Goal: Information Seeking & Learning: Learn about a topic

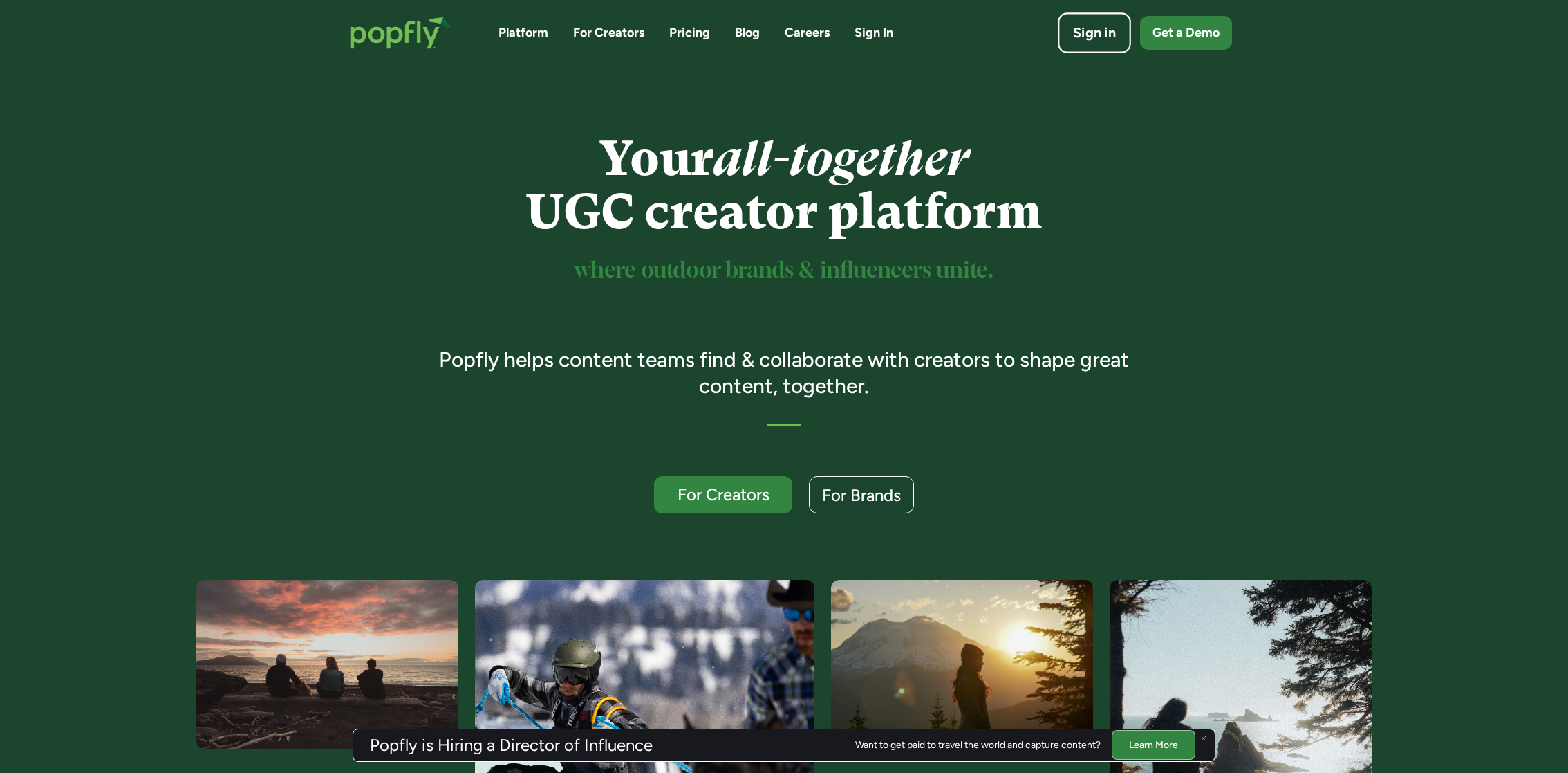
click at [1095, 48] on link "Sign in" at bounding box center [1095, 33] width 74 height 41
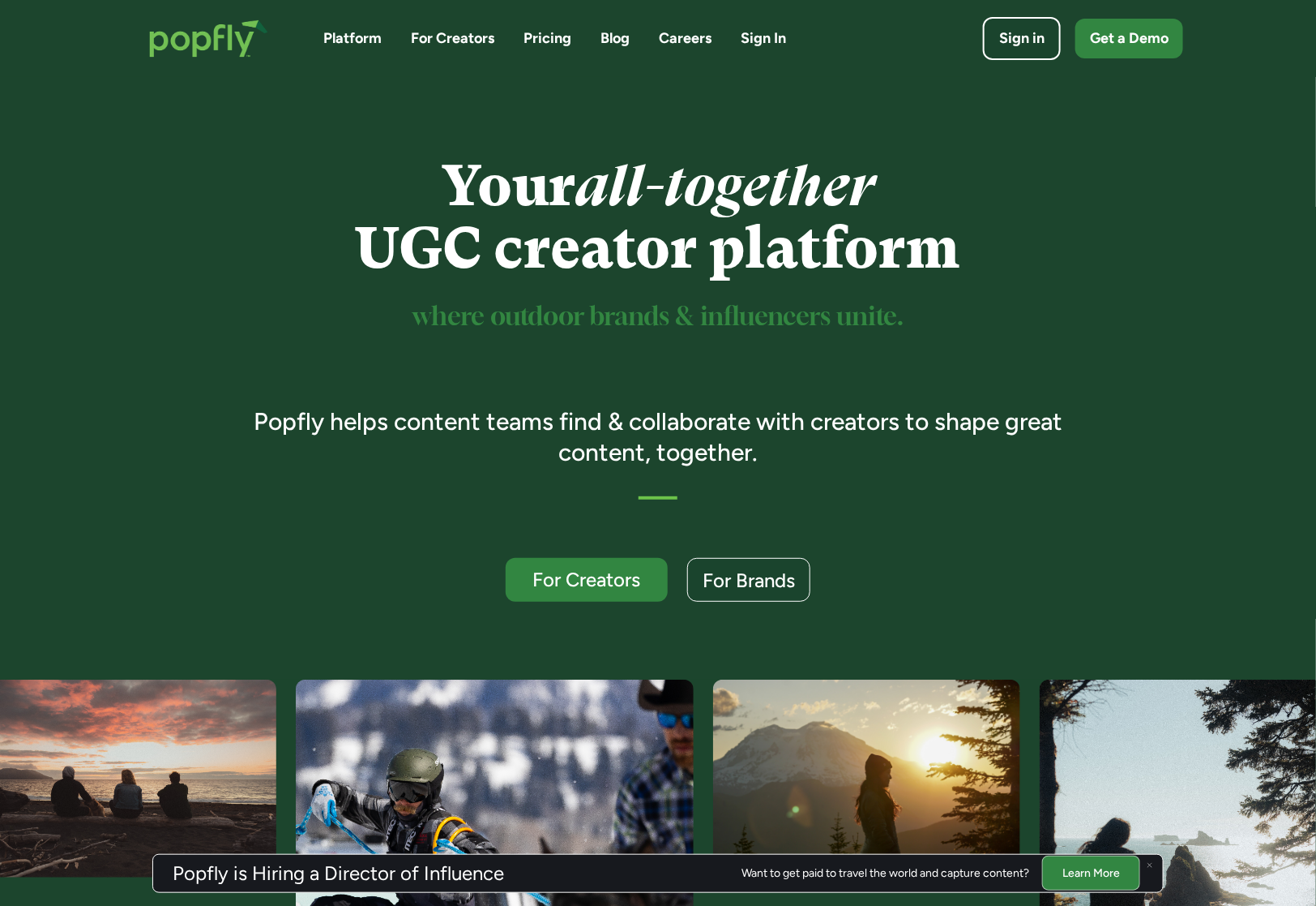
scroll to position [1795, 0]
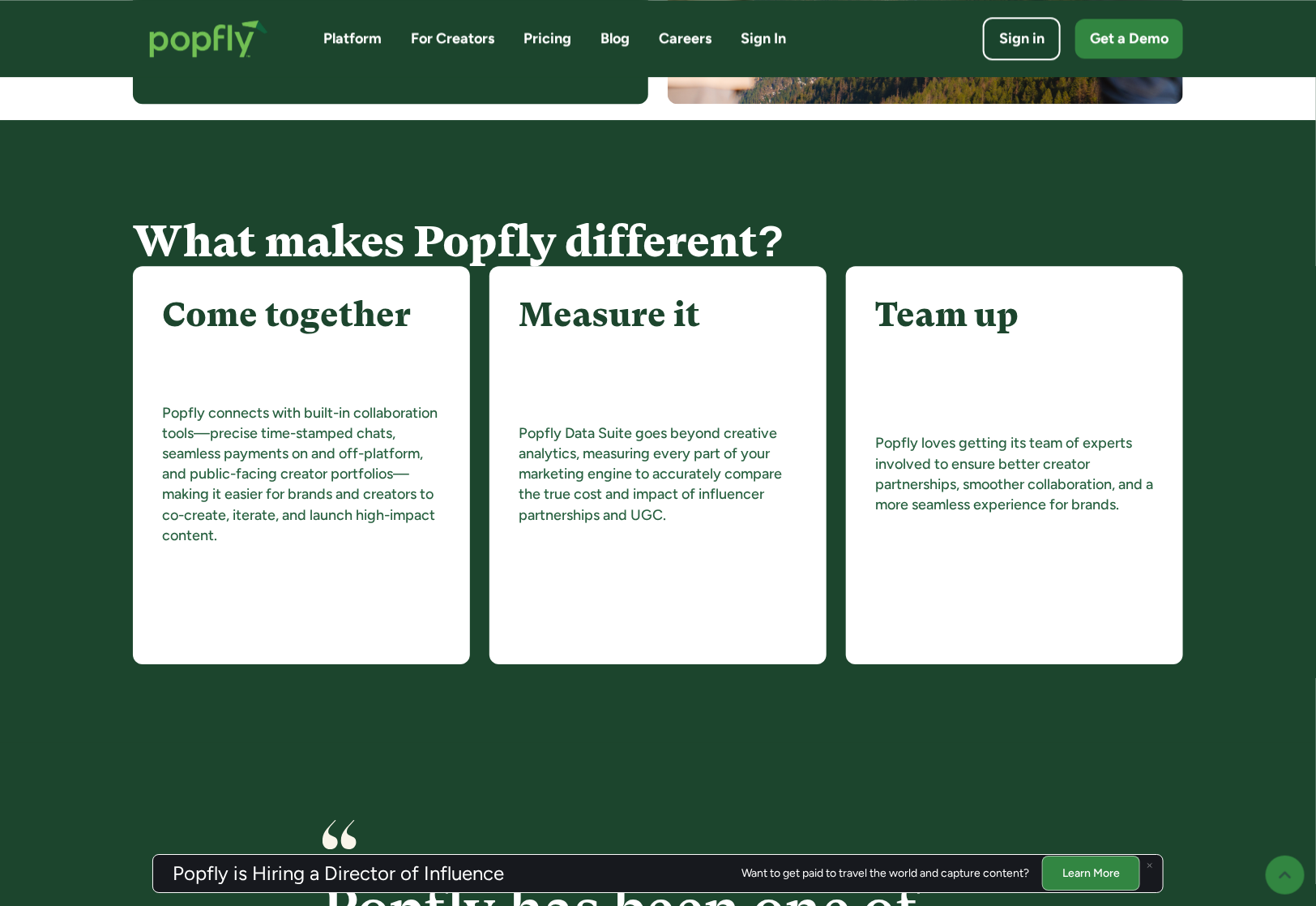
click at [361, 47] on link "Platform" at bounding box center [352, 38] width 58 height 20
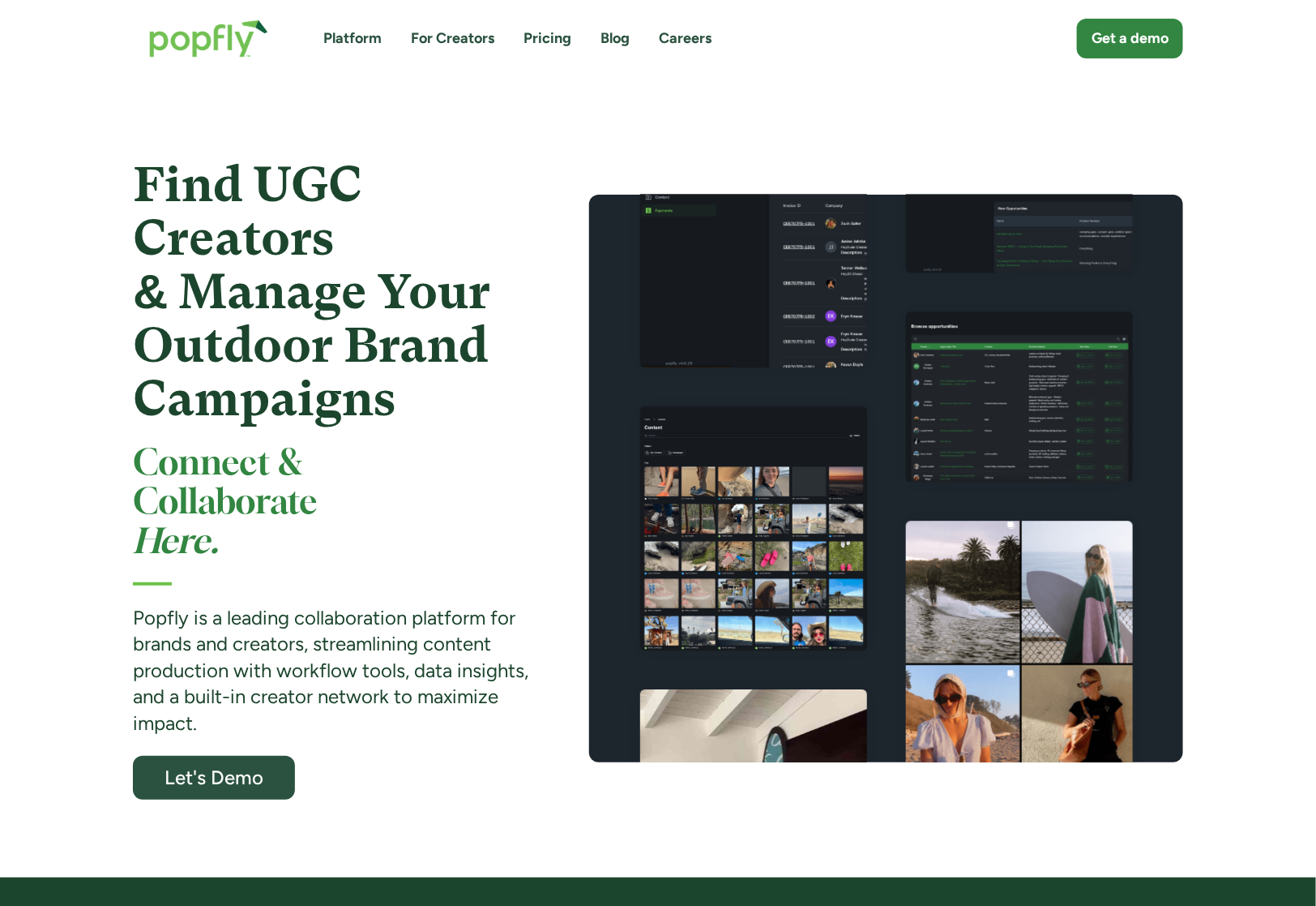
click at [451, 42] on link "For Creators" at bounding box center [452, 38] width 84 height 20
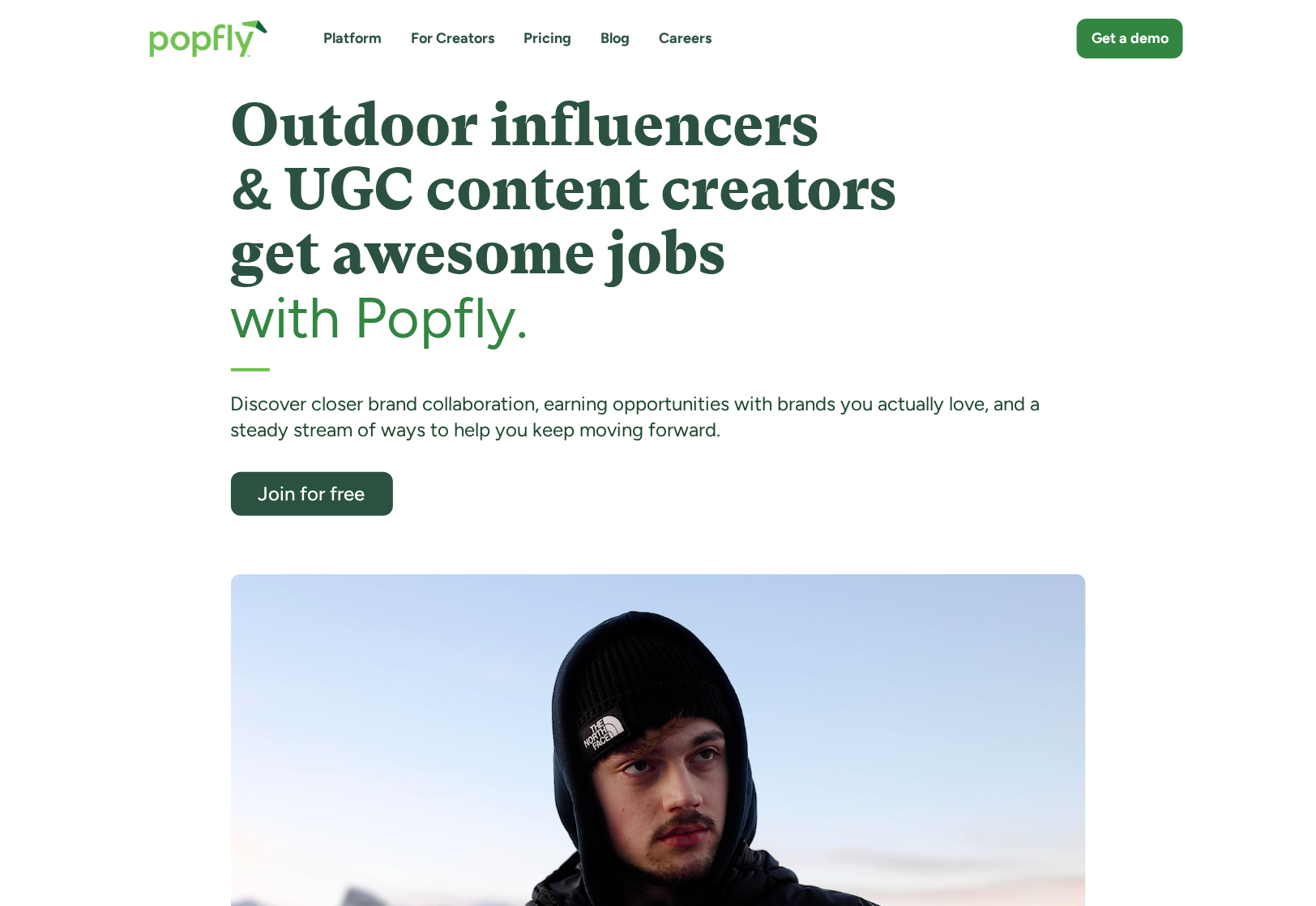
scroll to position [1018, 0]
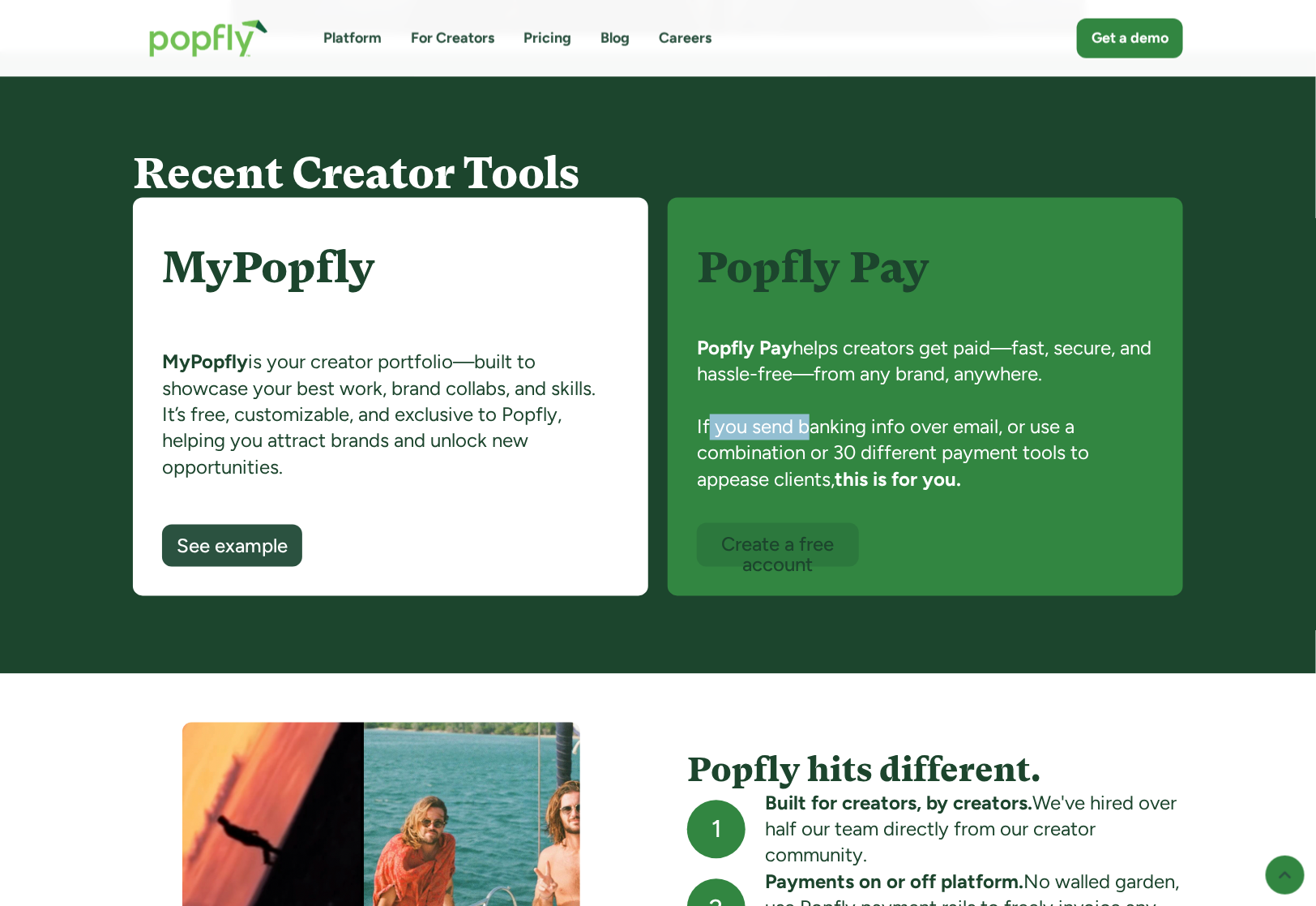
drag, startPoint x: 710, startPoint y: 425, endPoint x: 808, endPoint y: 433, distance: 98.3
click at [808, 433] on div "Popfly Pay helps creators get paid—fast, secure, and hassle-free—from any brand…" at bounding box center [925, 430] width 457 height 188
drag, startPoint x: 720, startPoint y: 424, endPoint x: 766, endPoint y: 451, distance: 53.3
click at [766, 451] on div "Popfly Pay helps creators get paid—fast, secure, and hassle-free—from any brand…" at bounding box center [925, 430] width 457 height 188
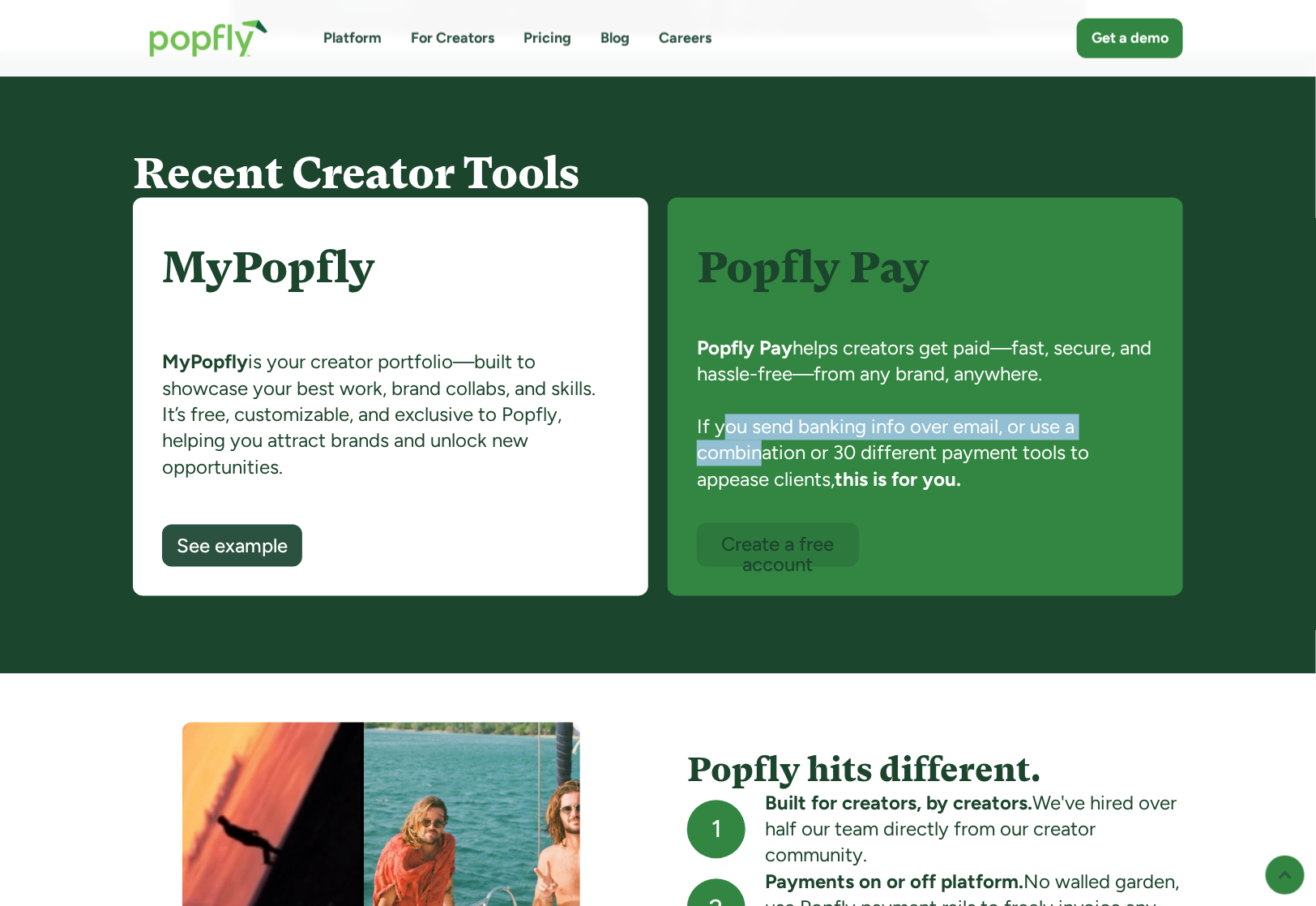
click at [766, 451] on div "Popfly Pay helps creators get paid—fast, secure, and hassle-free—from any brand…" at bounding box center [925, 430] width 457 height 188
drag, startPoint x: 708, startPoint y: 435, endPoint x: 770, endPoint y: 460, distance: 66.9
click at [770, 460] on div "Popfly Pay helps creators get paid—fast, secure, and hassle-free—from any brand…" at bounding box center [925, 430] width 457 height 188
drag, startPoint x: 693, startPoint y: 341, endPoint x: 1092, endPoint y: 375, distance: 400.4
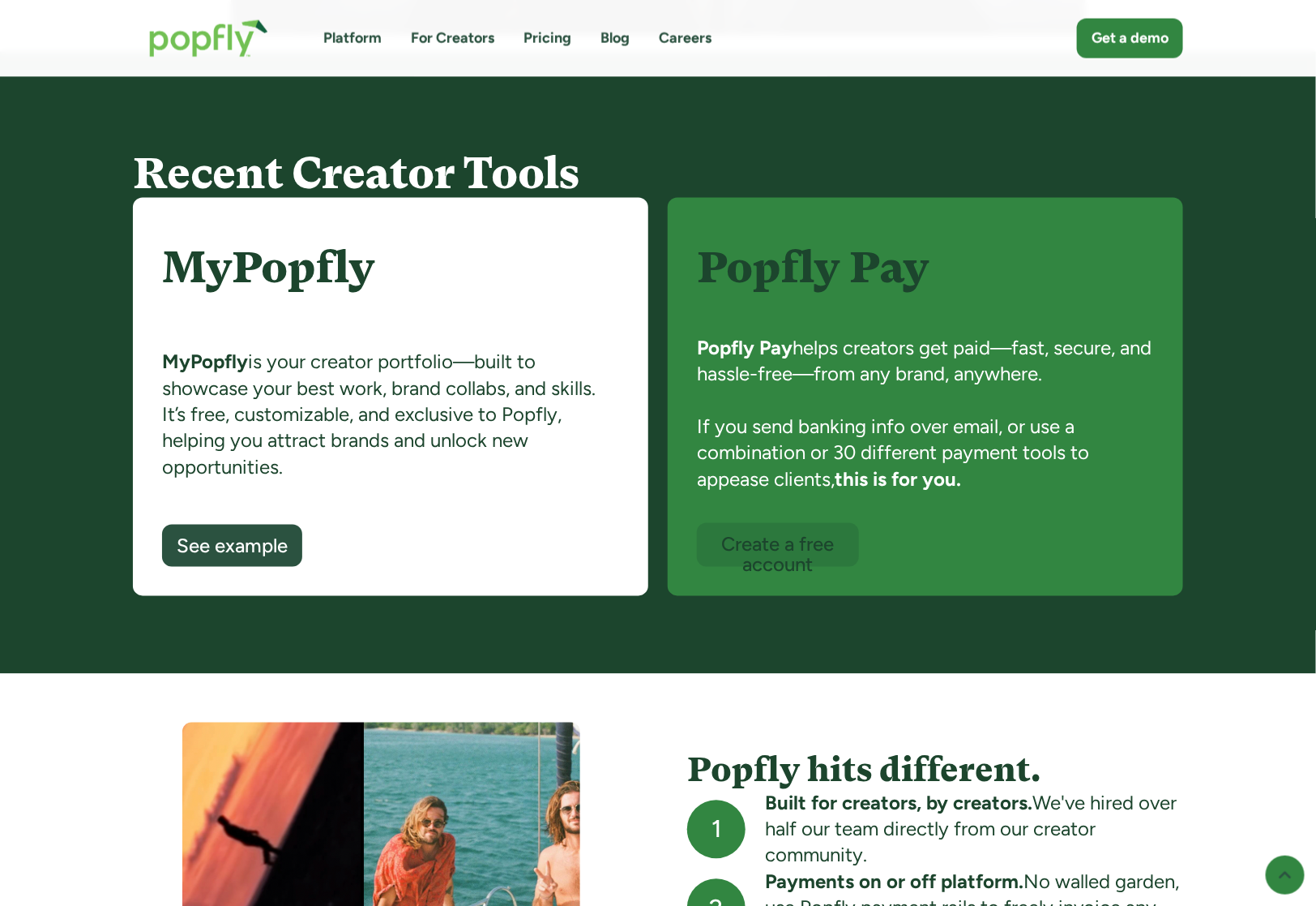
click at [1092, 375] on div "Popfly Pay Popfly Pay helps creators get paid—fast, secure, and hassle-free—fro…" at bounding box center [925, 397] width 516 height 398
copy div "Popfly Pay helps creators get paid—fast, secure, and hassle-free—from any brand…"
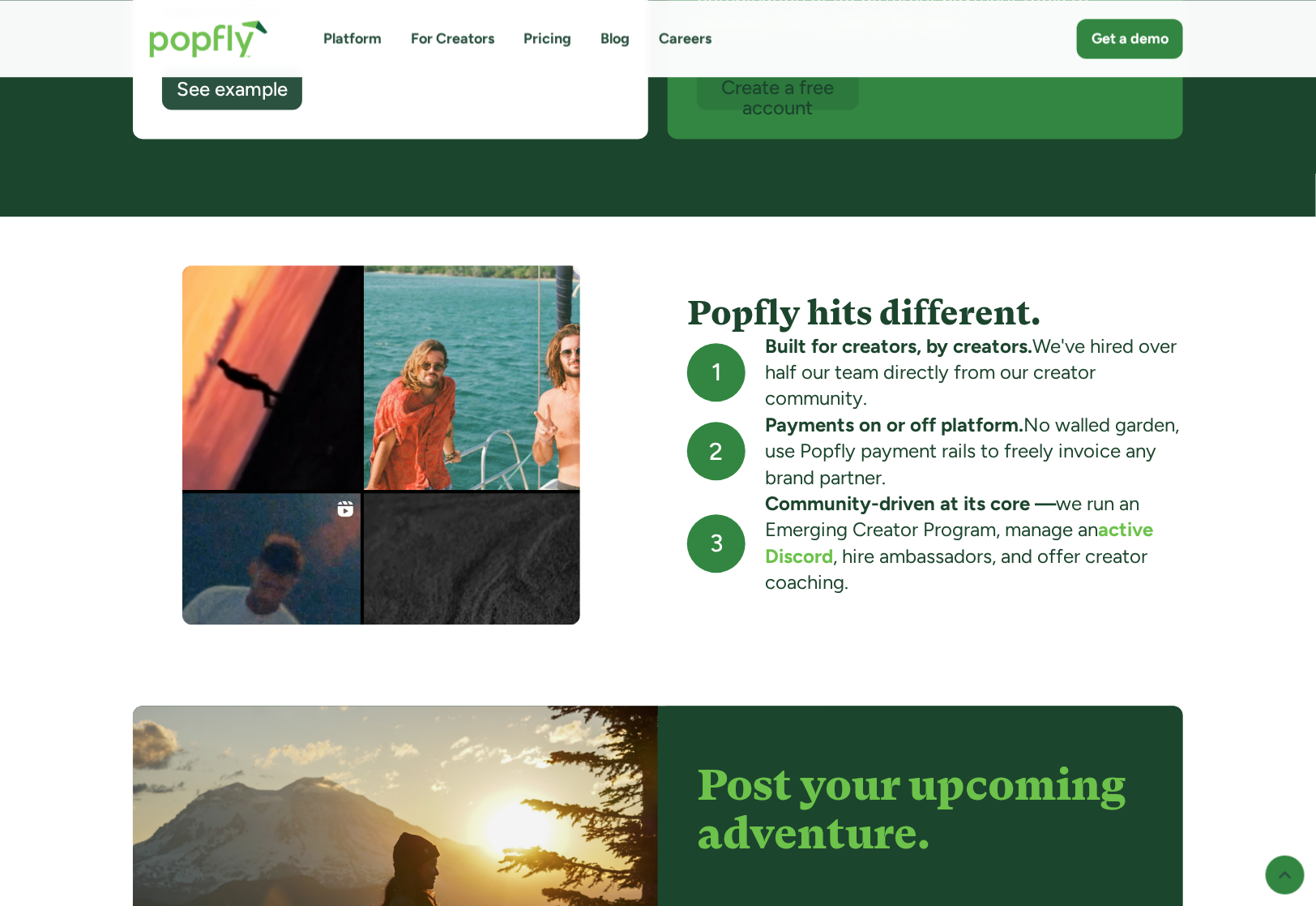
scroll to position [1503, 0]
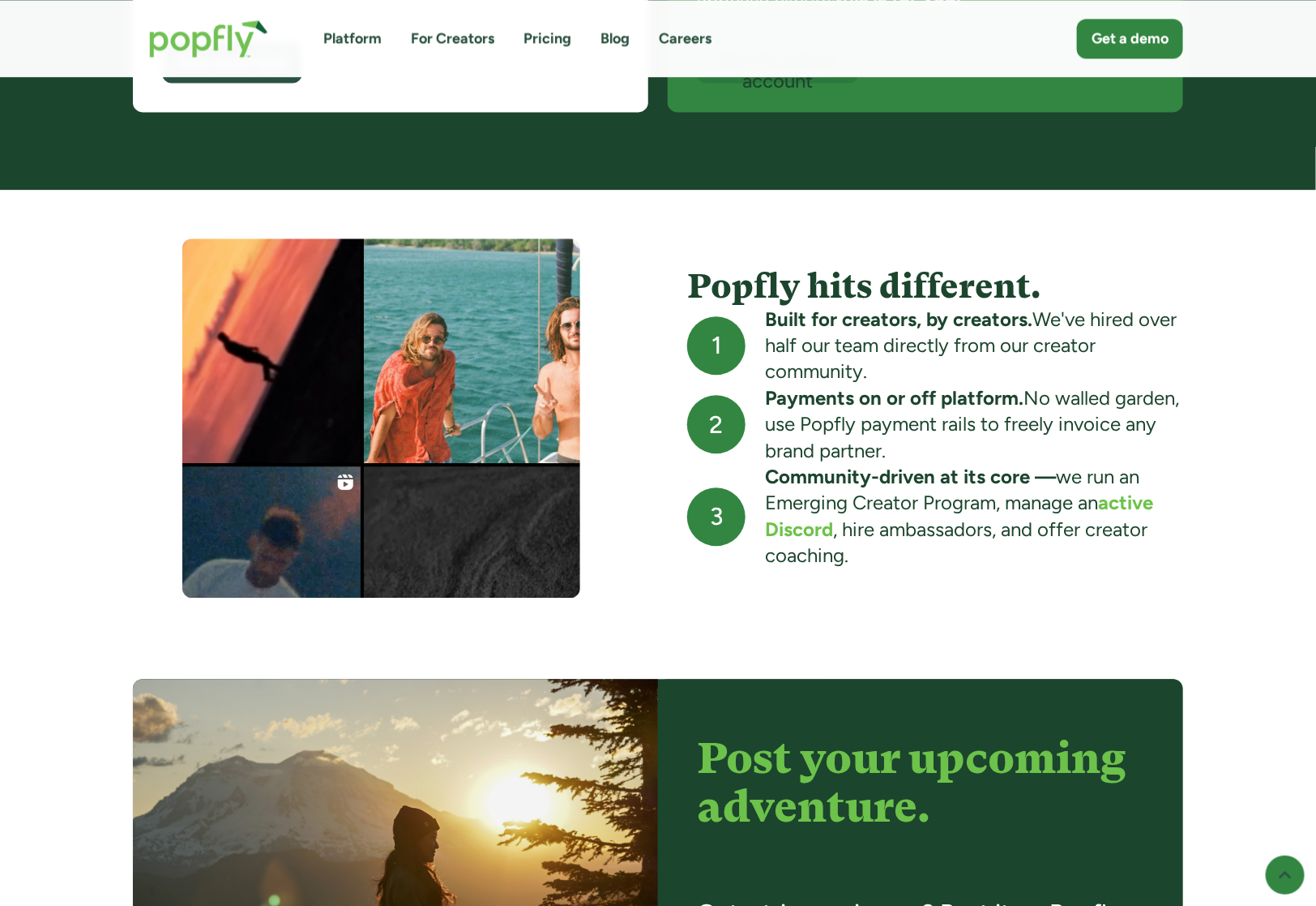
drag, startPoint x: 833, startPoint y: 431, endPoint x: 961, endPoint y: 446, distance: 128.9
click at [961, 446] on div "Payments on or off platform. No walled garden, use Popfly payment rails to free…" at bounding box center [974, 424] width 418 height 79
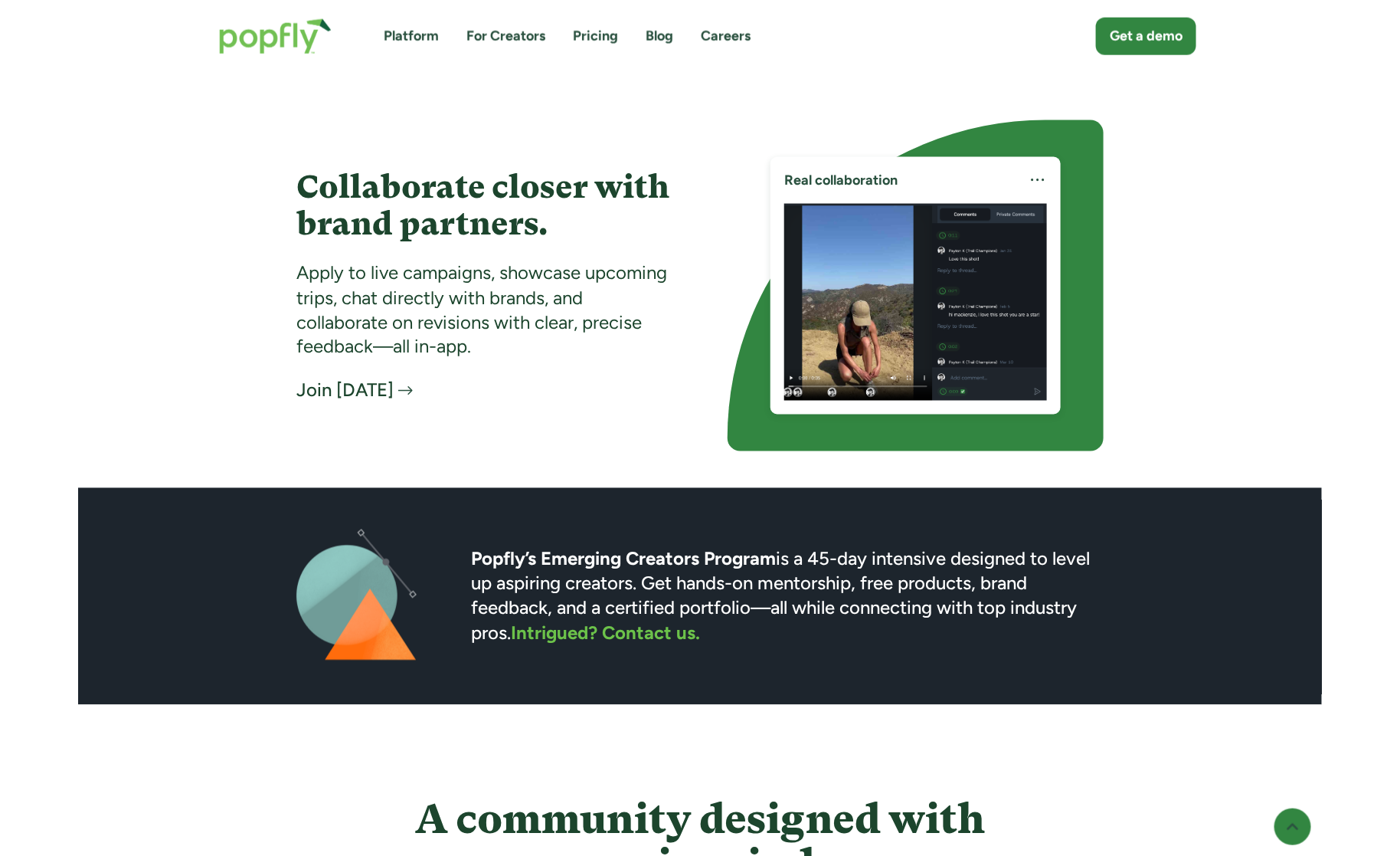
scroll to position [3625, 0]
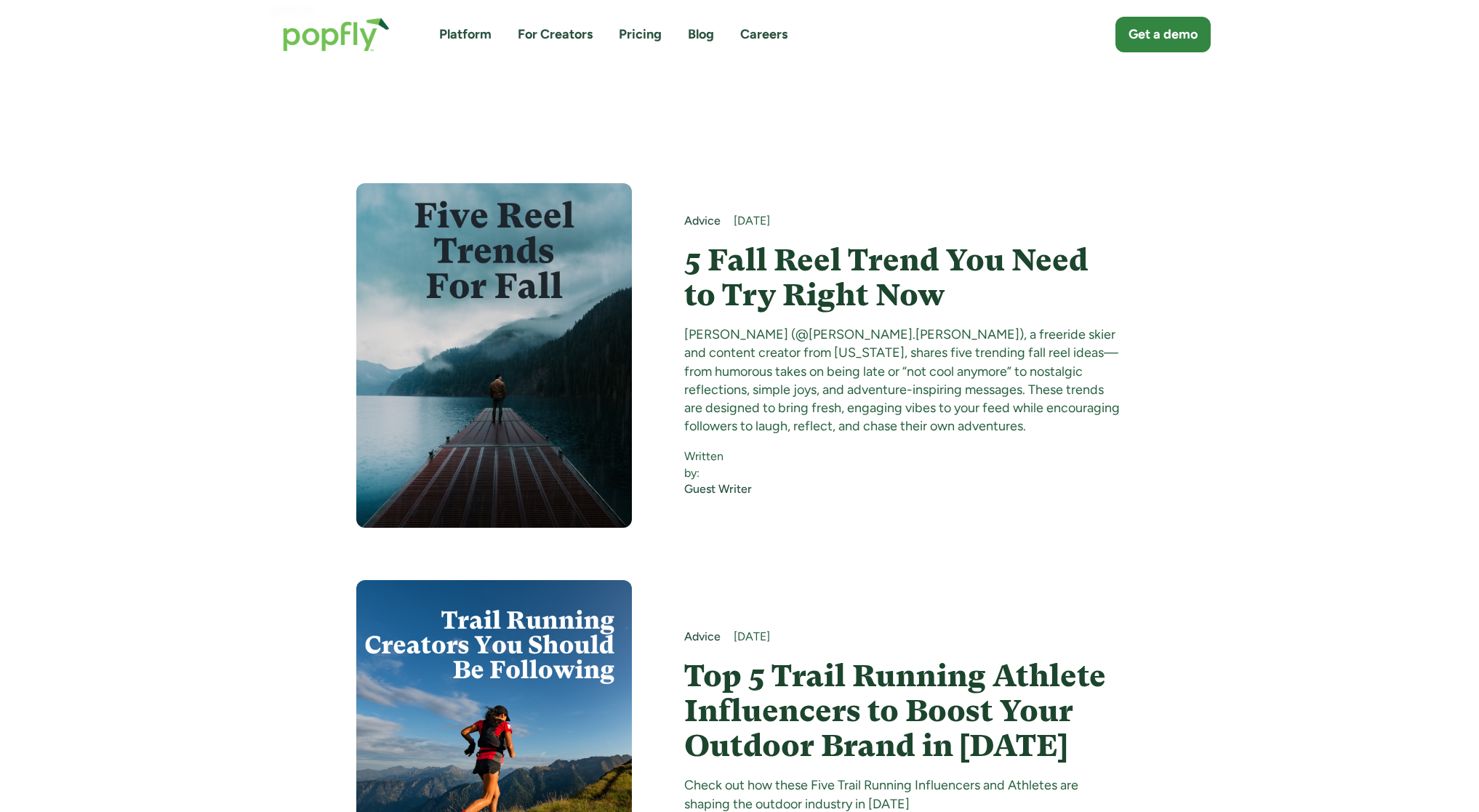
scroll to position [423, 0]
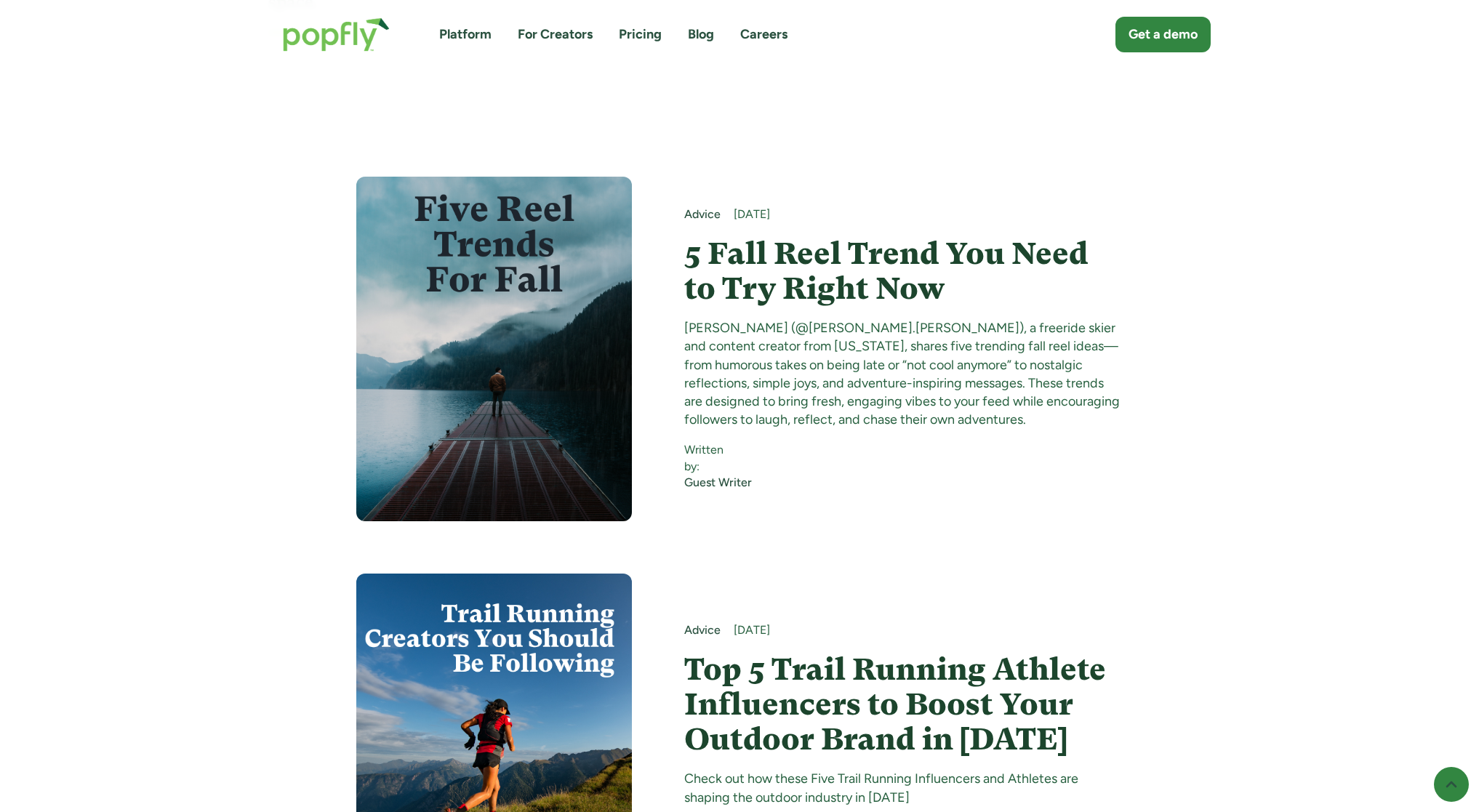
click at [838, 256] on h4 "5 Fall Reel Trend You Need to Try Right Now" at bounding box center [904, 271] width 439 height 71
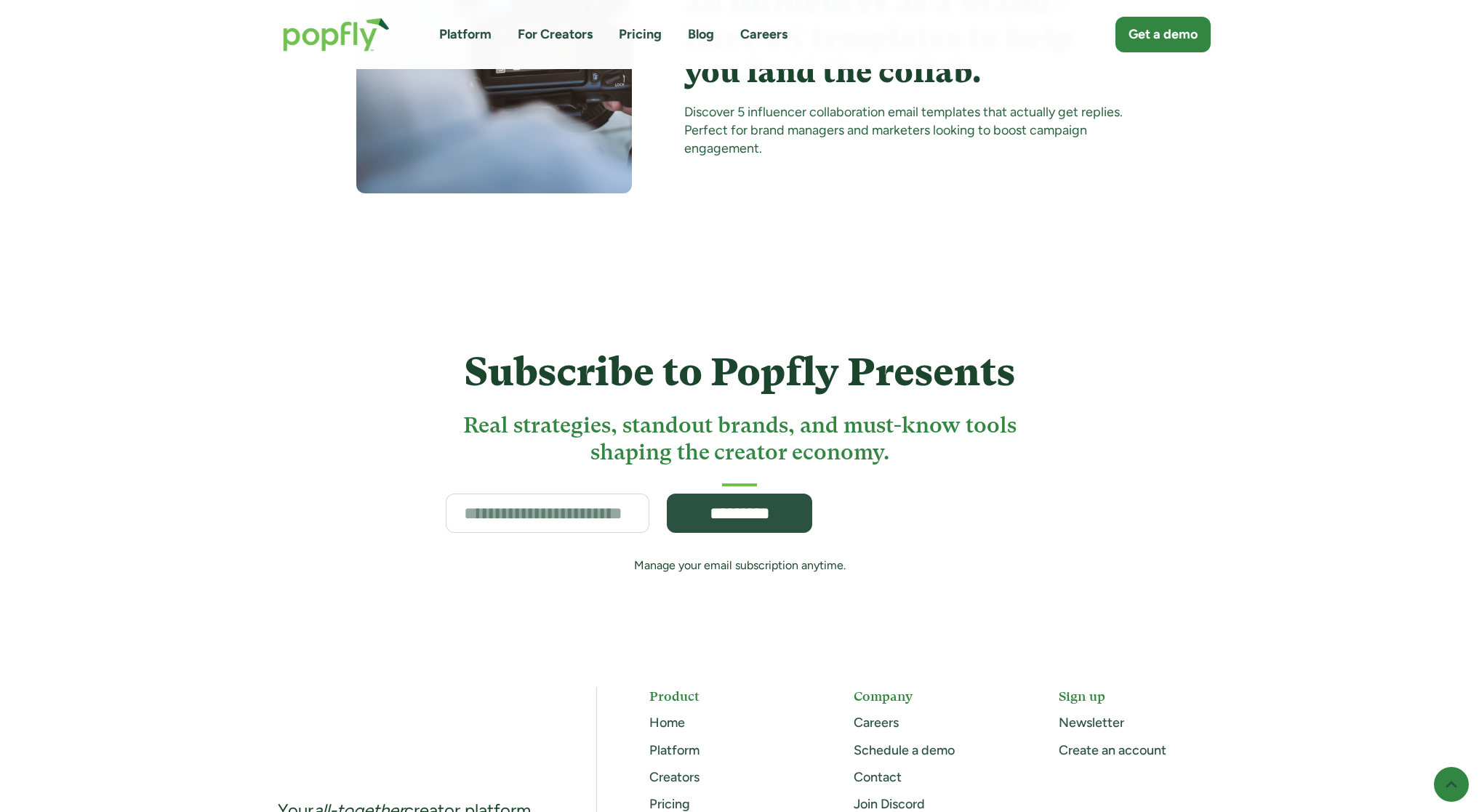
scroll to position [7696, 0]
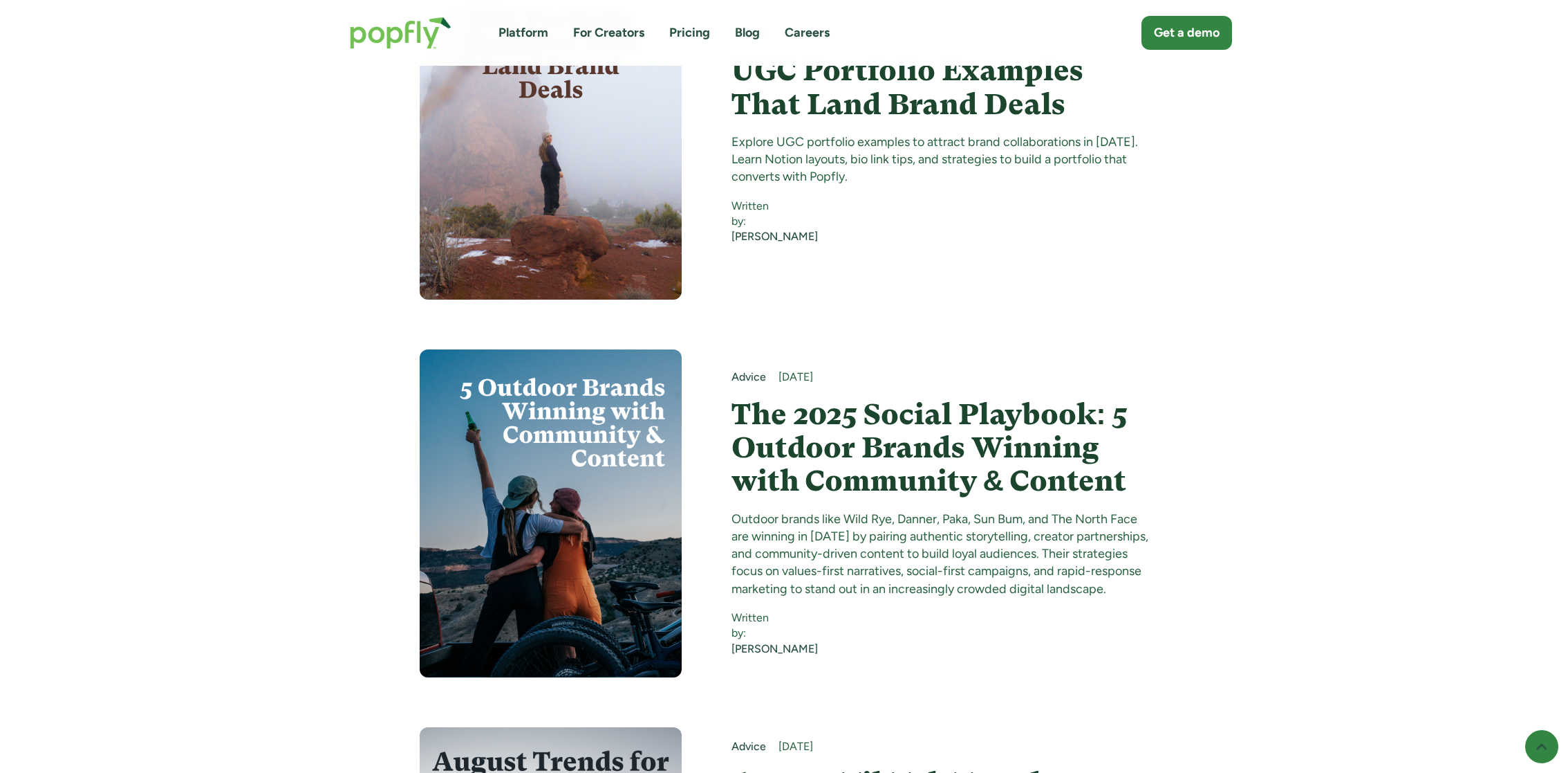
scroll to position [2111, 0]
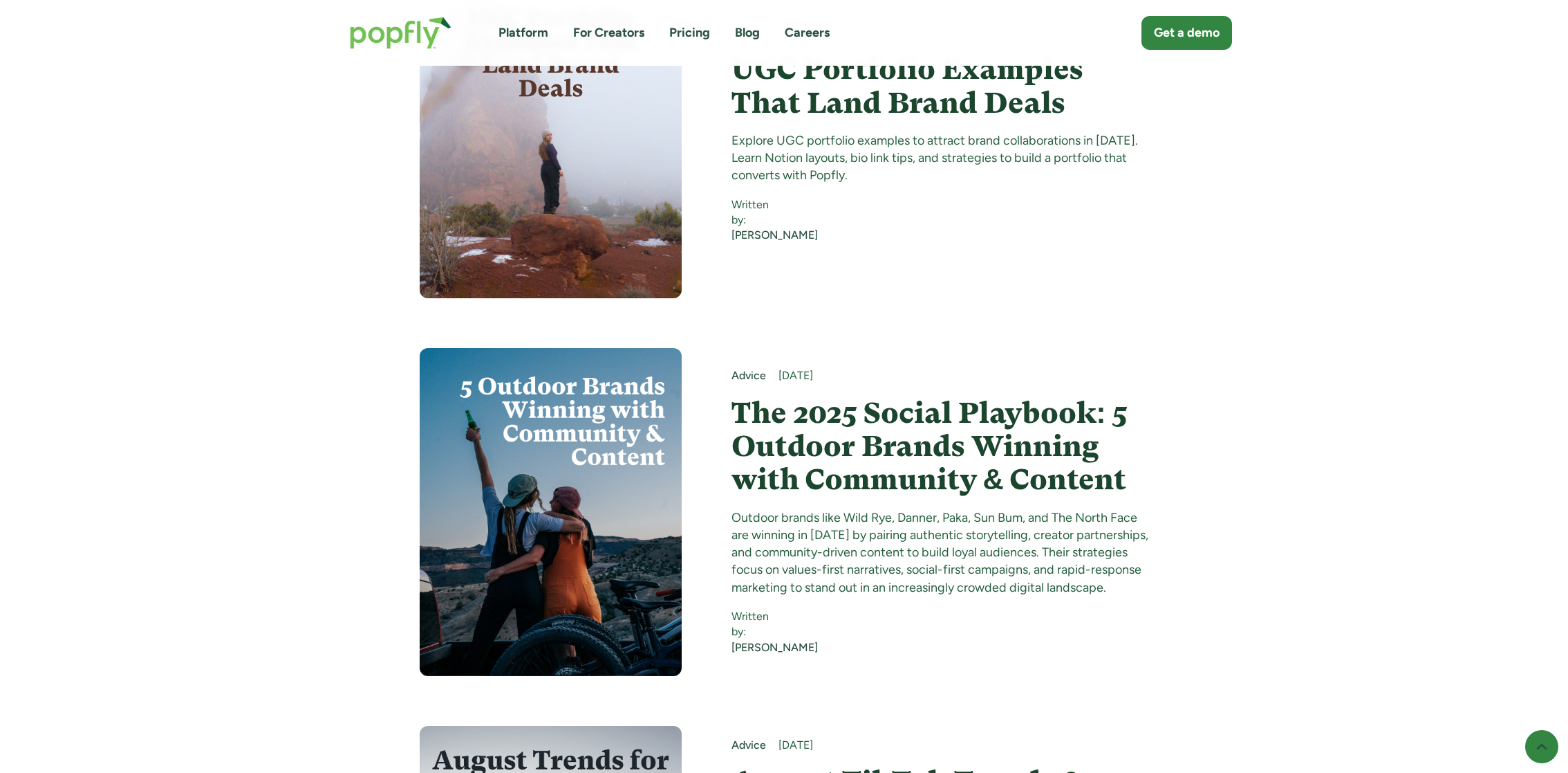
click at [812, 72] on h4 "UGC Portfolio Examples That Land Brand Deals" at bounding box center [940, 86] width 417 height 67
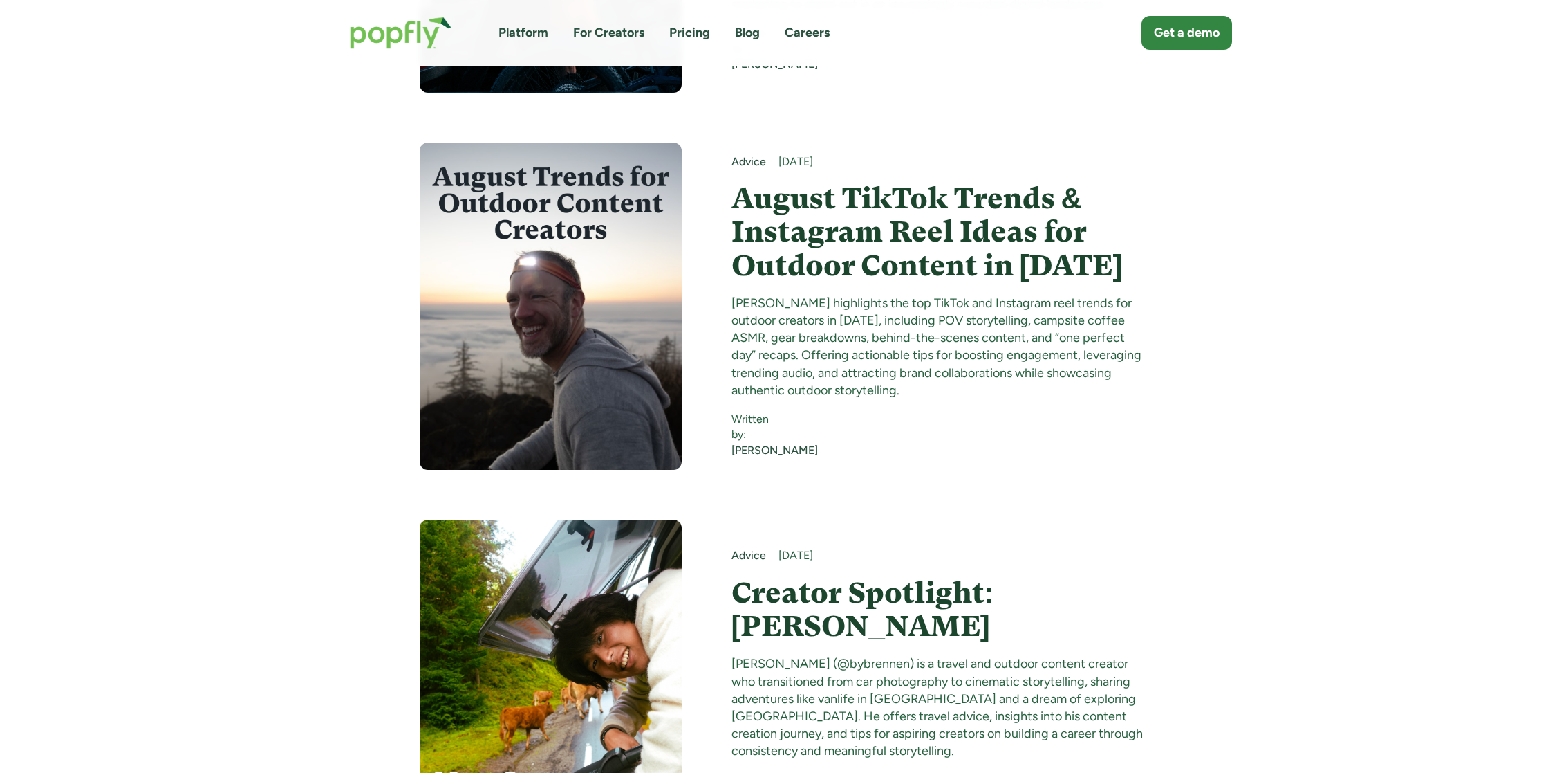
click at [785, 204] on h4 "August TikTok Trends & Instagram Reel Ideas for Outdoor Content in [DATE]" at bounding box center [940, 232] width 417 height 101
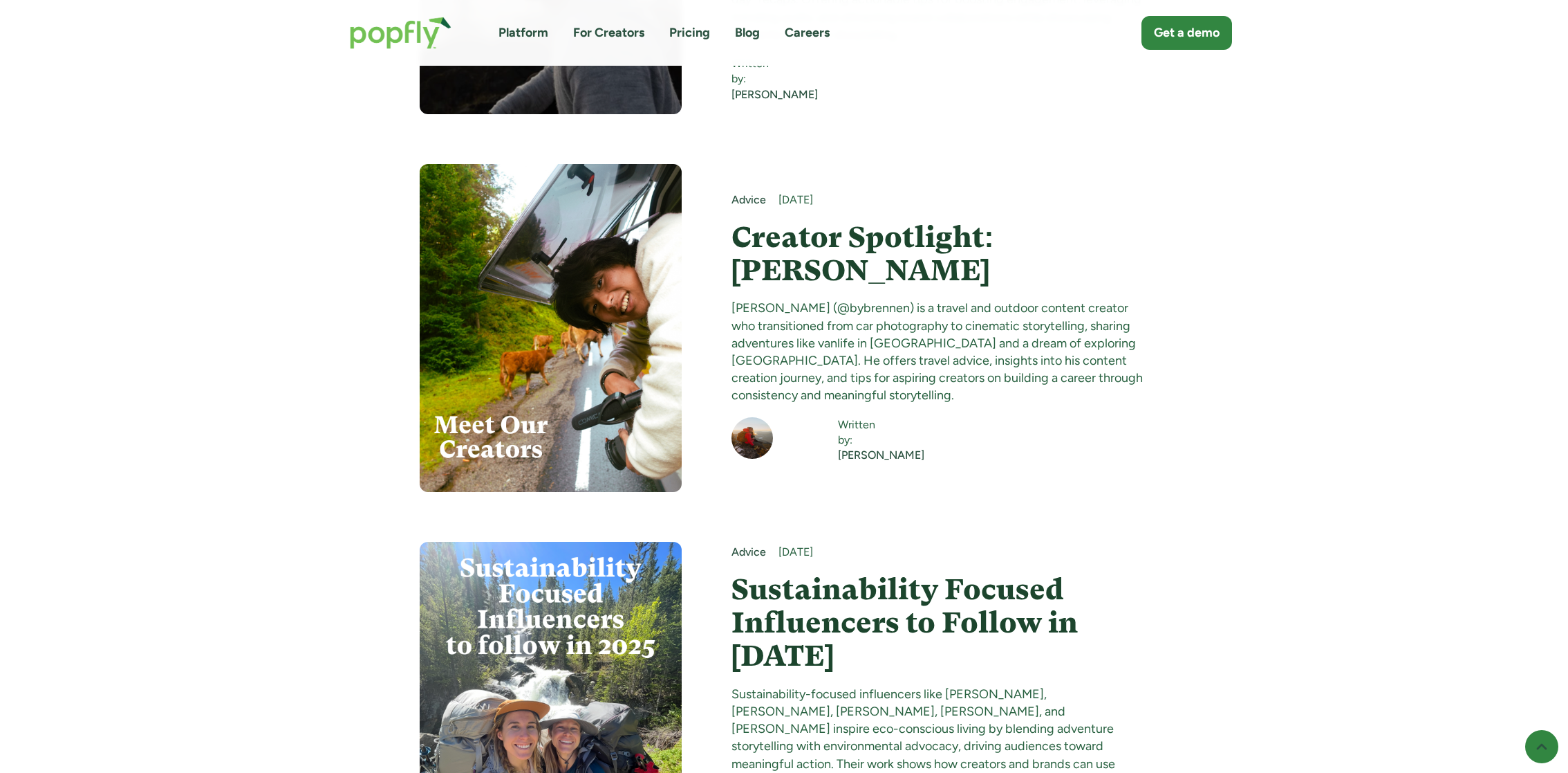
click at [781, 221] on h4 "Creator Spotlight: [PERSON_NAME]" at bounding box center [940, 254] width 417 height 67
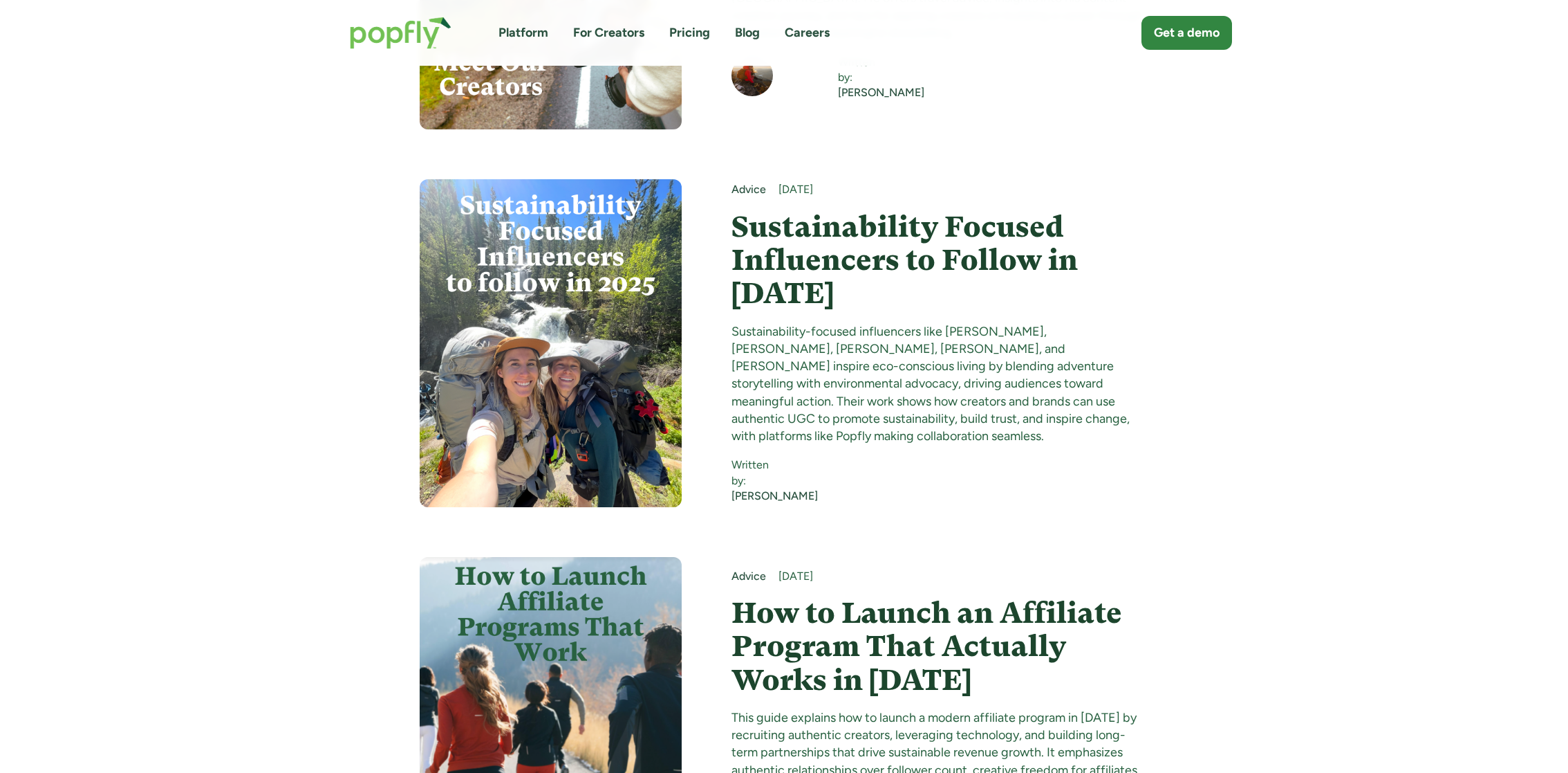
scroll to position [3389, 0]
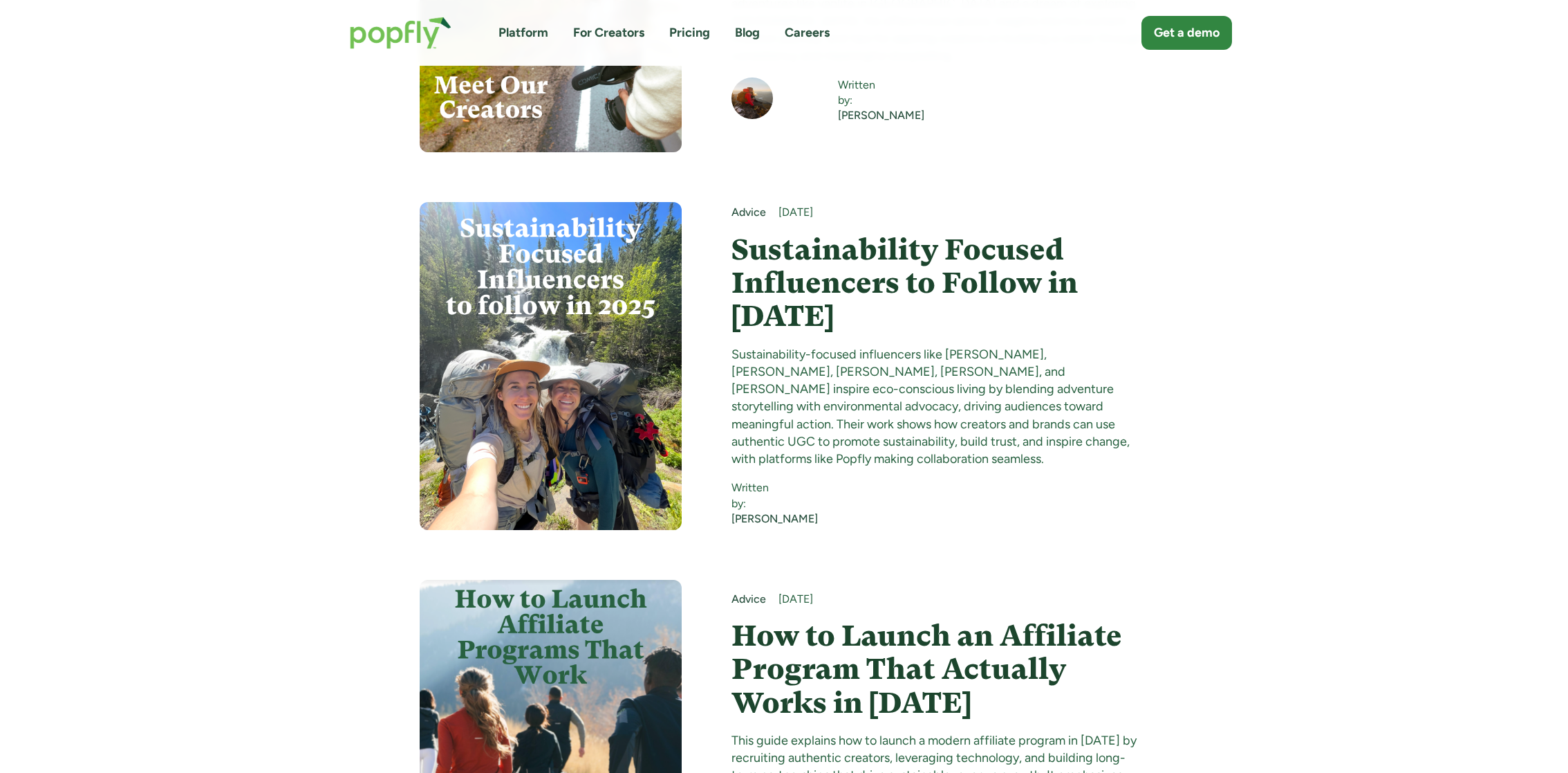
click at [796, 263] on h4 "Sustainability Focused Influencers to Follow in 2025" at bounding box center [940, 283] width 417 height 101
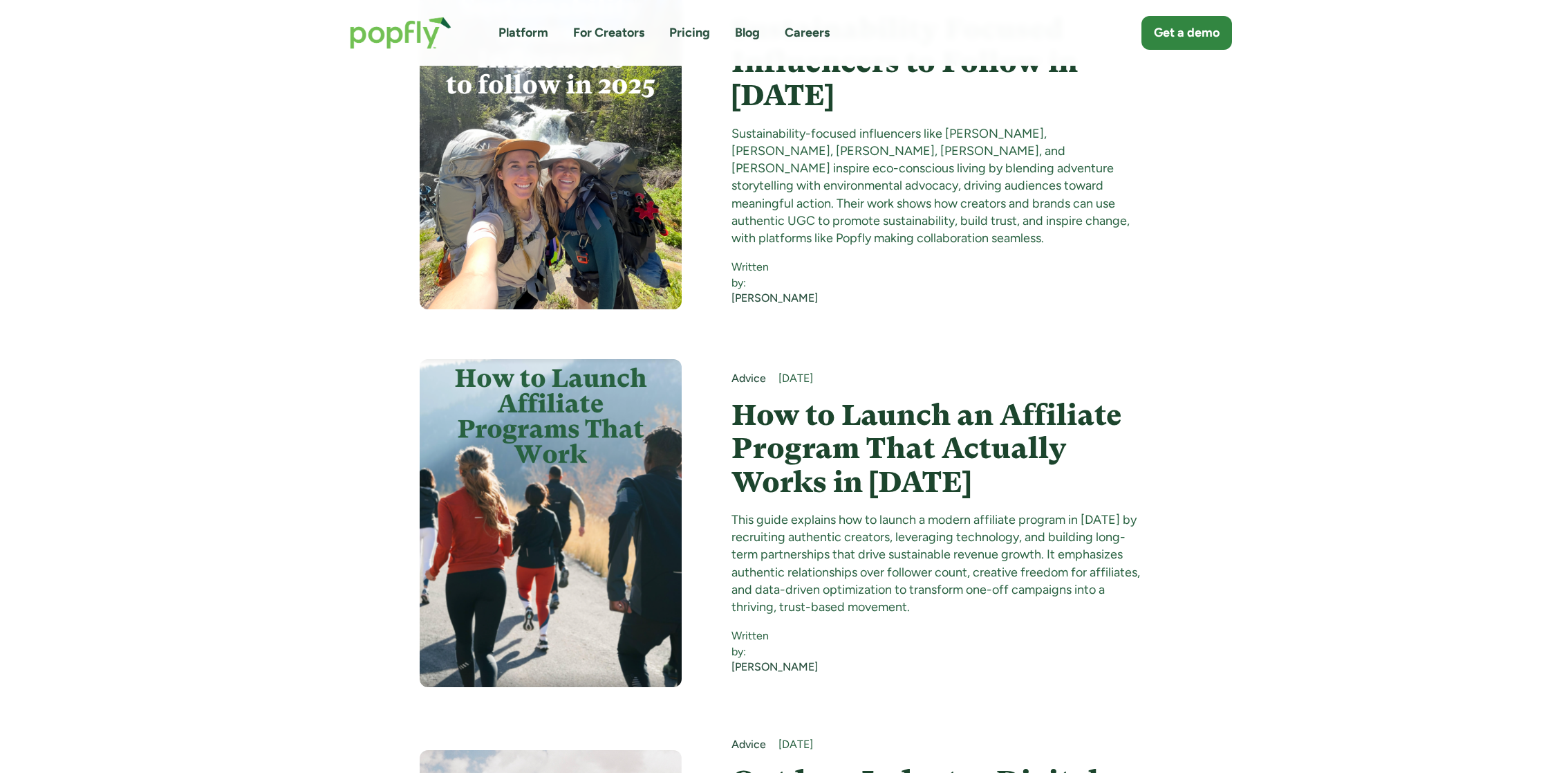
scroll to position [3621, 0]
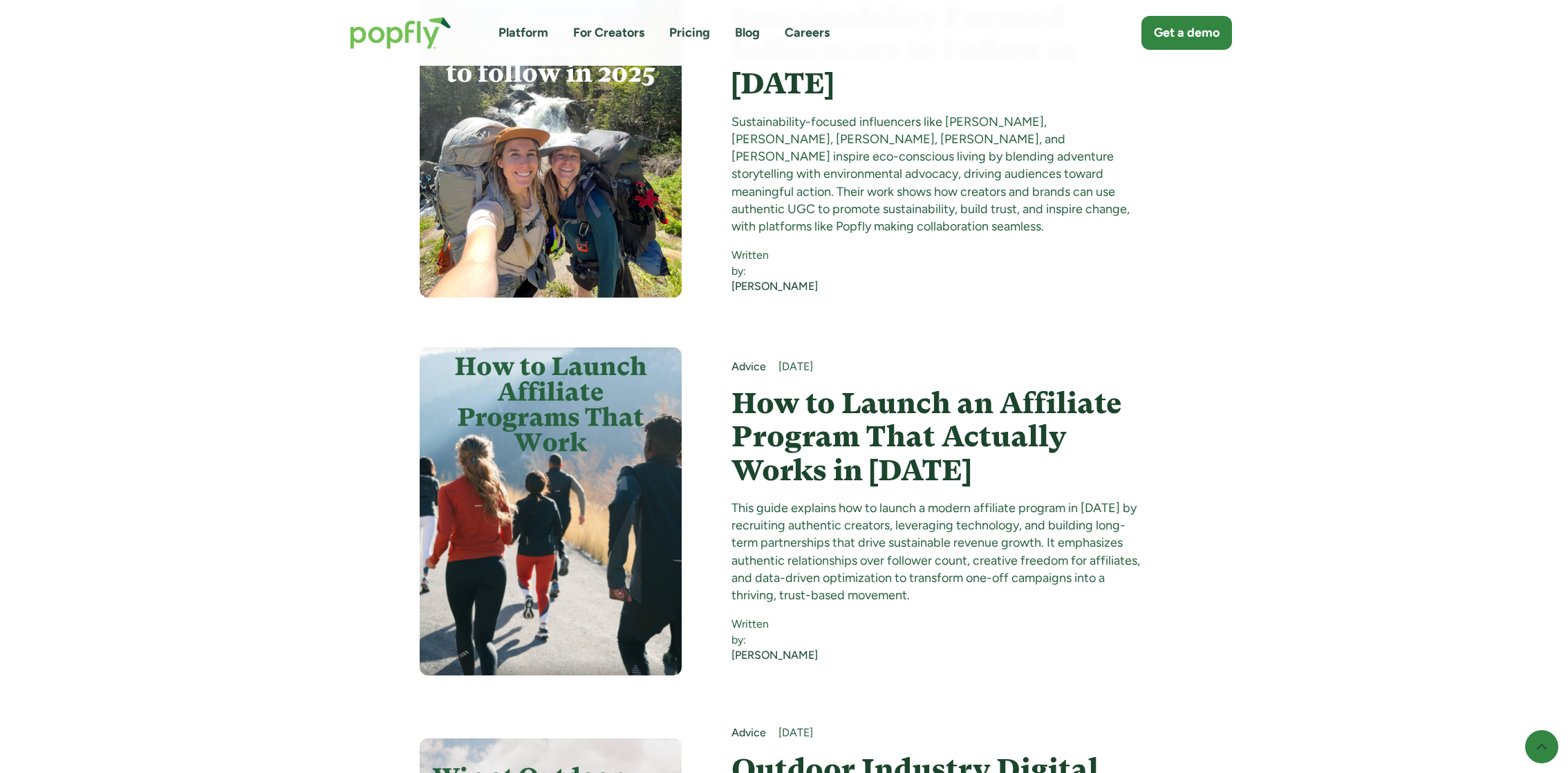
click at [814, 386] on h4 "How to Launch an Affiliate Program That Actually Works in 2025" at bounding box center [940, 437] width 417 height 101
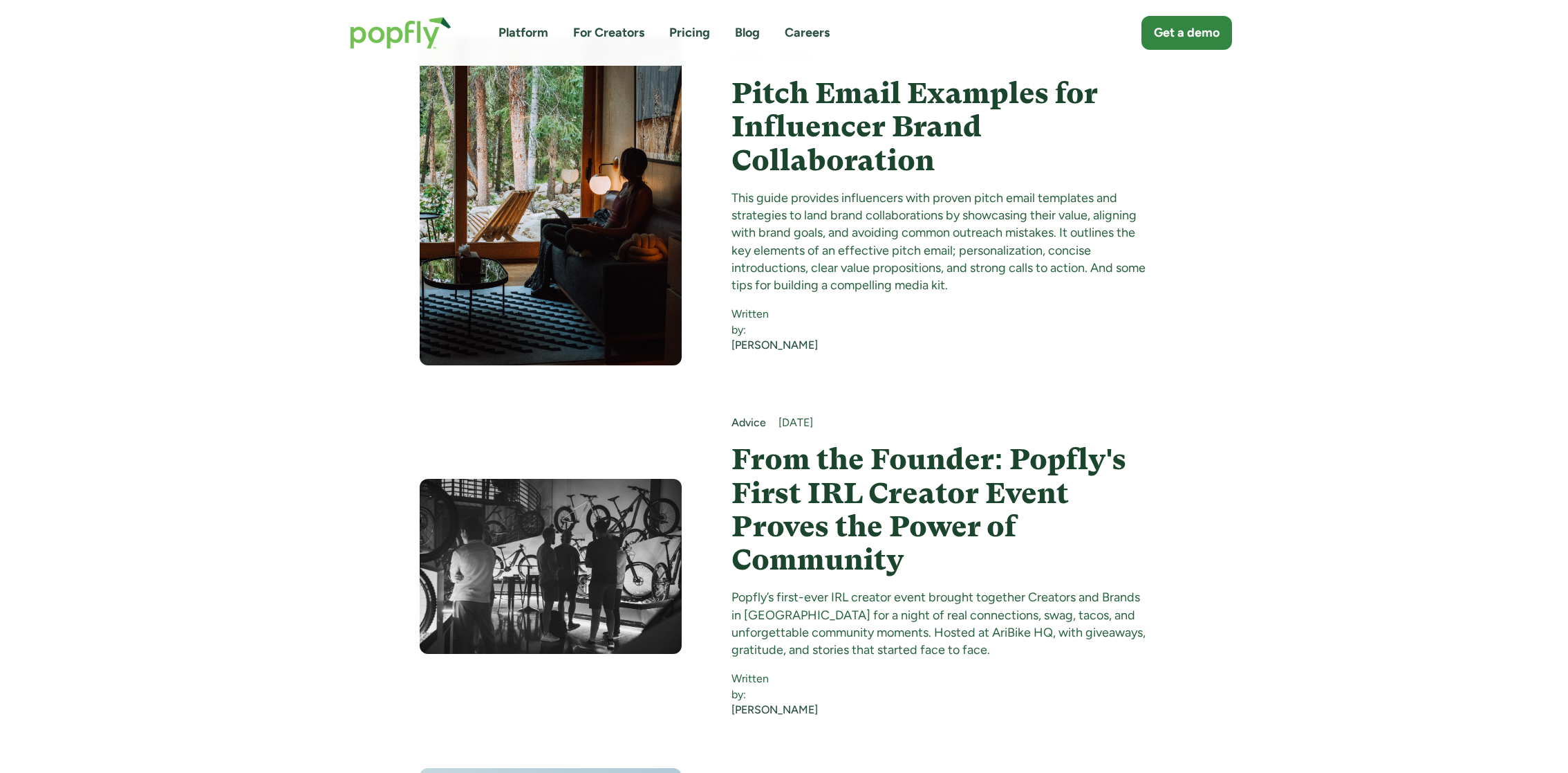
click at [805, 442] on h4 "From the Founder: Popfly's First IRL Creator Event Proves the Power of Community" at bounding box center [940, 509] width 417 height 134
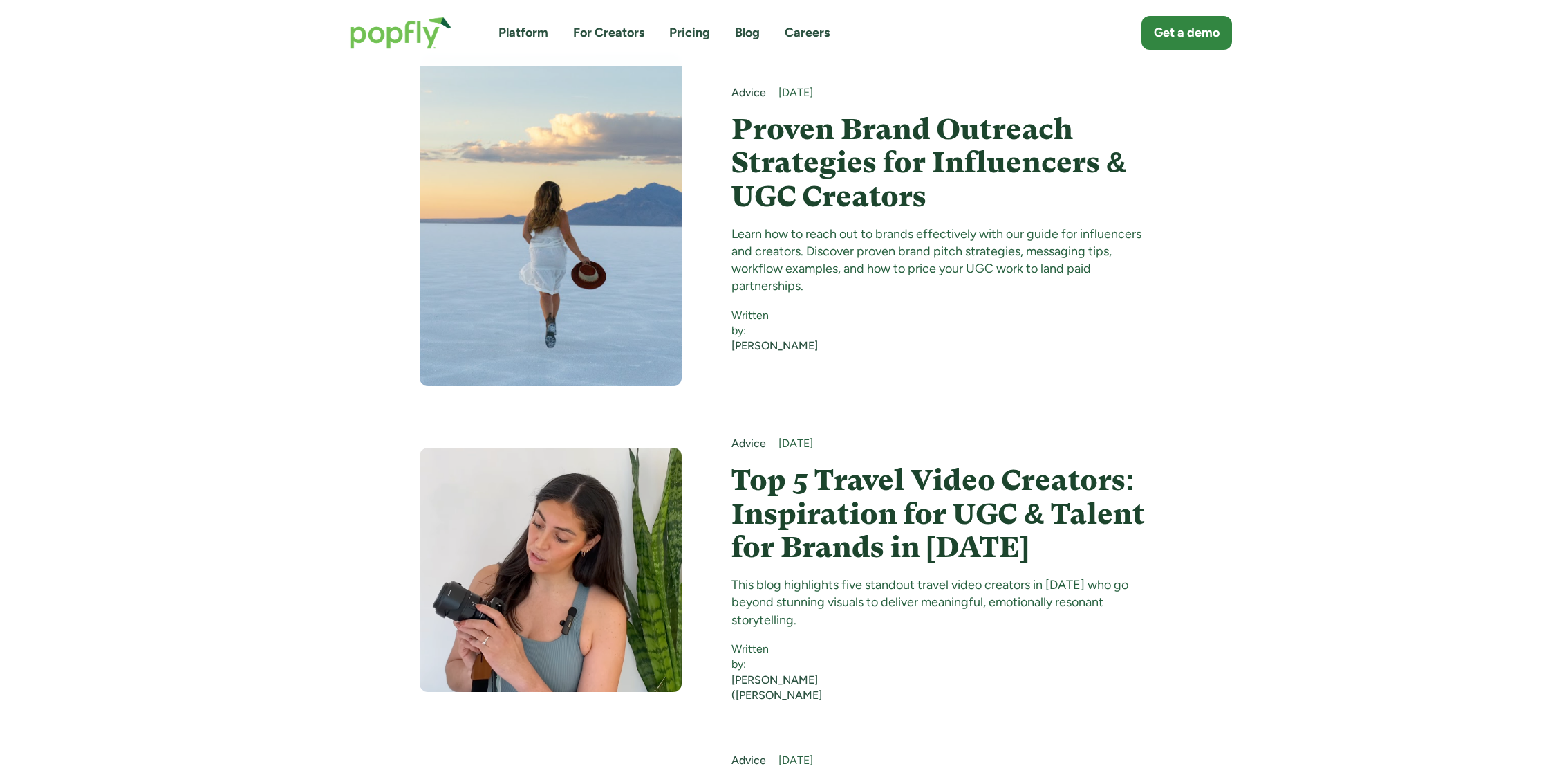
click at [807, 490] on h4 "Top 5 Travel Video Creators: Inspiration for UGC & Talent for Brands in 2025" at bounding box center [940, 514] width 417 height 101
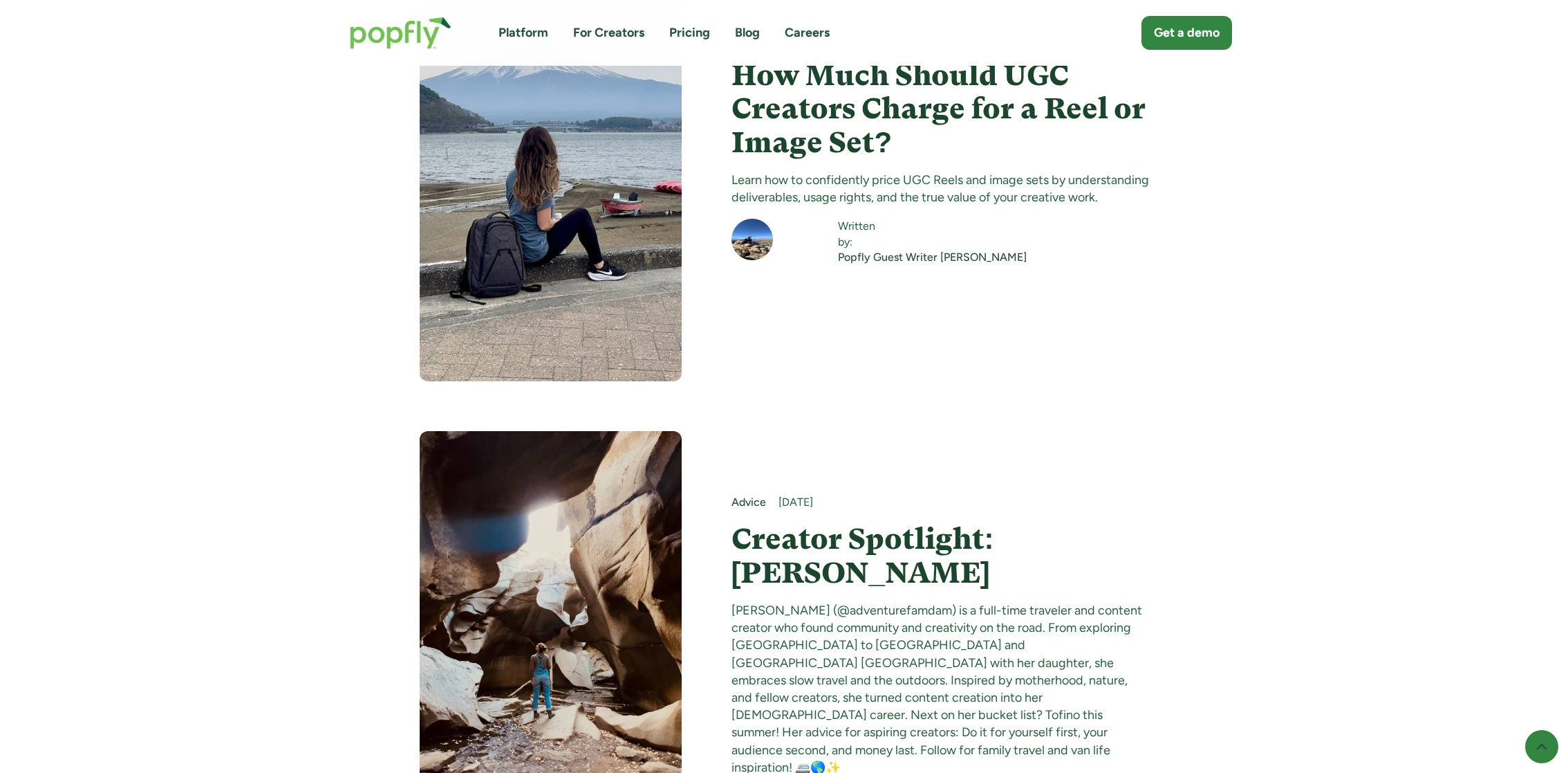
scroll to position [10181, 0]
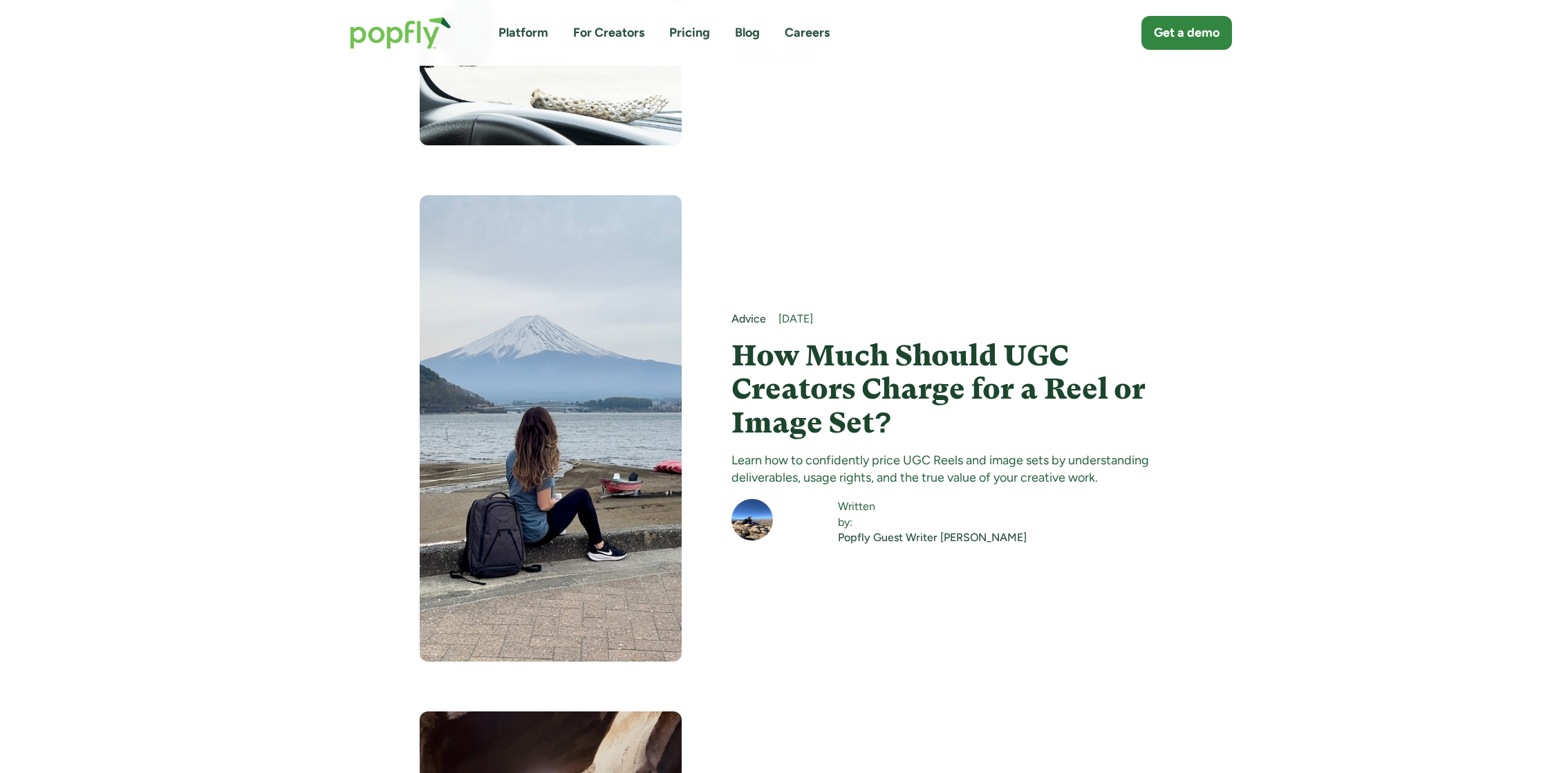
click at [853, 339] on h4 "How Much Should UGC Creators Charge for a Reel or Image Set?" at bounding box center [940, 389] width 417 height 101
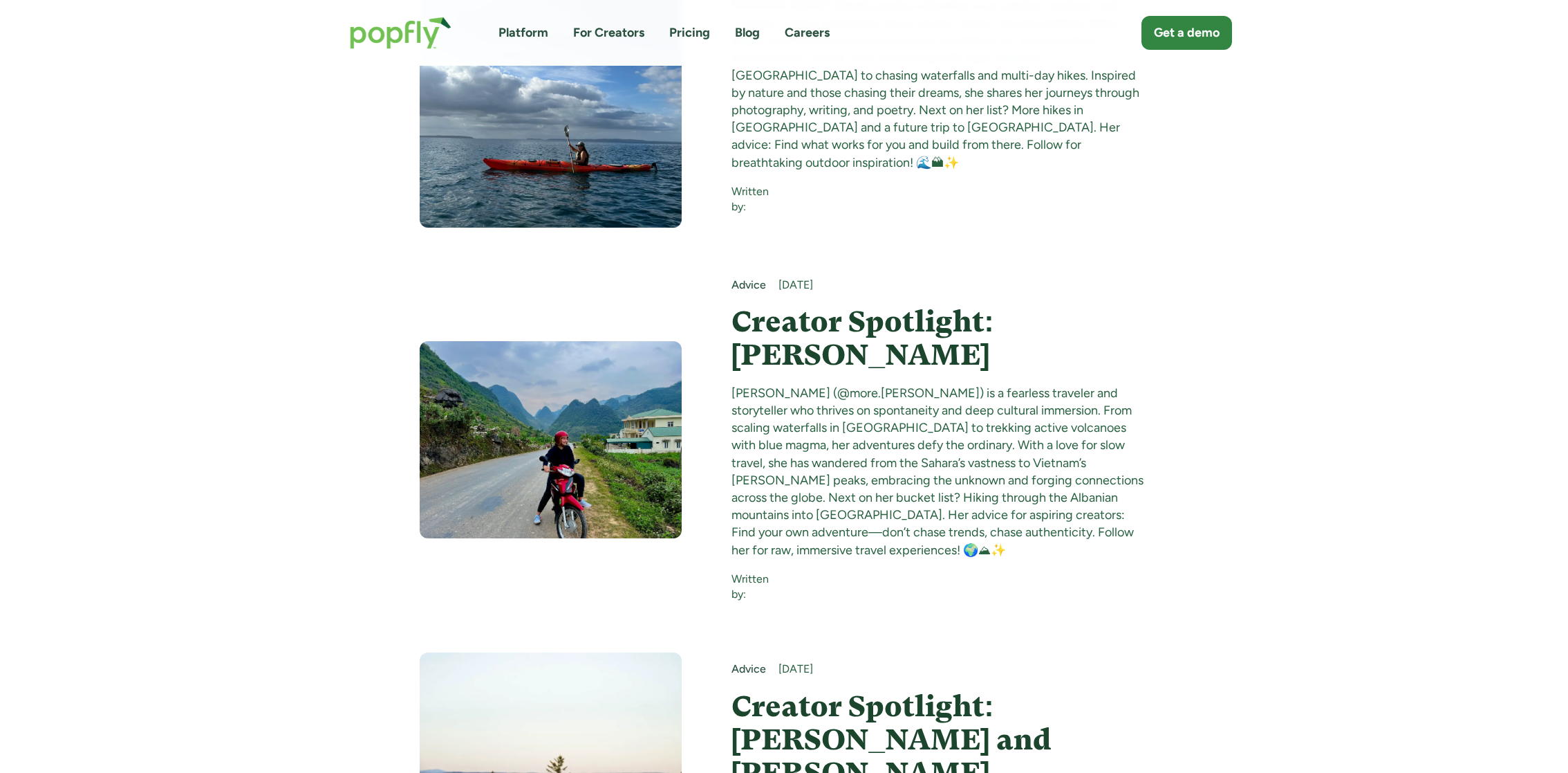
scroll to position [11305, 0]
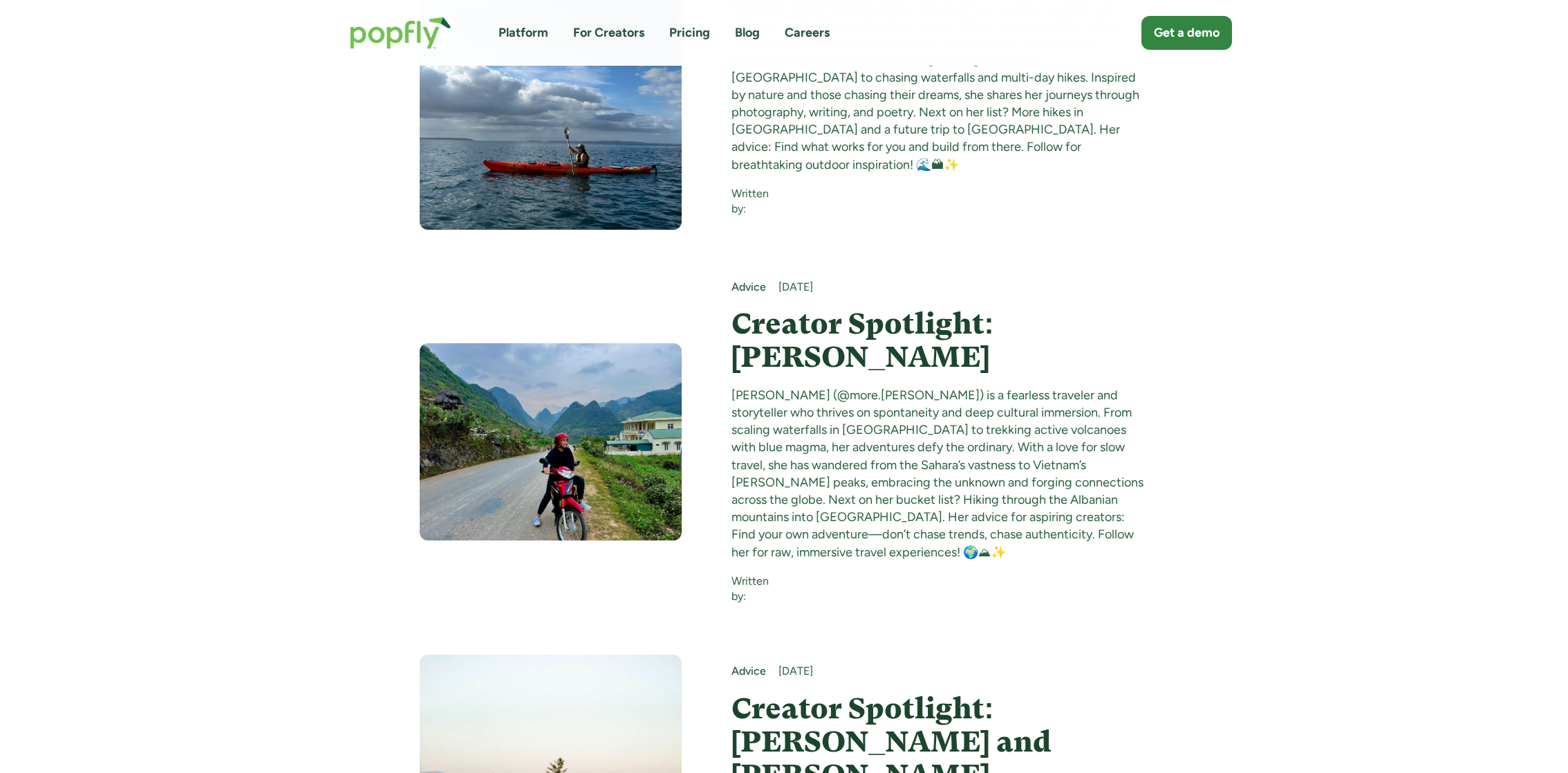
click at [853, 307] on h4 "Creator Spotlight: Monae Hendrickson" at bounding box center [940, 340] width 417 height 67
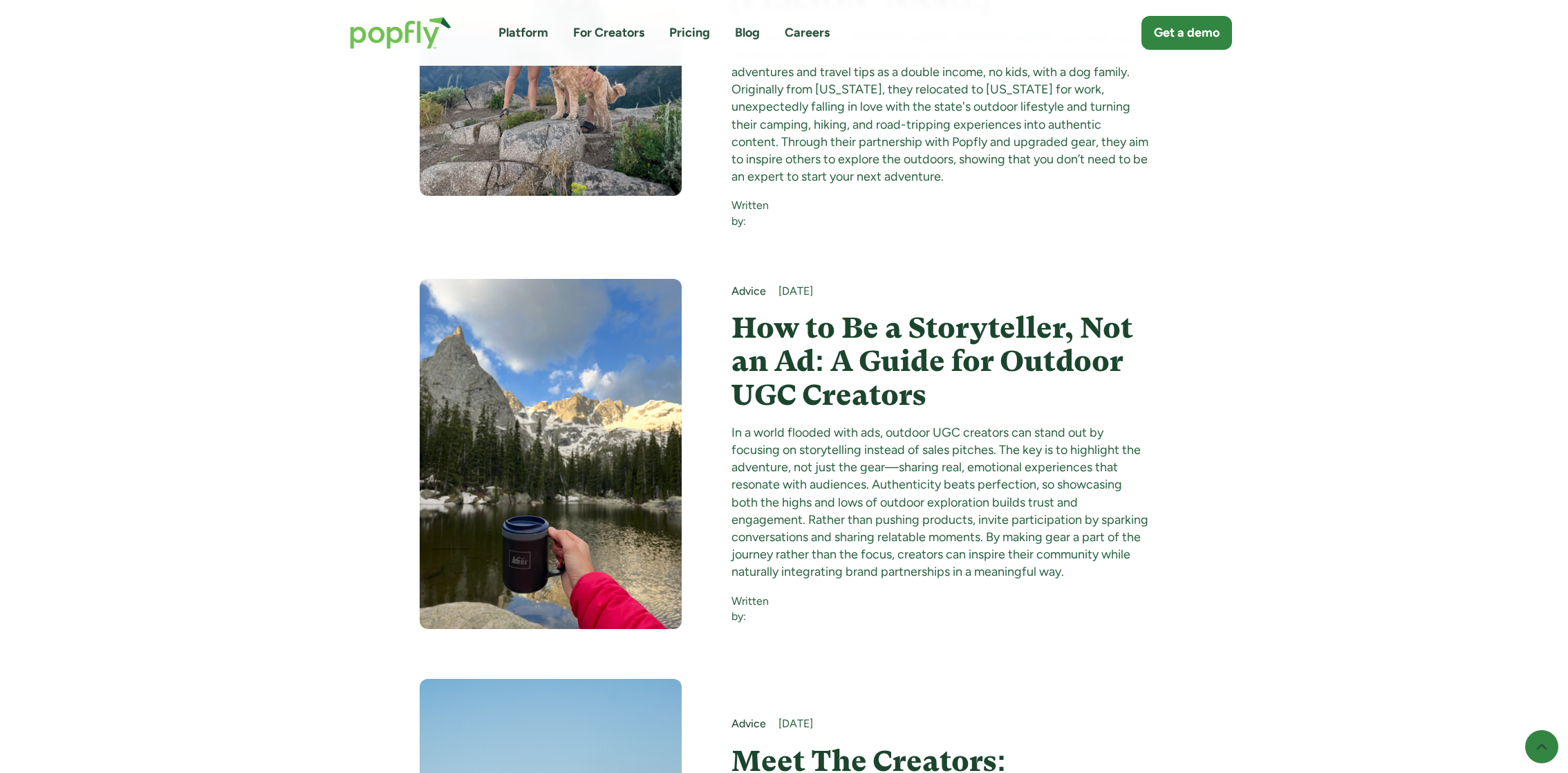
click at [852, 311] on h4 "How to Be a Storyteller, Not an Ad: A Guide for Outdoor UGC Creators" at bounding box center [940, 362] width 417 height 101
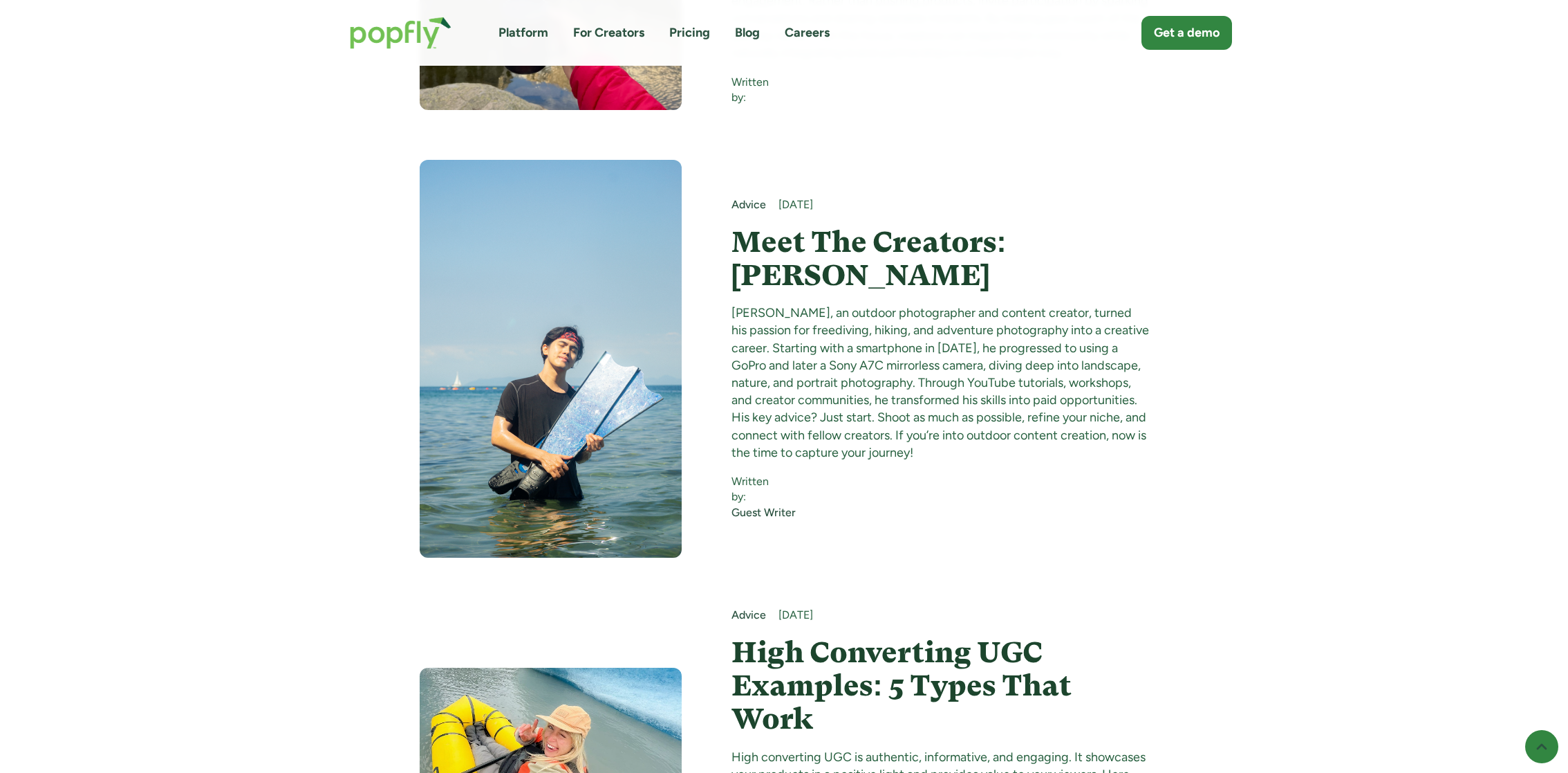
scroll to position [13044, 0]
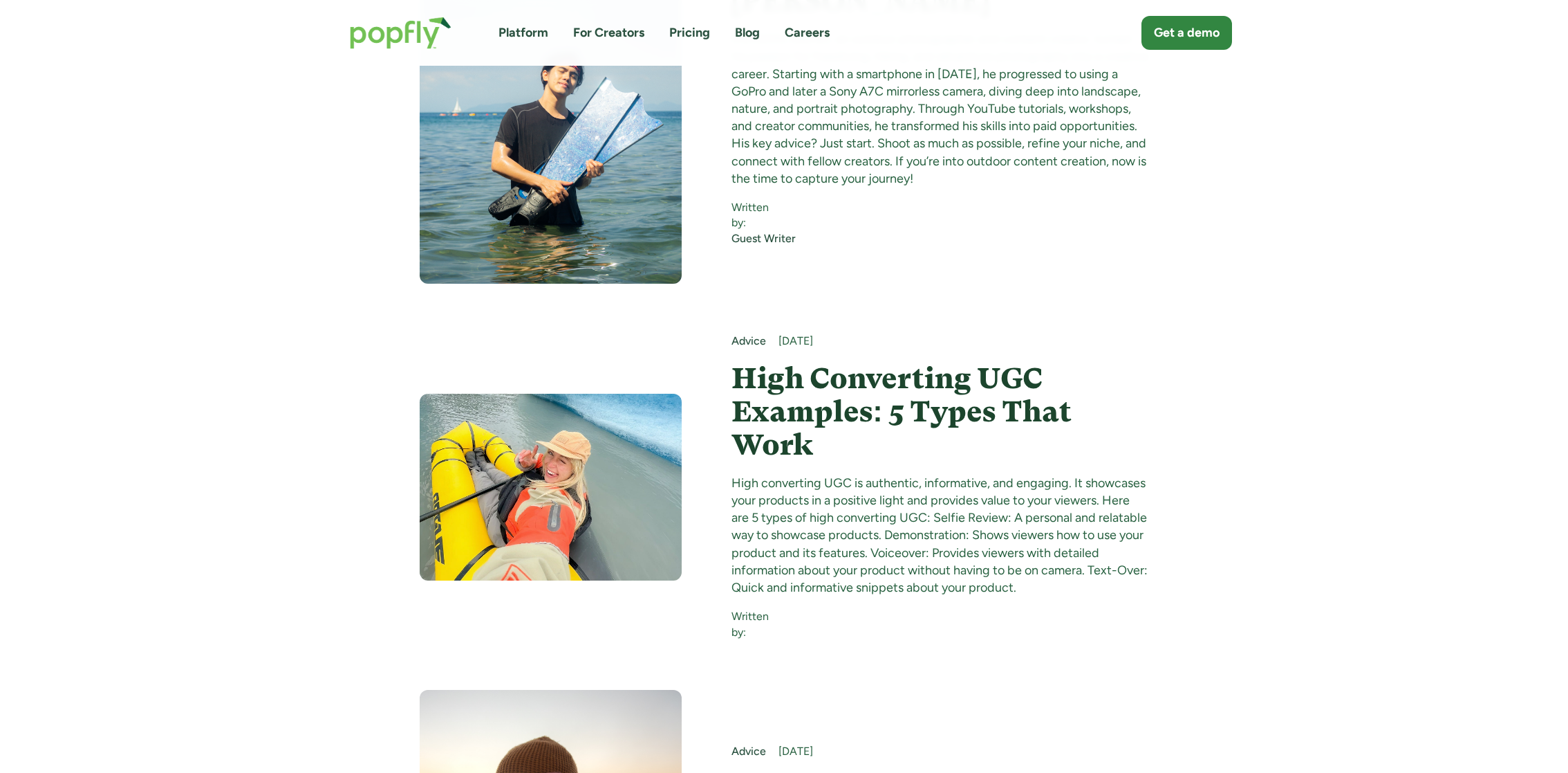
click at [852, 362] on h4 "High Converting UGC Examples: 5 Types That Work" at bounding box center [940, 412] width 417 height 101
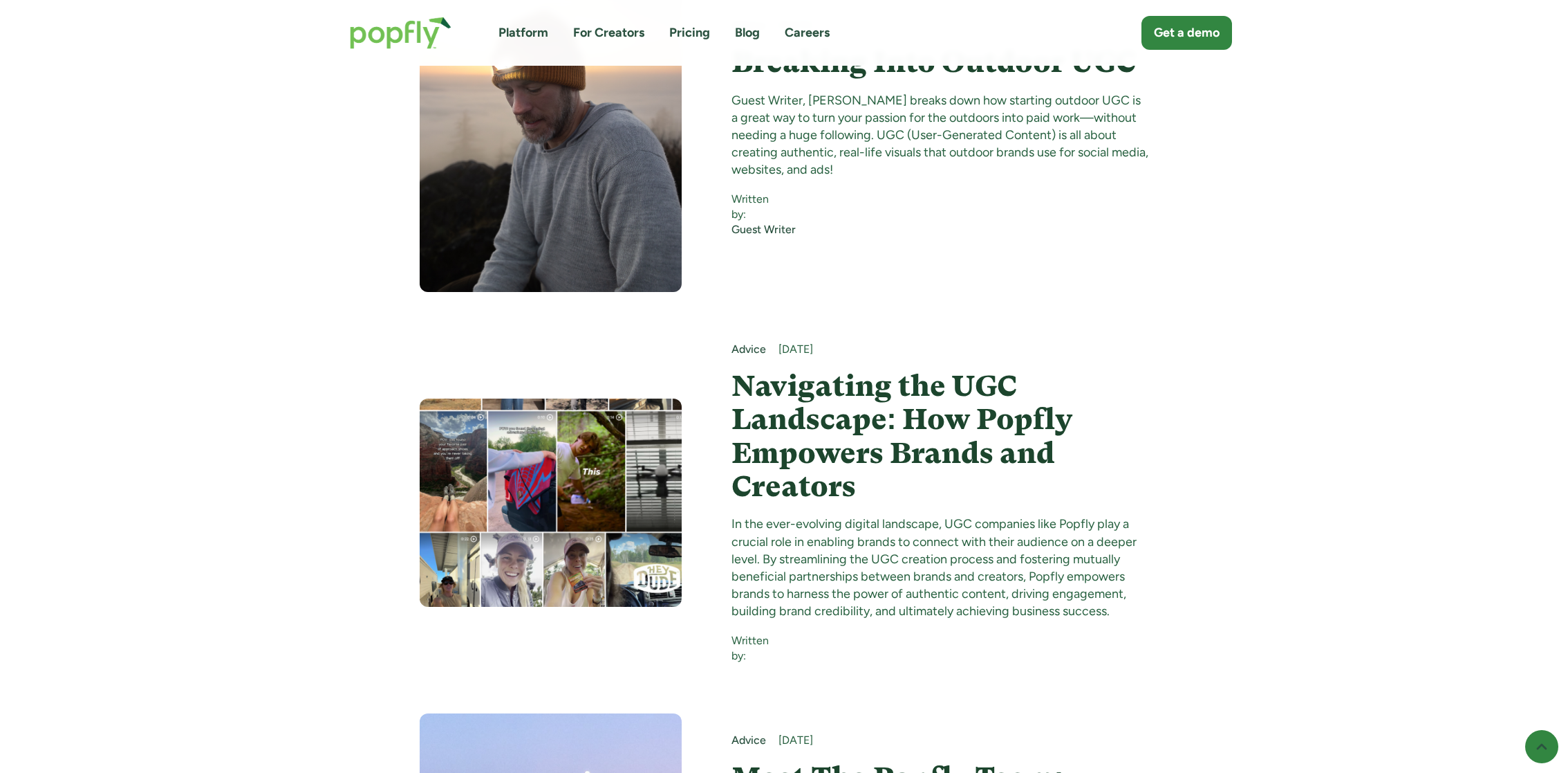
scroll to position [14024, 0]
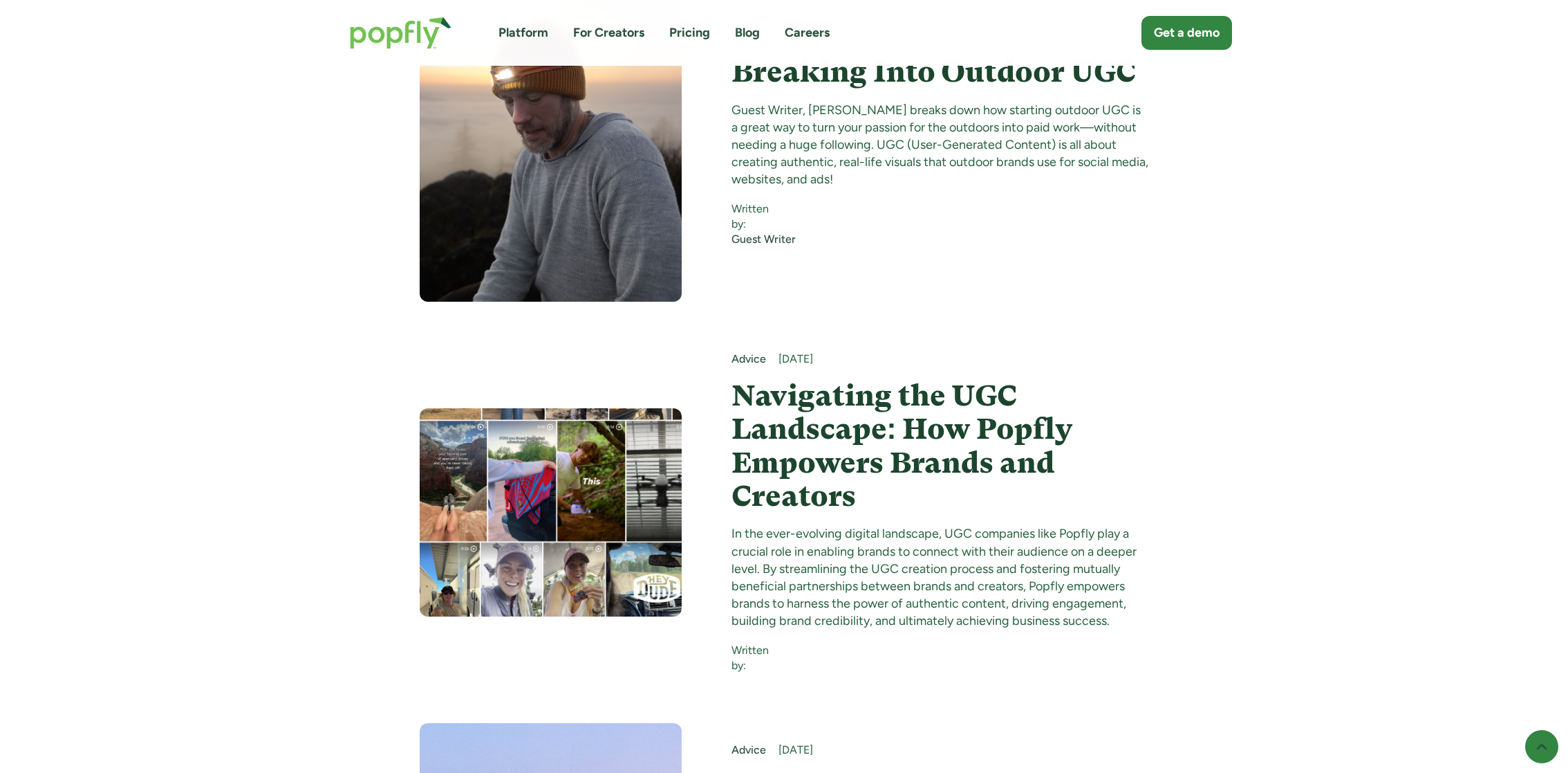
click at [840, 379] on h4 "Navigating the UGC Landscape: How Popfly Empowers Brands and Creators" at bounding box center [940, 446] width 417 height 134
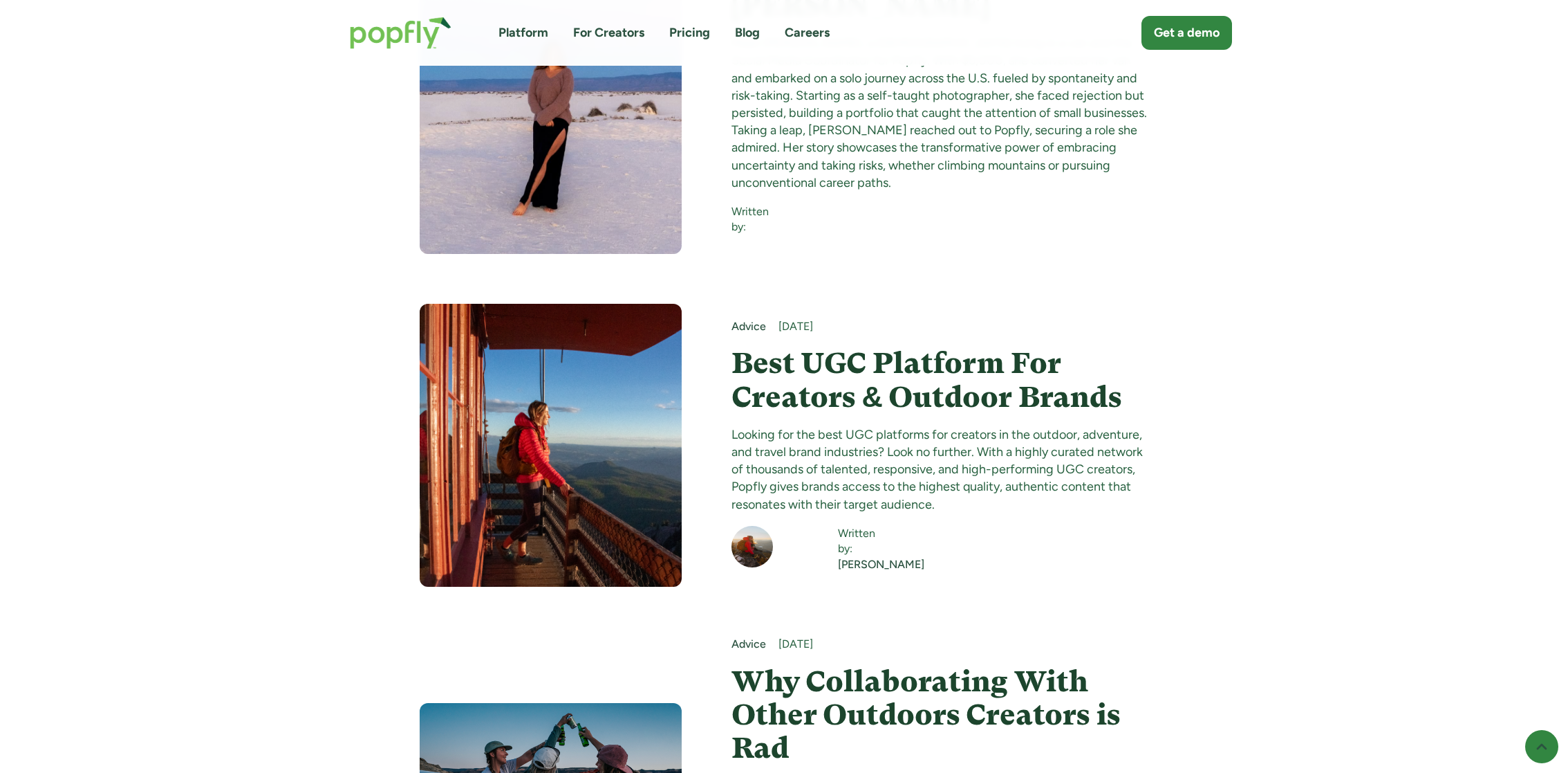
scroll to position [14840, 0]
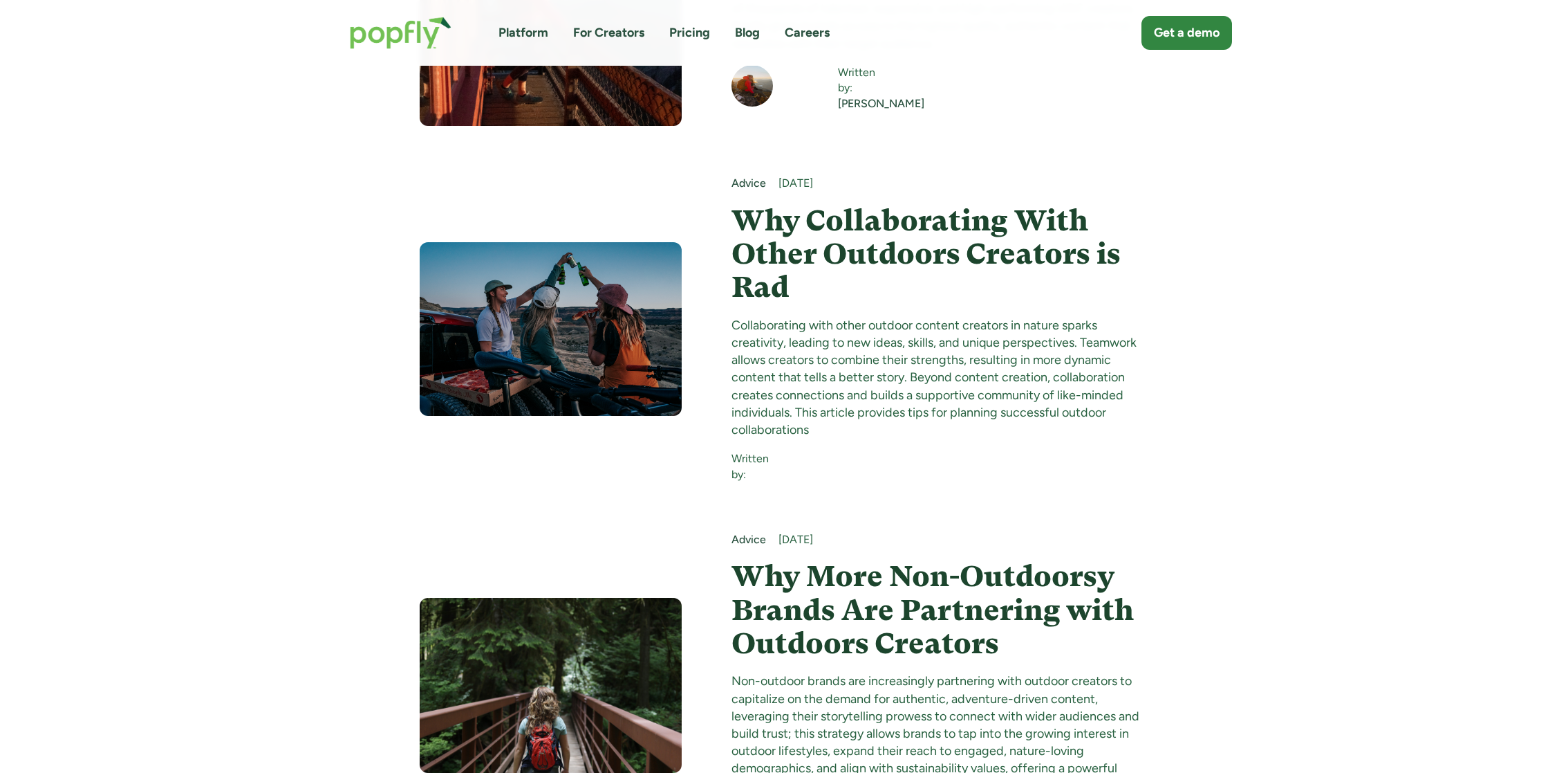
click at [803, 560] on h4 "Why More Non-Outdoorsy Brands Are Partnering with Outdoors Creators" at bounding box center [940, 610] width 417 height 101
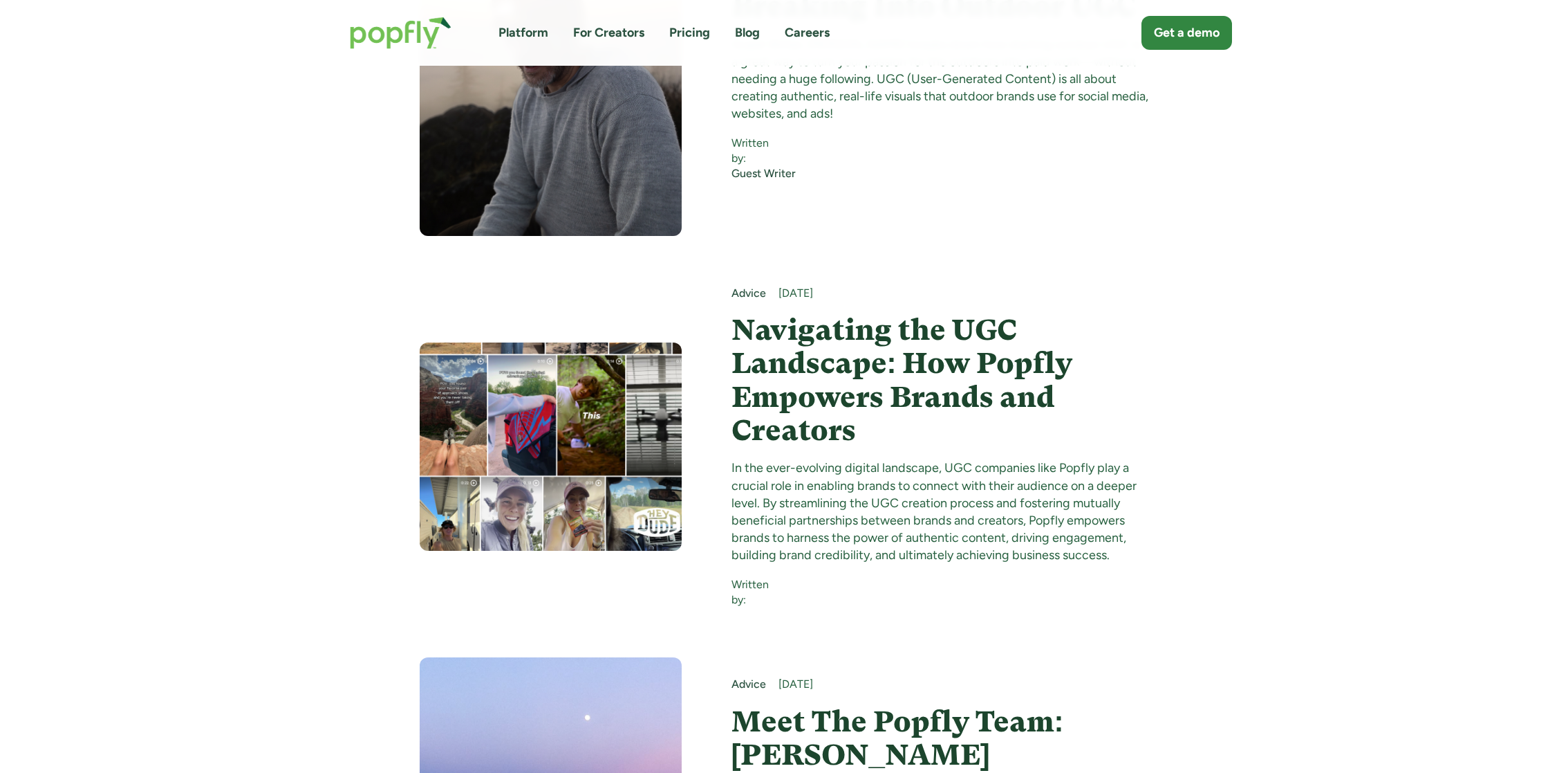
scroll to position [13169, 0]
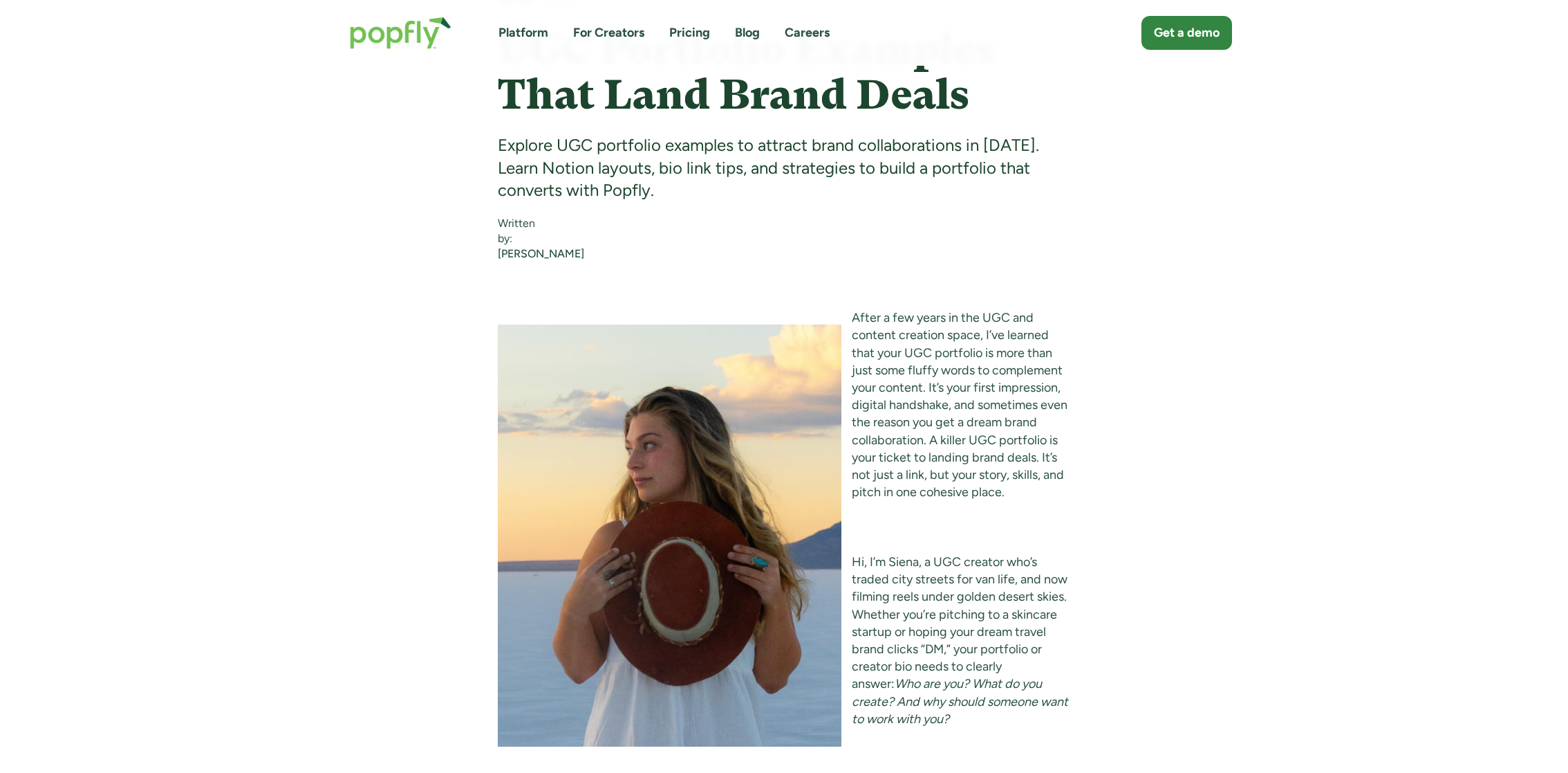
scroll to position [731, 0]
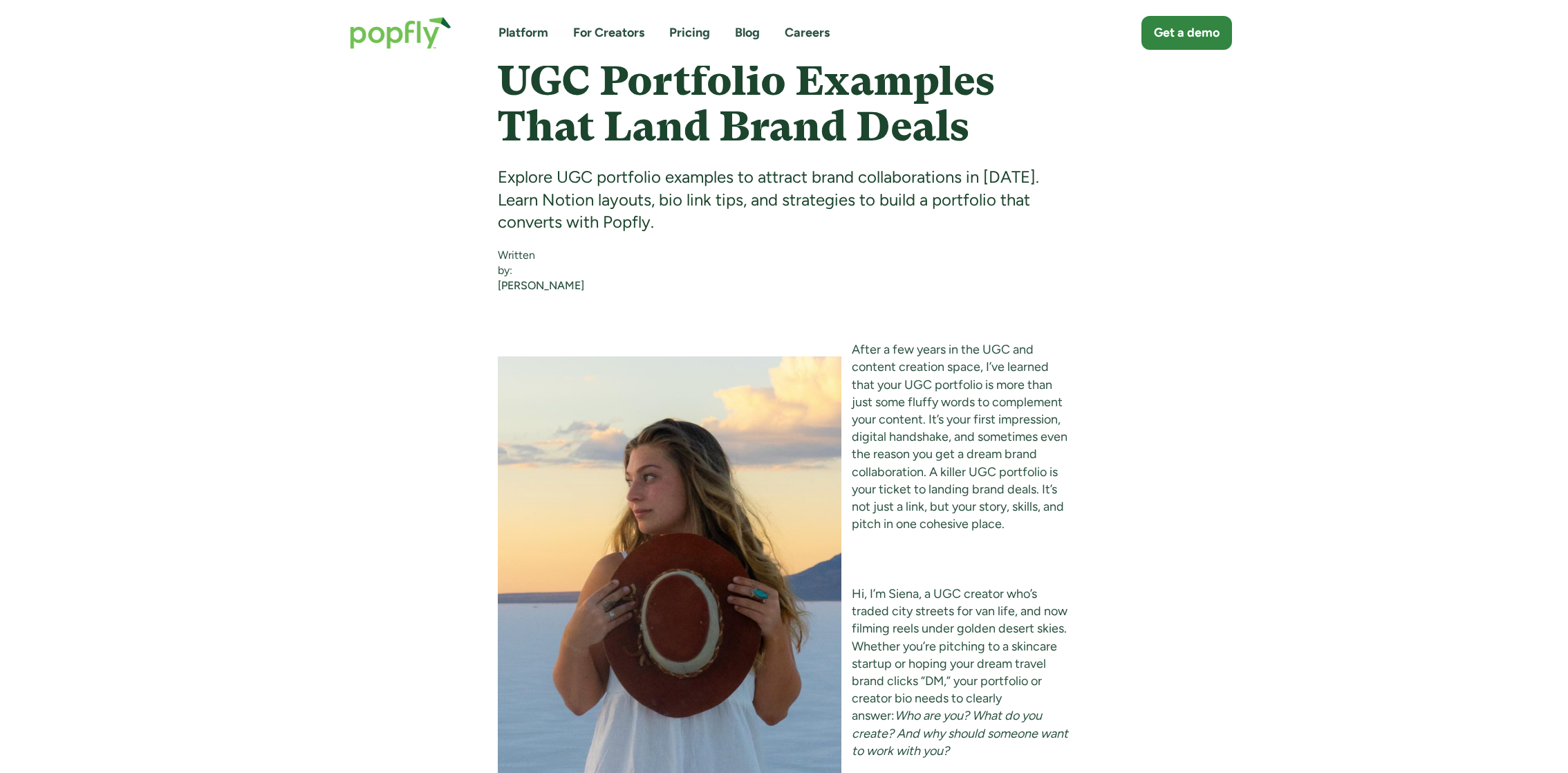
click at [505, 282] on div "[PERSON_NAME]" at bounding box center [541, 286] width 86 height 16
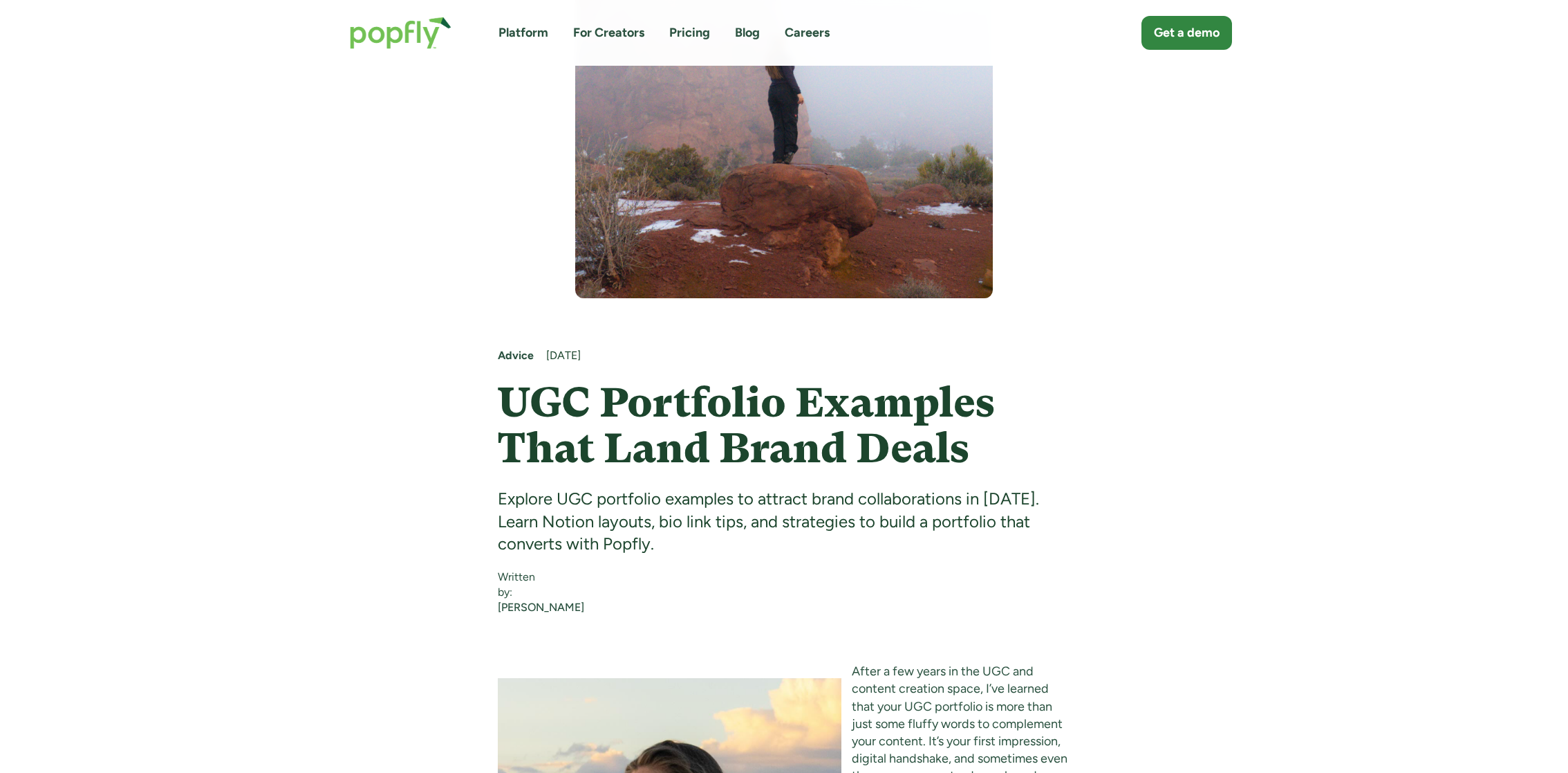
scroll to position [457, 0]
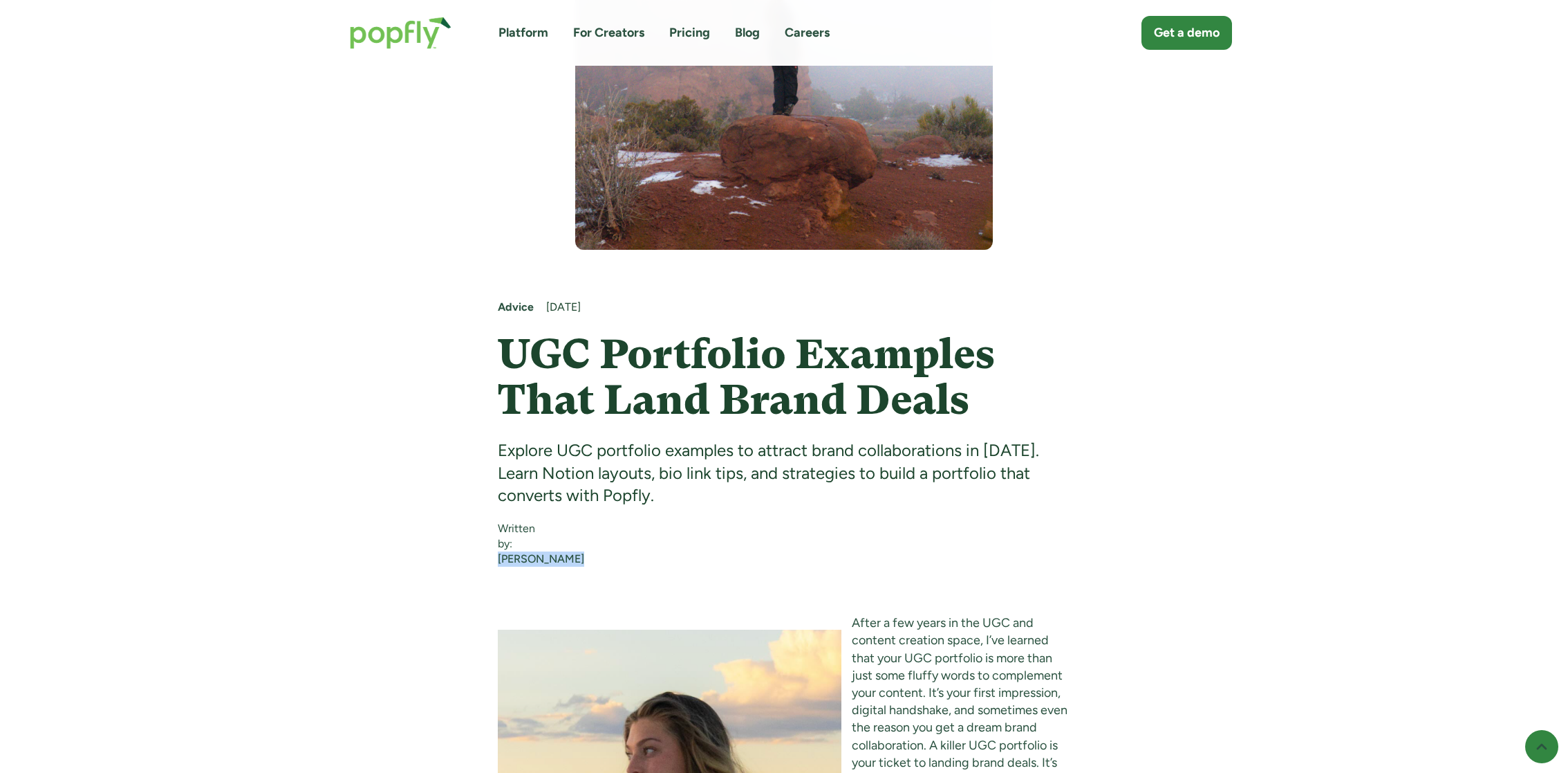
drag, startPoint x: 479, startPoint y: 559, endPoint x: 630, endPoint y: 559, distance: 151.0
copy div "[PERSON_NAME]"
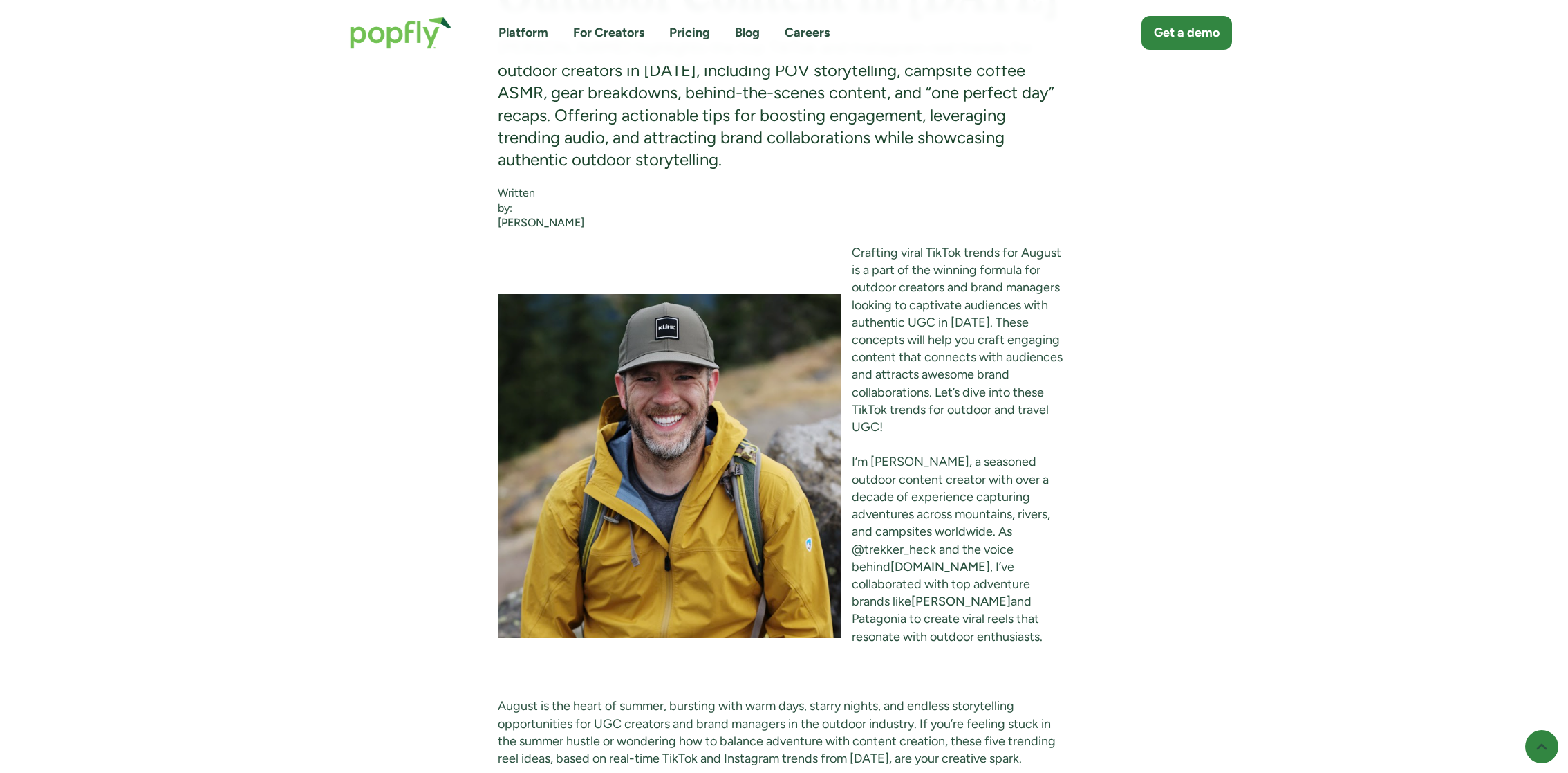
scroll to position [940, 0]
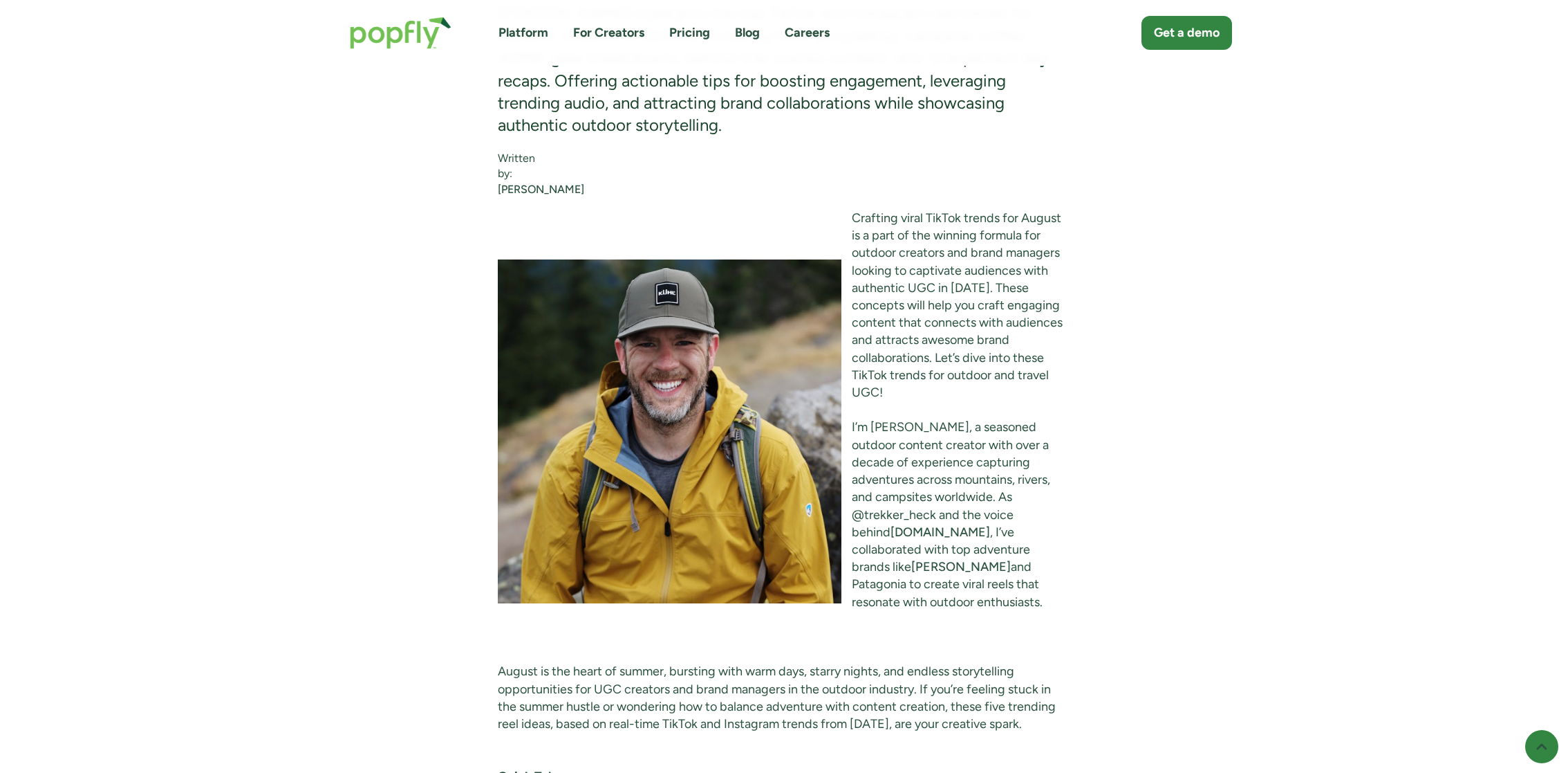
click at [663, 409] on img at bounding box center [670, 431] width 344 height 344
drag, startPoint x: 661, startPoint y: 409, endPoint x: 644, endPoint y: 1, distance: 408.4
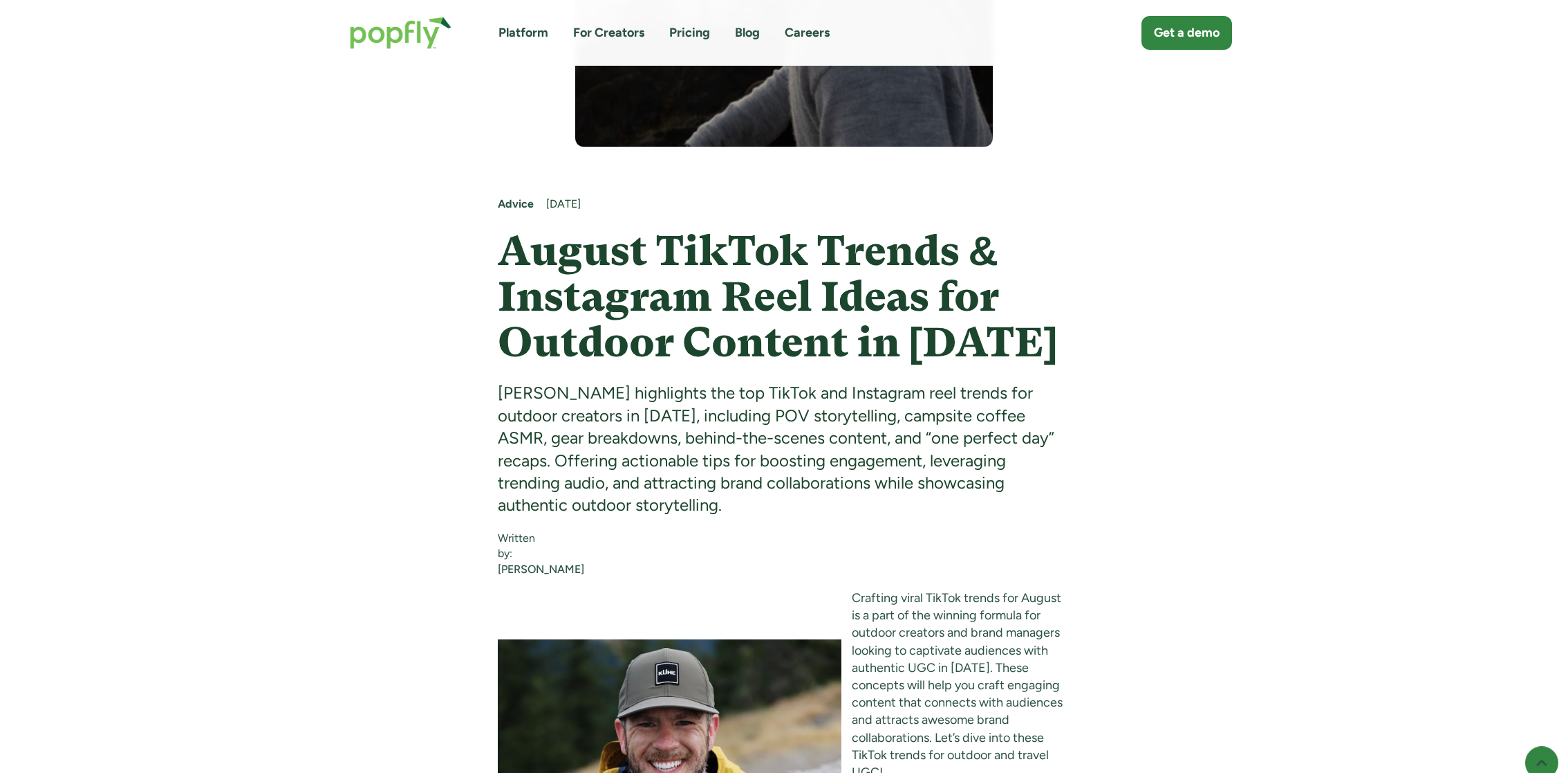
scroll to position [544, 0]
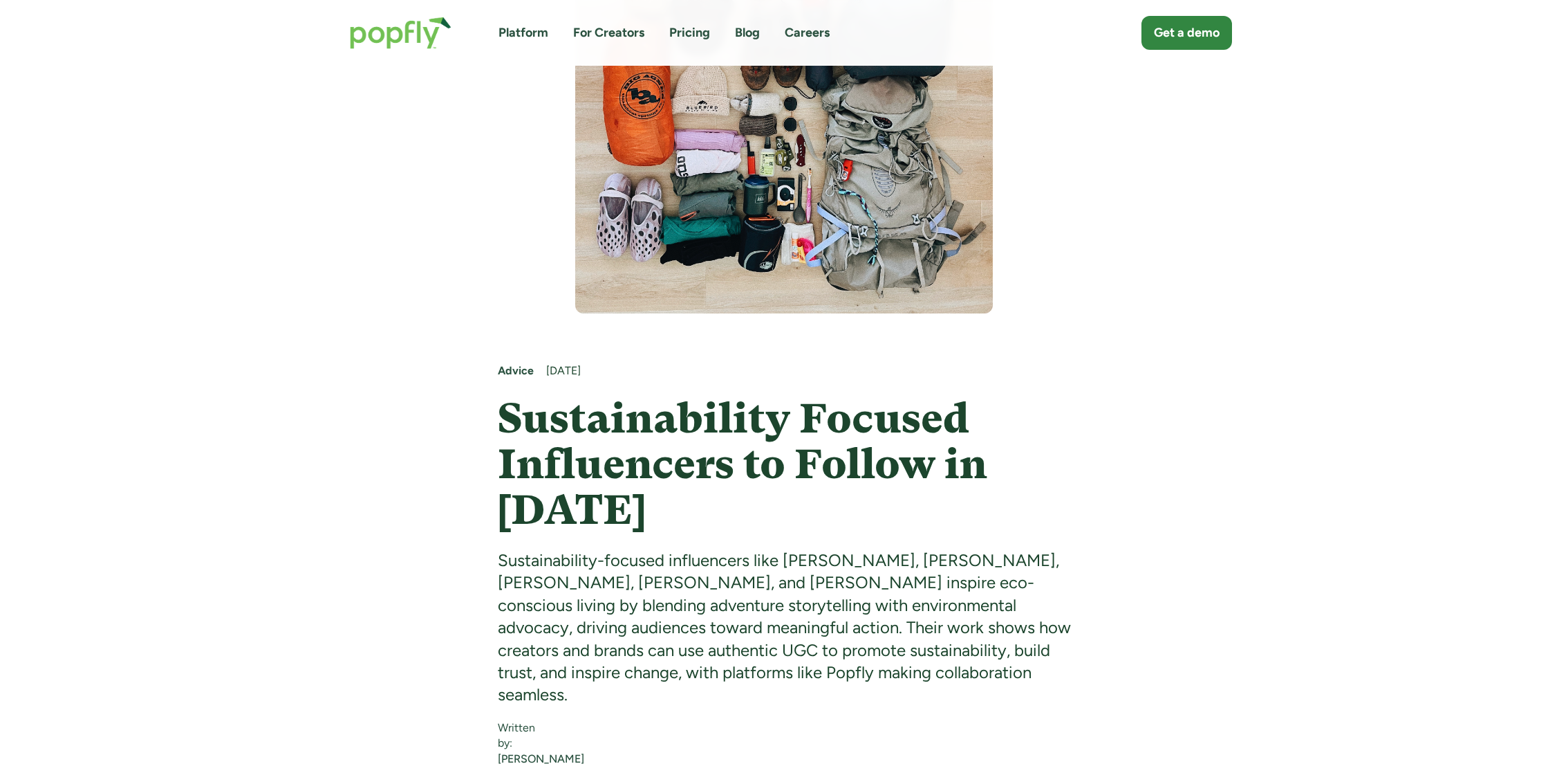
scroll to position [423, 0]
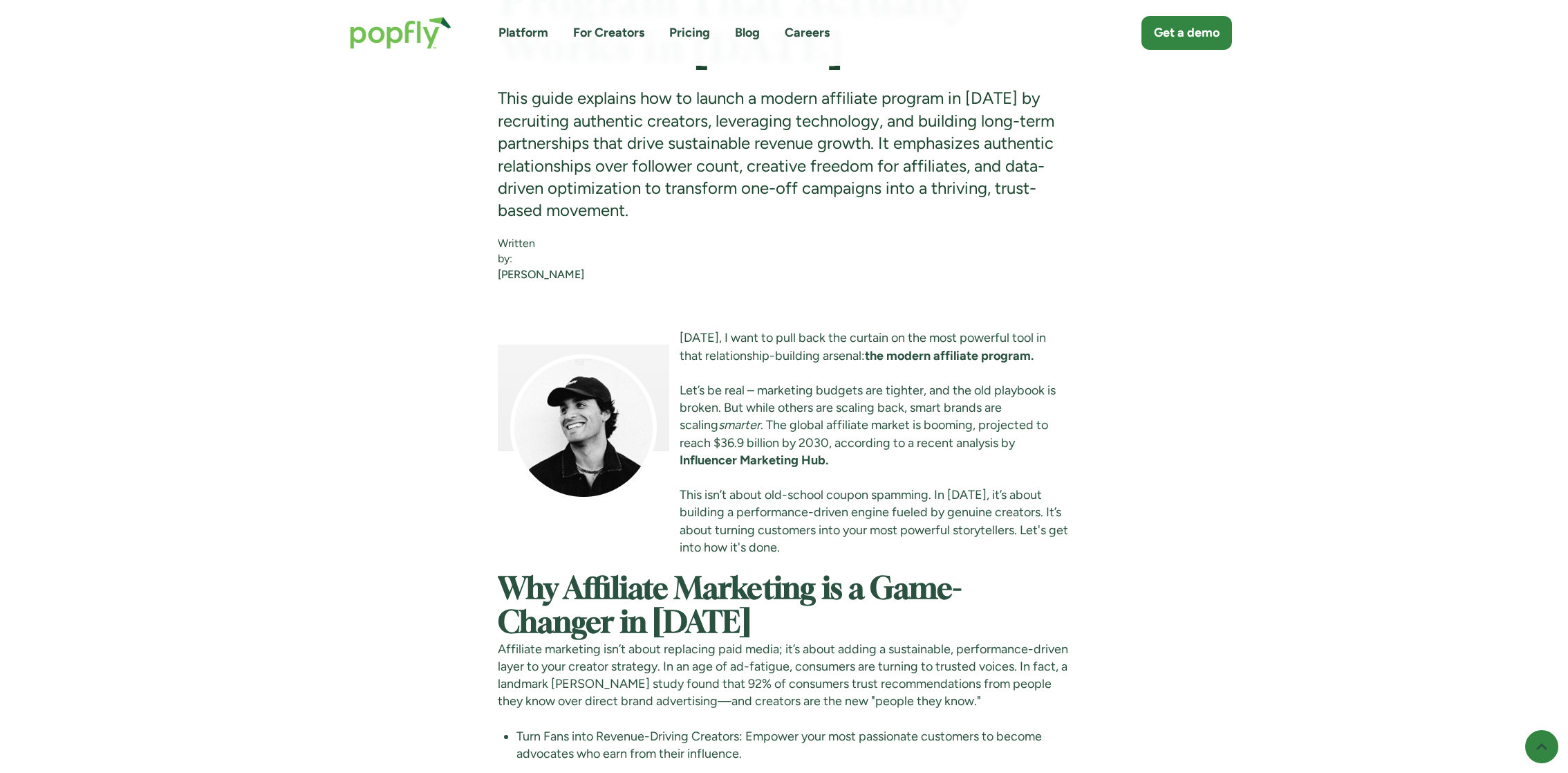
scroll to position [856, 0]
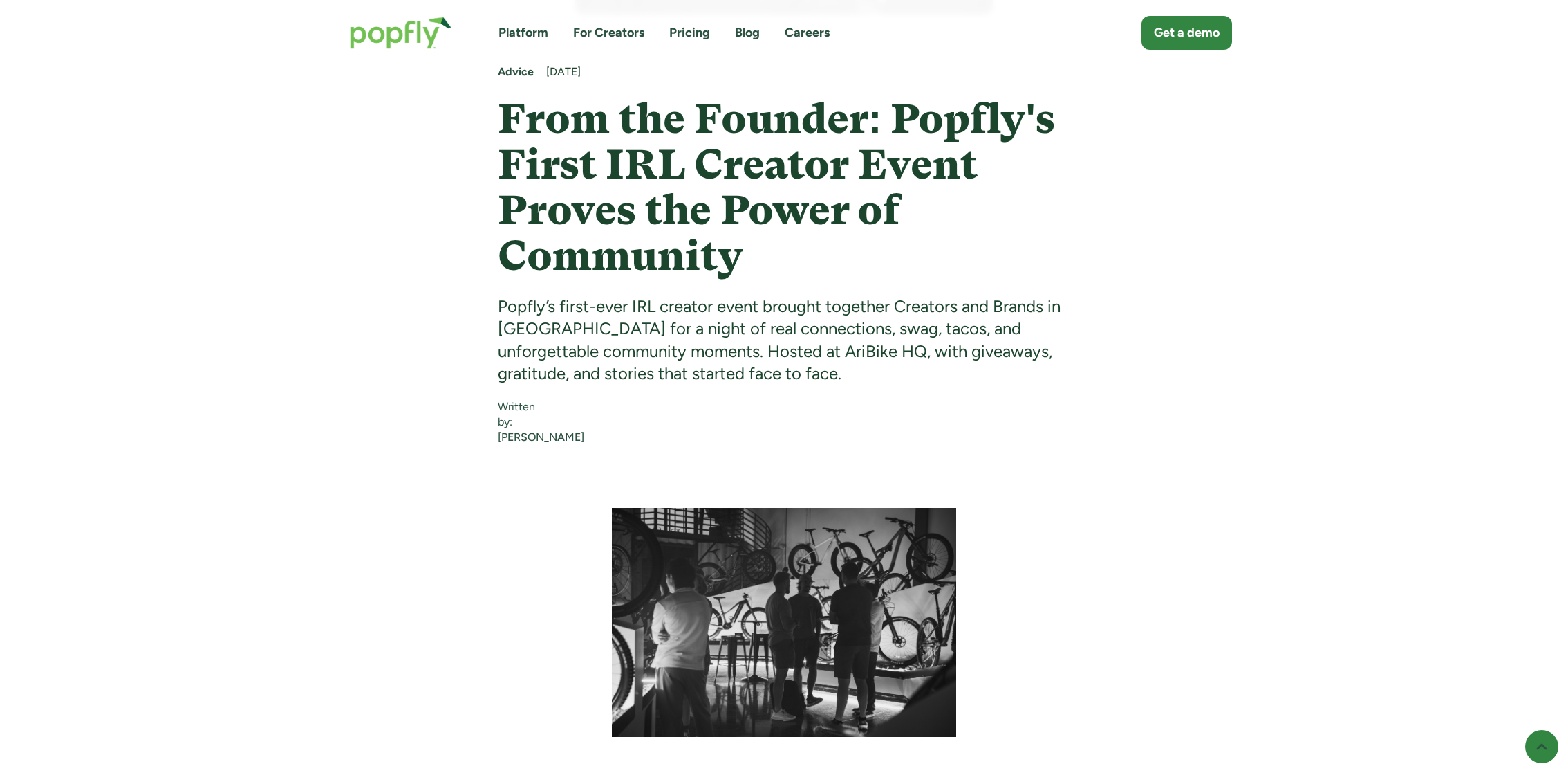
scroll to position [484, 0]
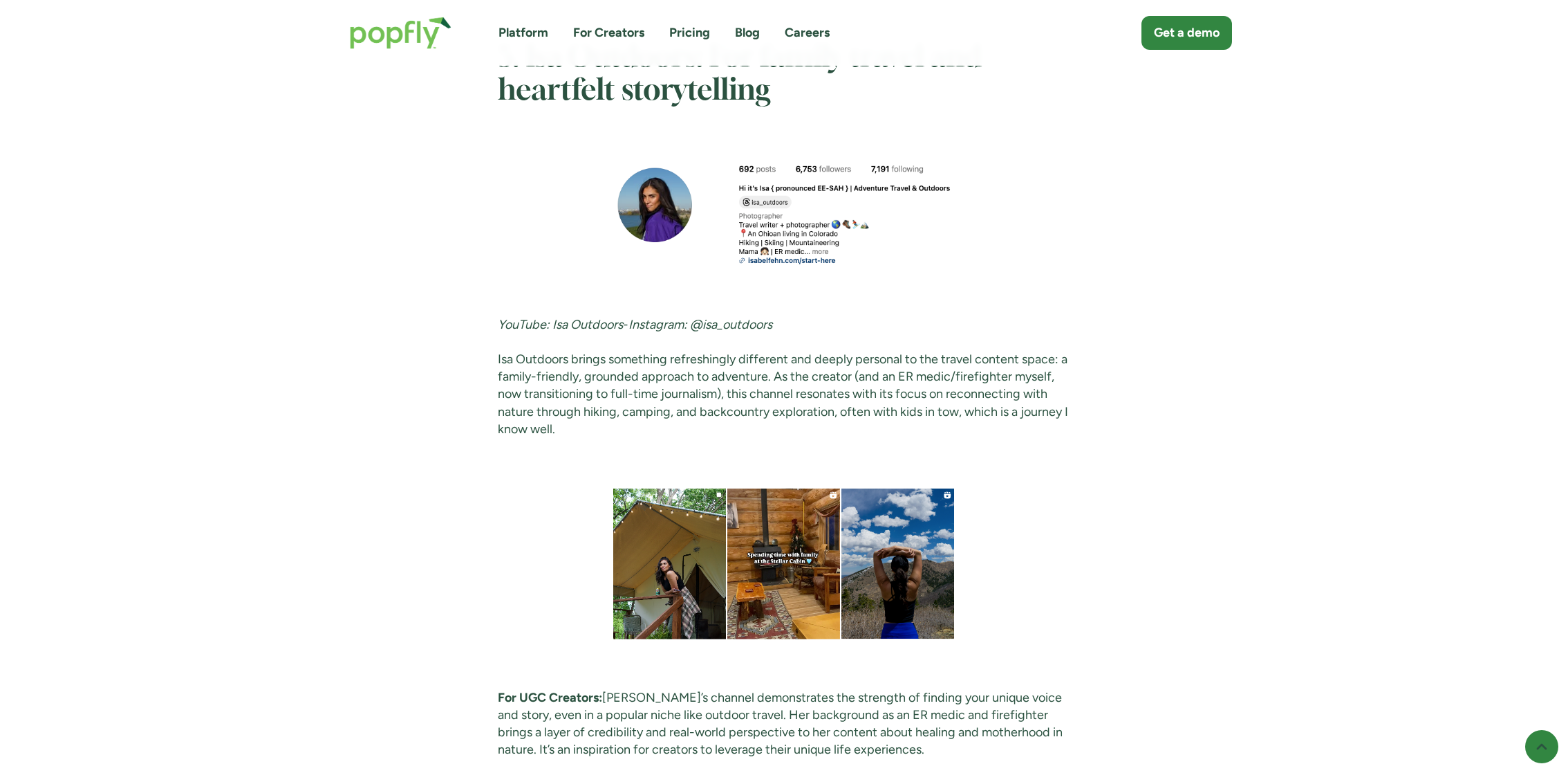
scroll to position [4686, 0]
drag, startPoint x: 553, startPoint y: 252, endPoint x: 626, endPoint y: 259, distance: 73.3
click at [626, 315] on p "YouTube: Isa Outdoors - Instagram: @isa_outdoors" at bounding box center [785, 323] width 573 height 17
copy p "Isa Outdoors"
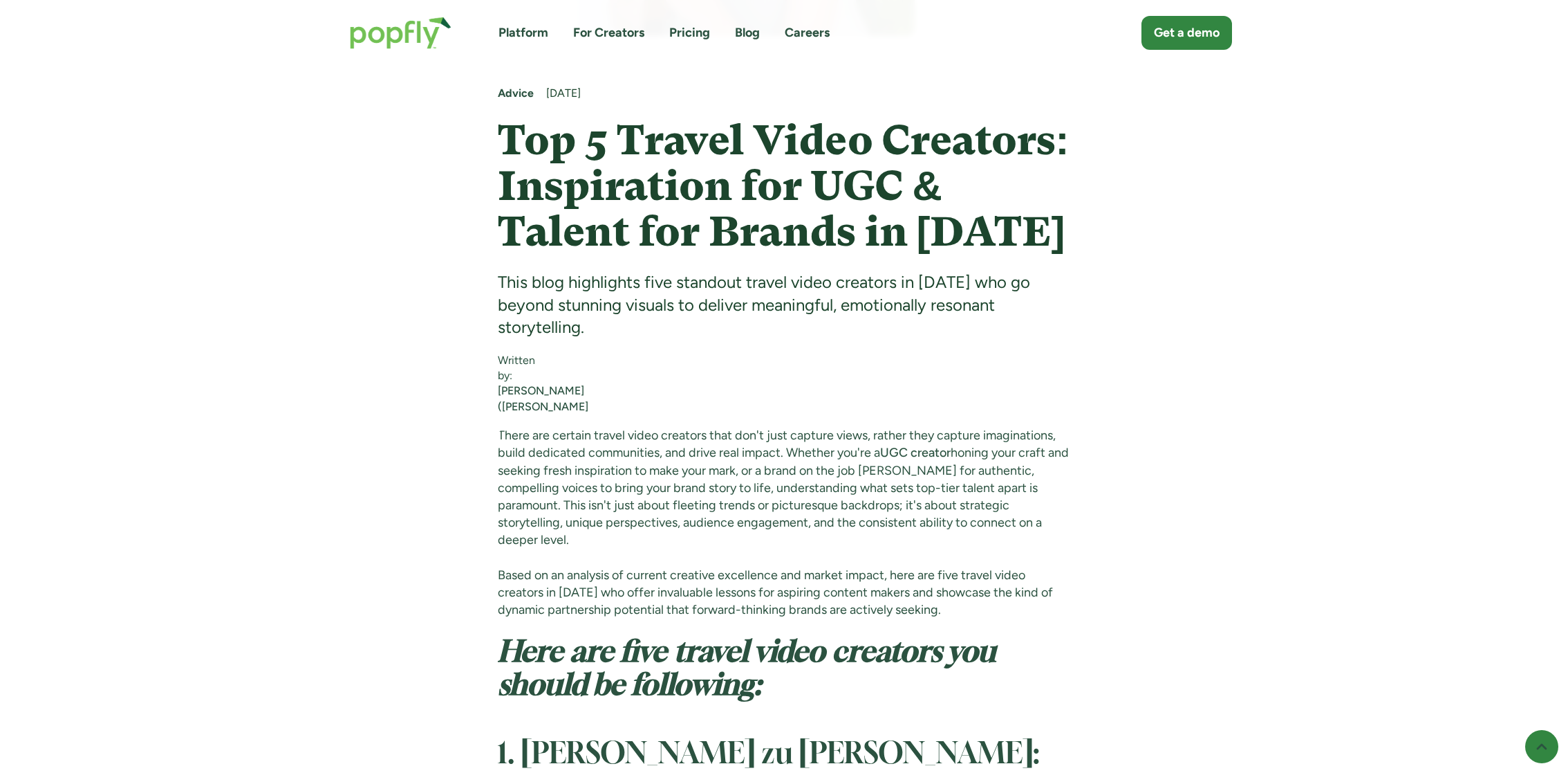
scroll to position [503, 0]
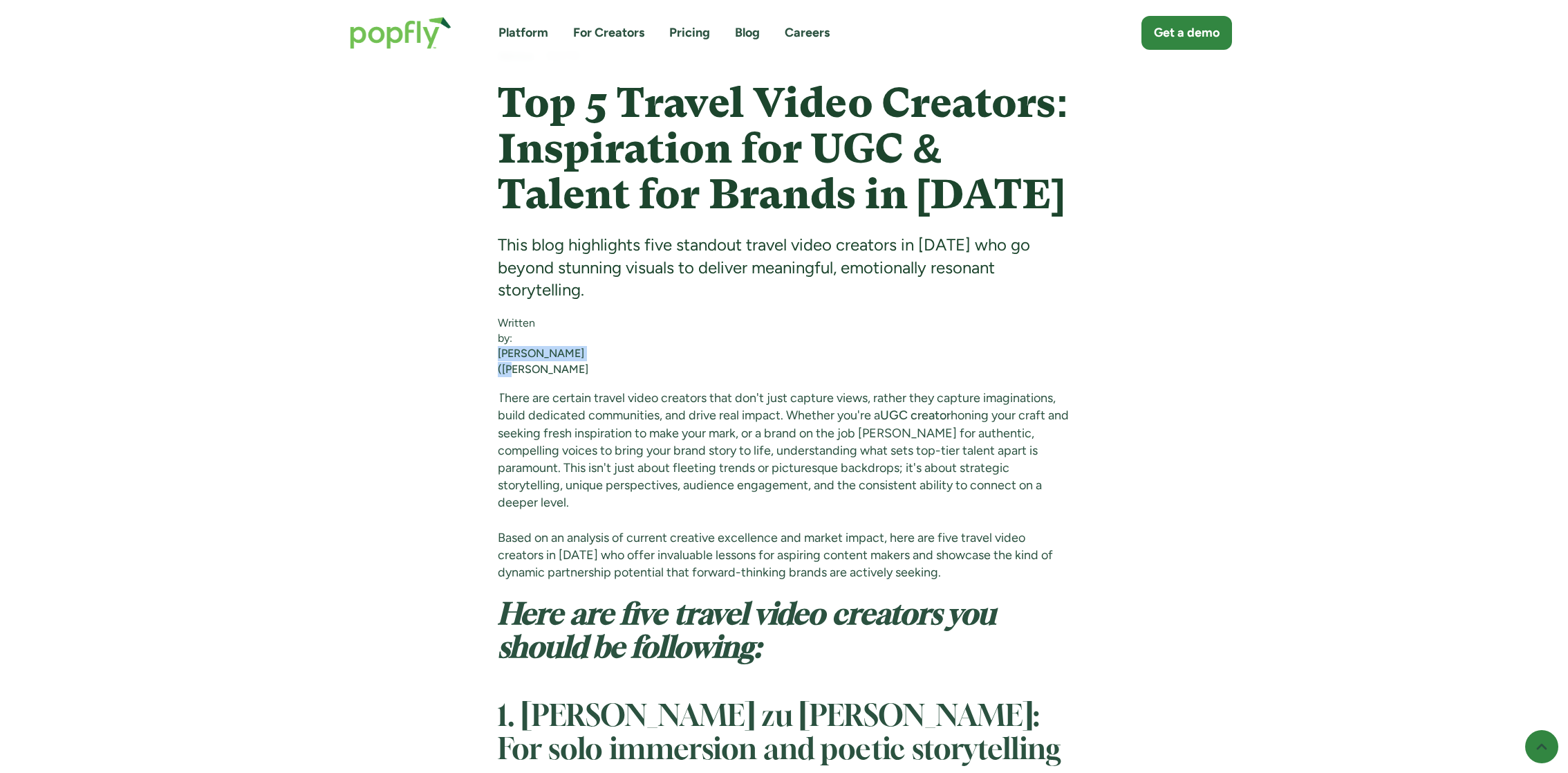
drag, startPoint x: 492, startPoint y: 355, endPoint x: 533, endPoint y: 376, distance: 46.1
copy div "[PERSON_NAME] ([PERSON_NAME]"
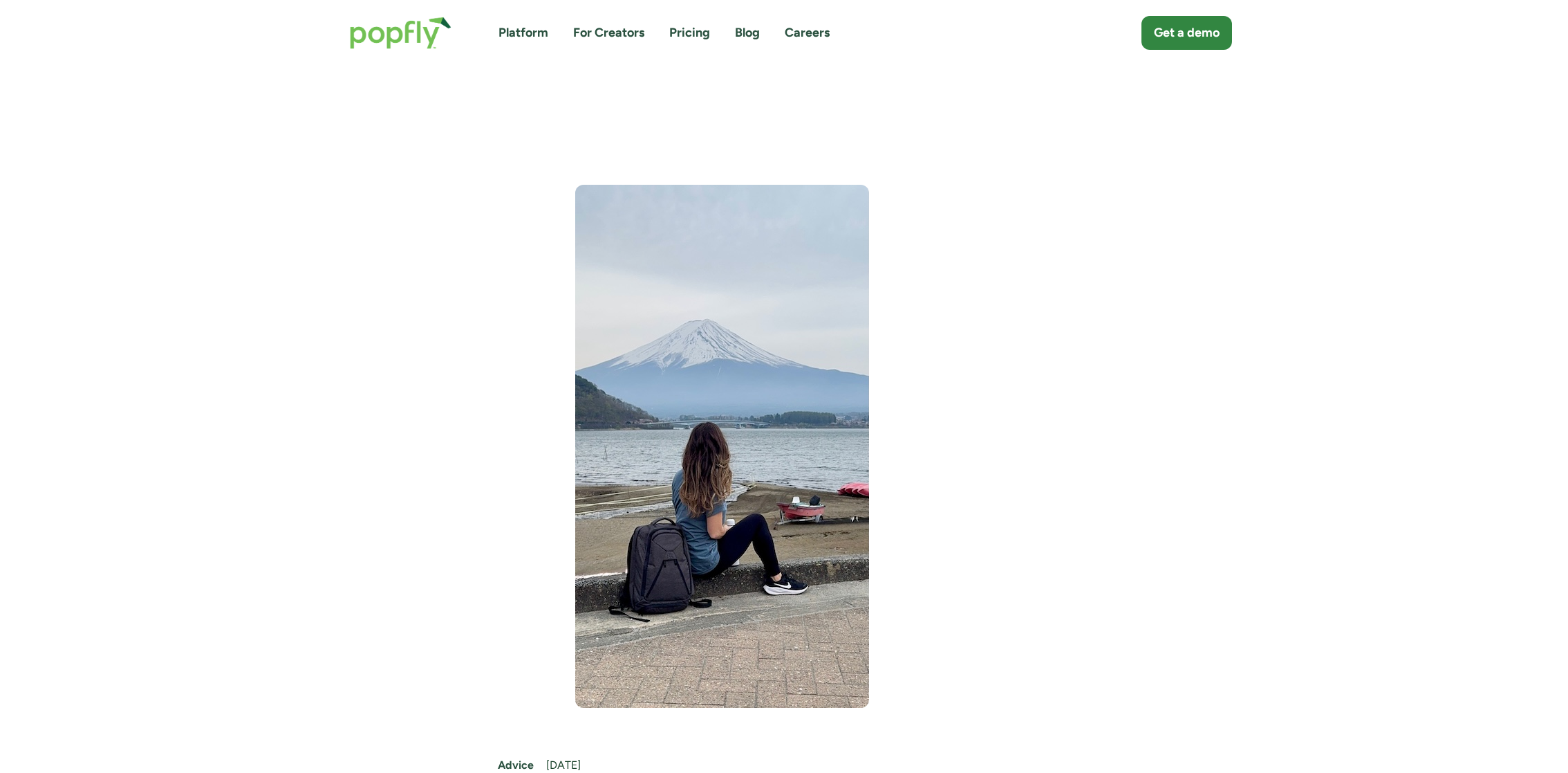
scroll to position [355, 0]
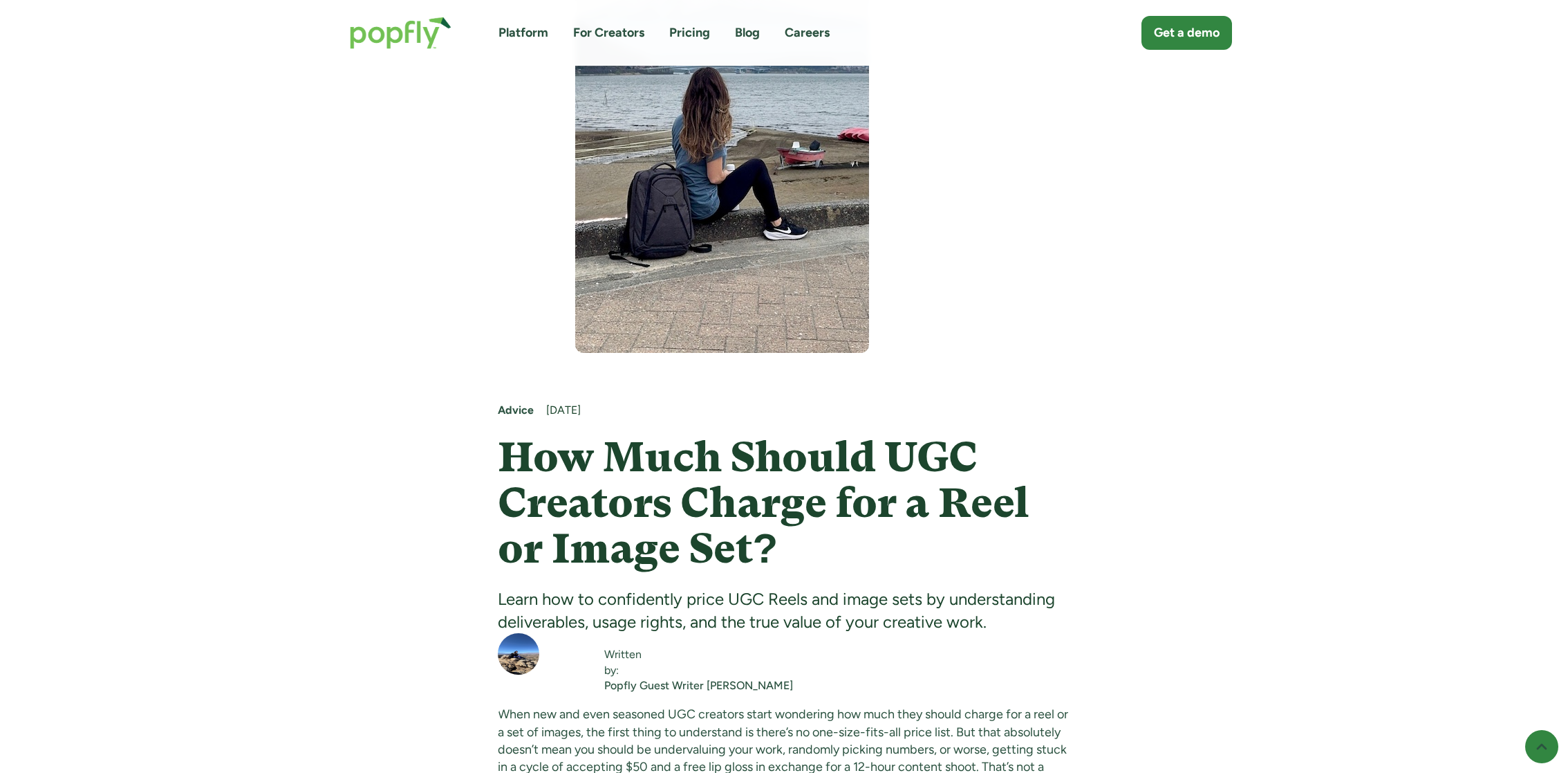
click at [706, 685] on div "Popfly Guest Writer [PERSON_NAME]" at bounding box center [698, 686] width 189 height 16
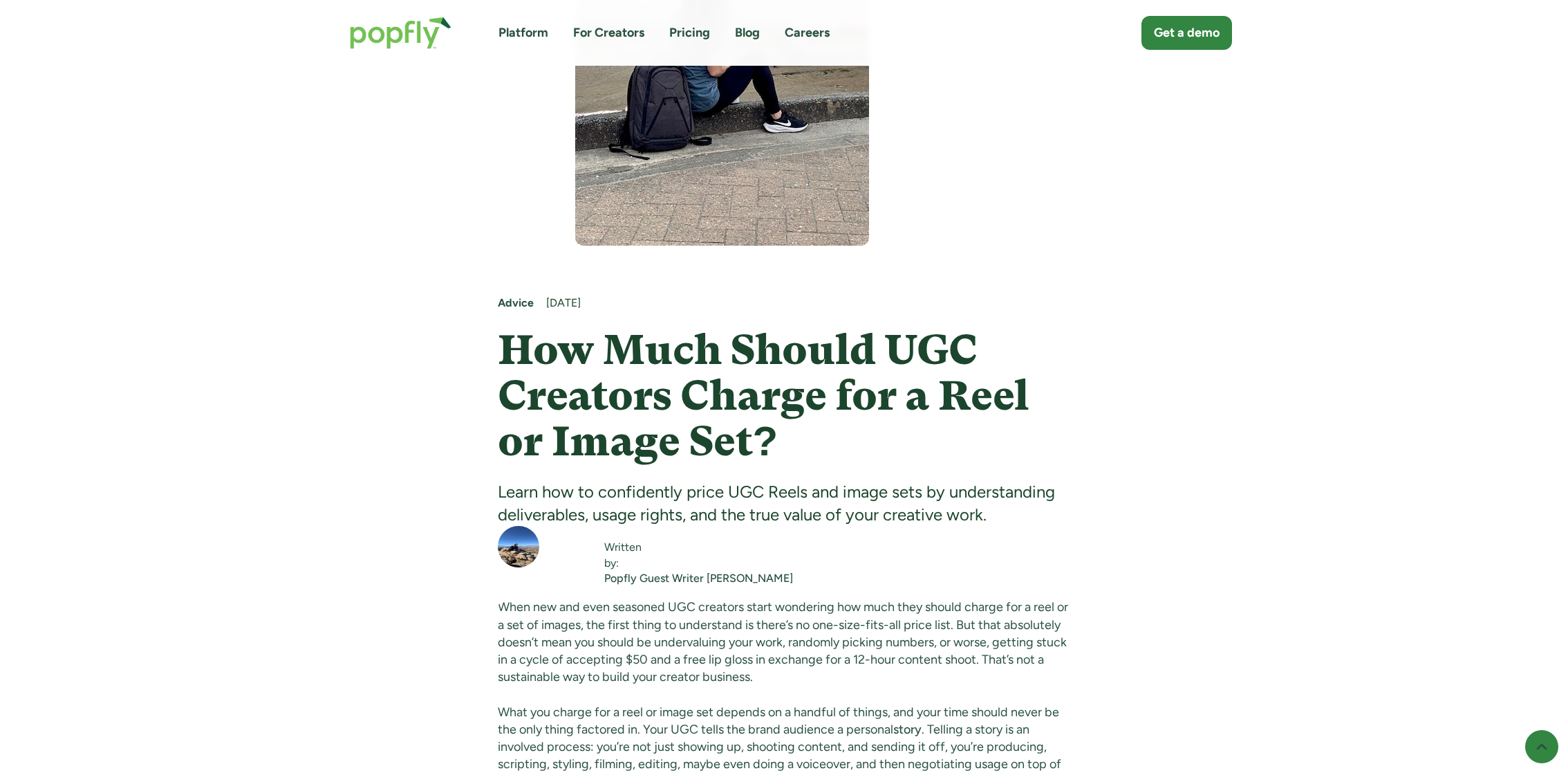
scroll to position [459, 0]
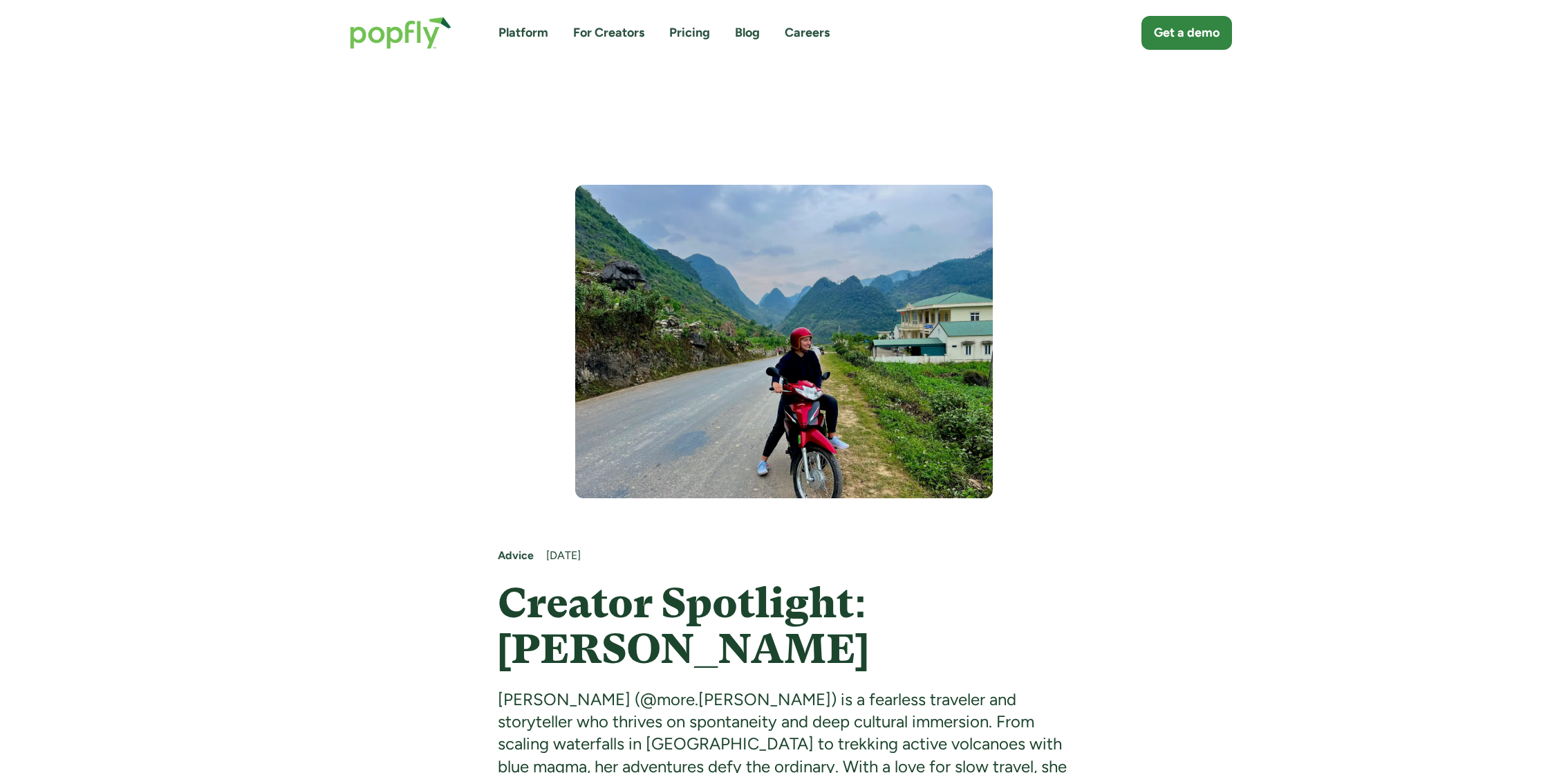
scroll to position [93, 0]
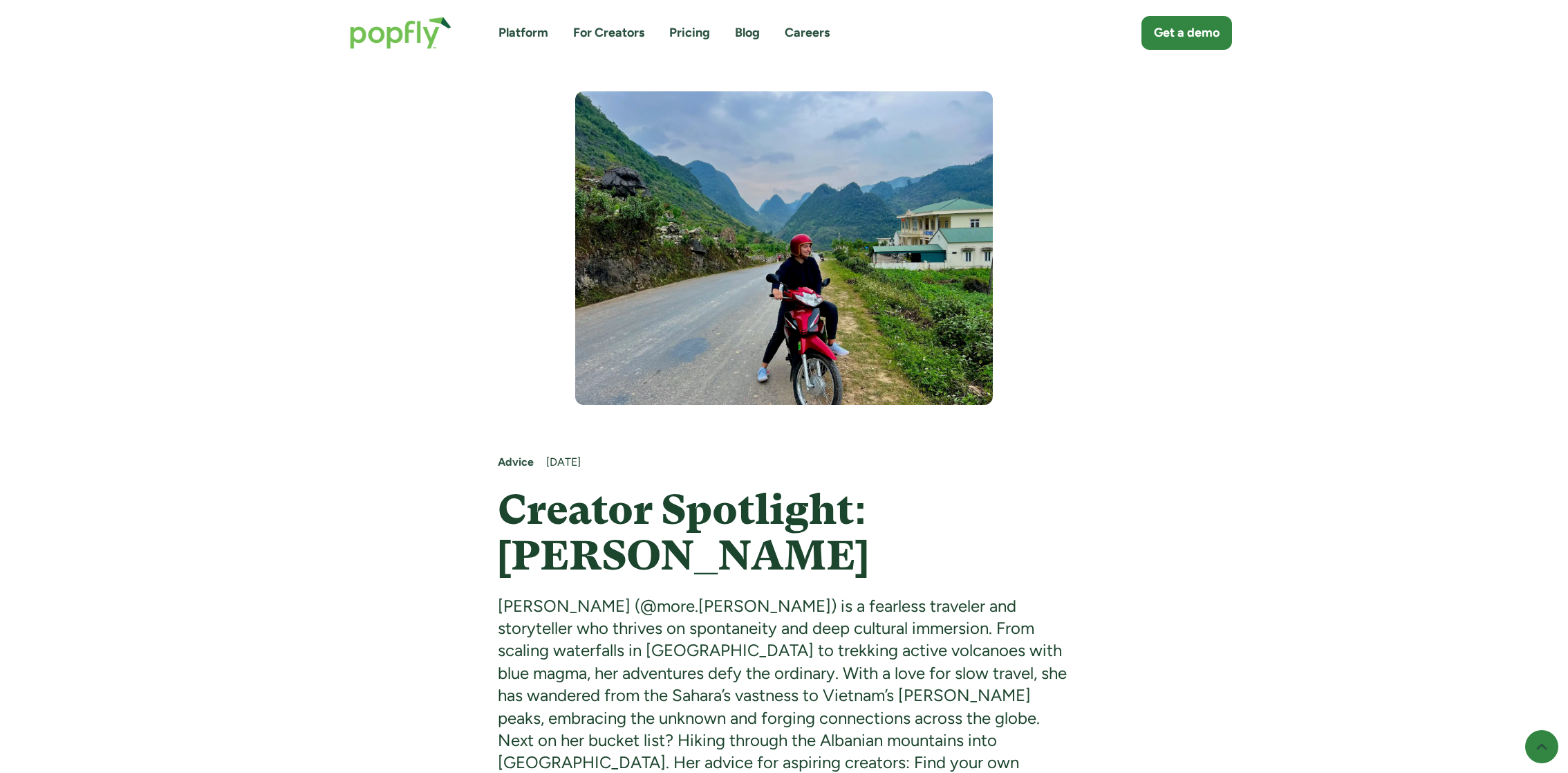
click at [696, 613] on div "Monae Hendrickson (@more.monaee) is a fearless traveler and storyteller who thr…" at bounding box center [785, 706] width 573 height 224
drag, startPoint x: 485, startPoint y: 607, endPoint x: 645, endPoint y: 610, distance: 160.0
copy div "Monae Hendrickson"
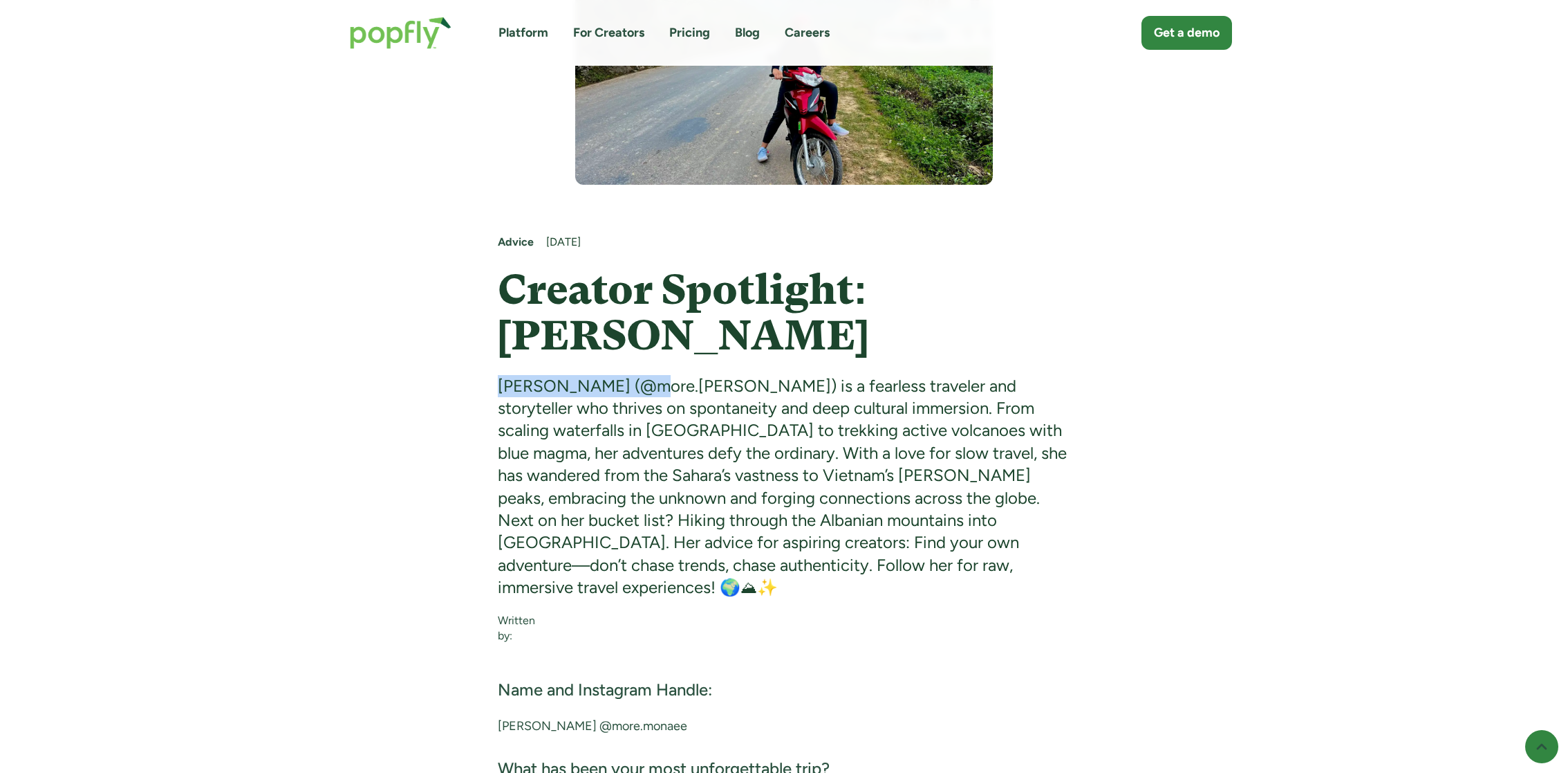
scroll to position [345, 0]
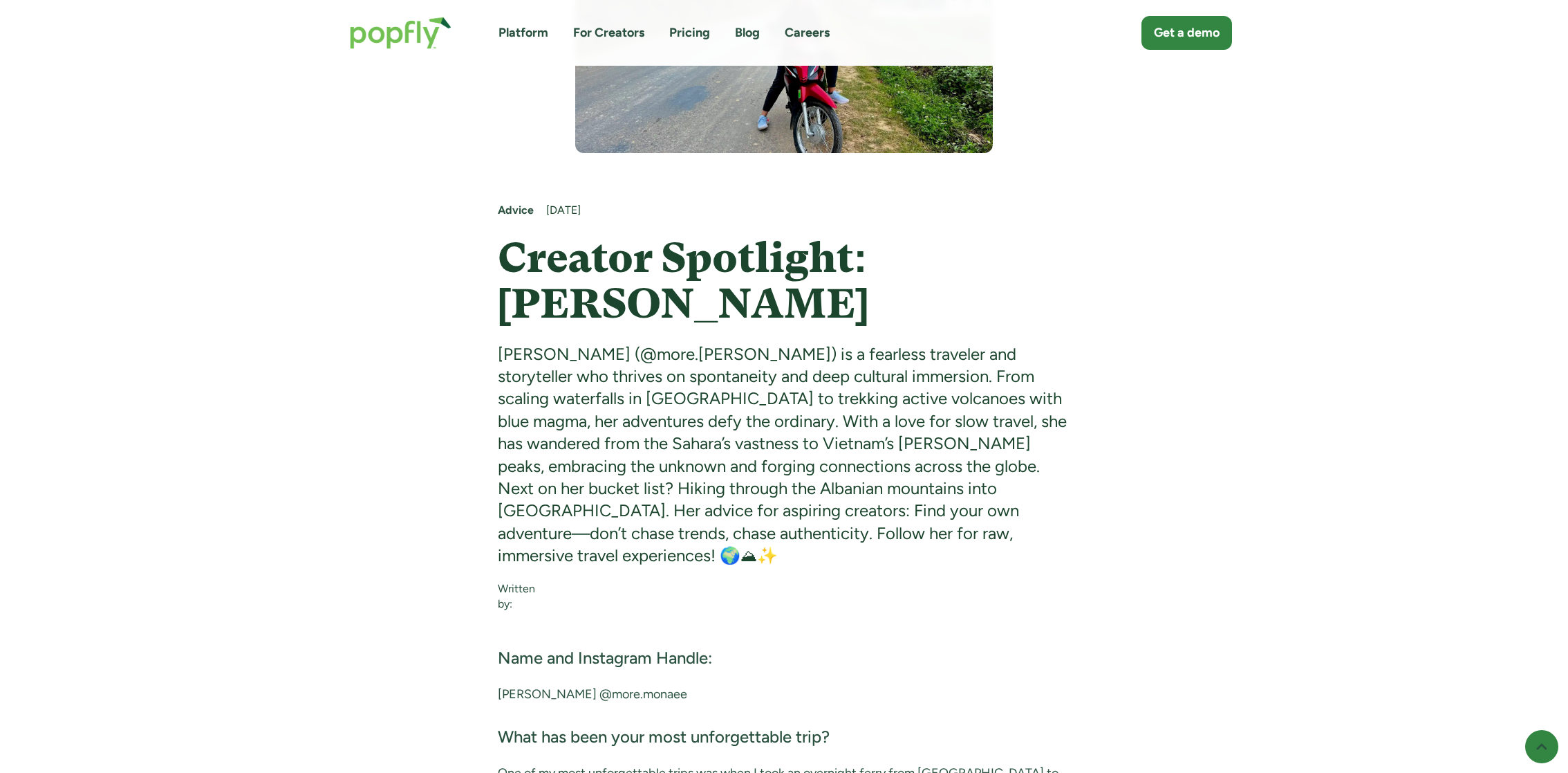
click at [709, 343] on div "Monae Hendrickson (@more.monaee) is a fearless traveler and storyteller who thr…" at bounding box center [785, 455] width 573 height 224
click at [703, 355] on div "Monae Hendrickson (@more.monaee) is a fearless traveler and storyteller who thr…" at bounding box center [785, 455] width 573 height 224
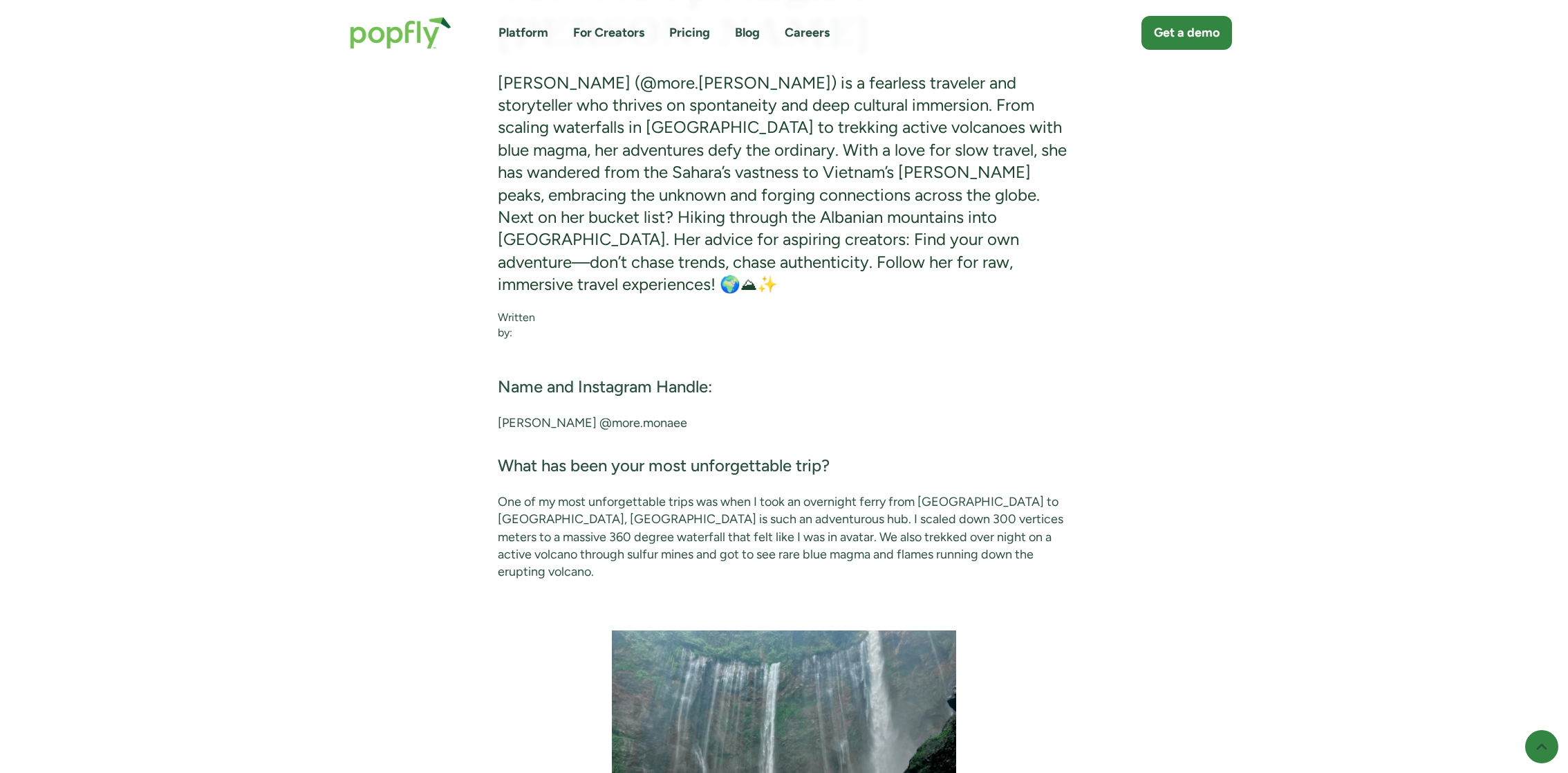
scroll to position [622, 0]
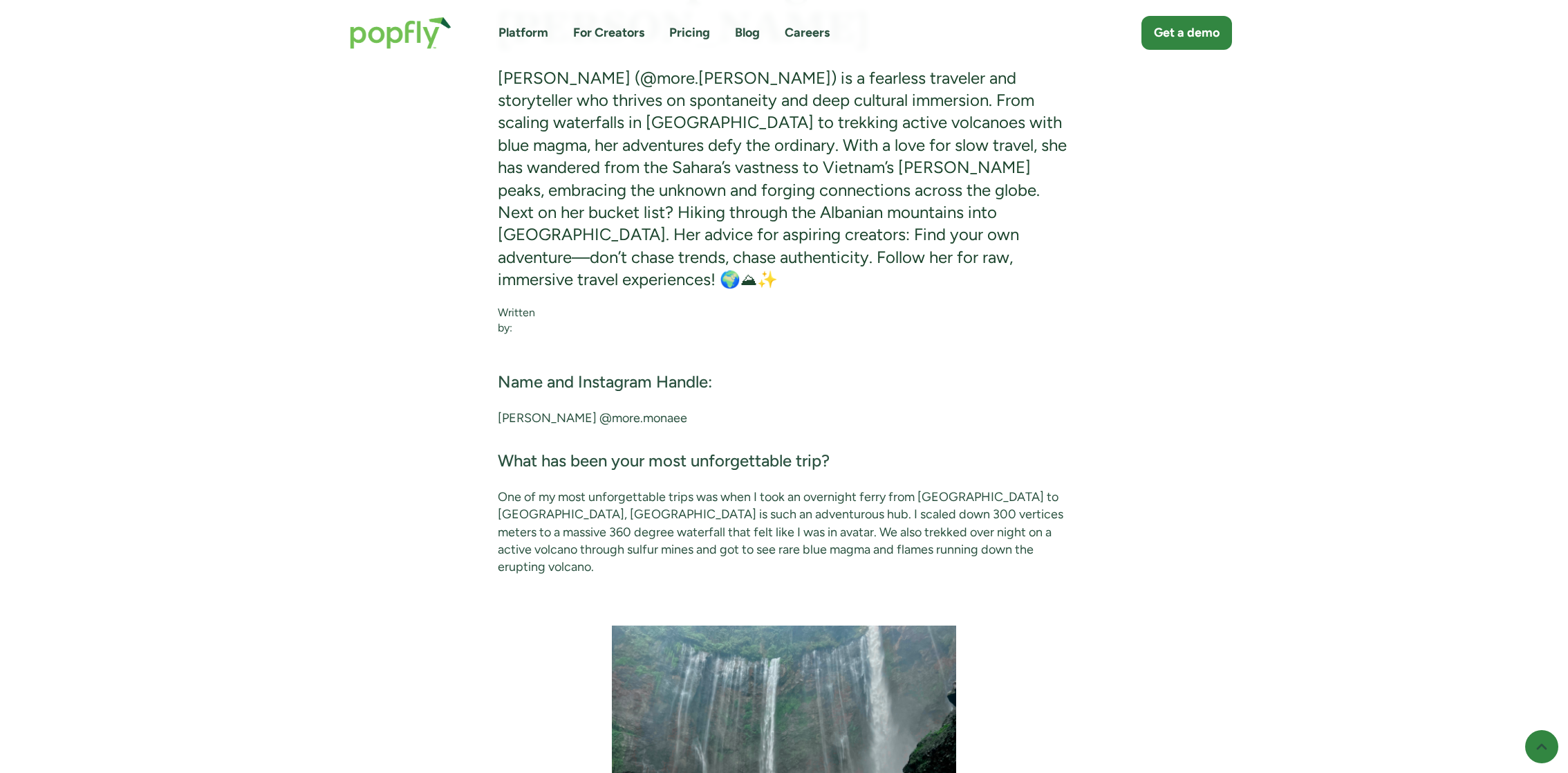
drag, startPoint x: 617, startPoint y: 402, endPoint x: 821, endPoint y: 404, distance: 204.0
copy p "@more.monaee"
click at [711, 410] on p "Monae Hendrickson @more.monaee" at bounding box center [785, 418] width 573 height 17
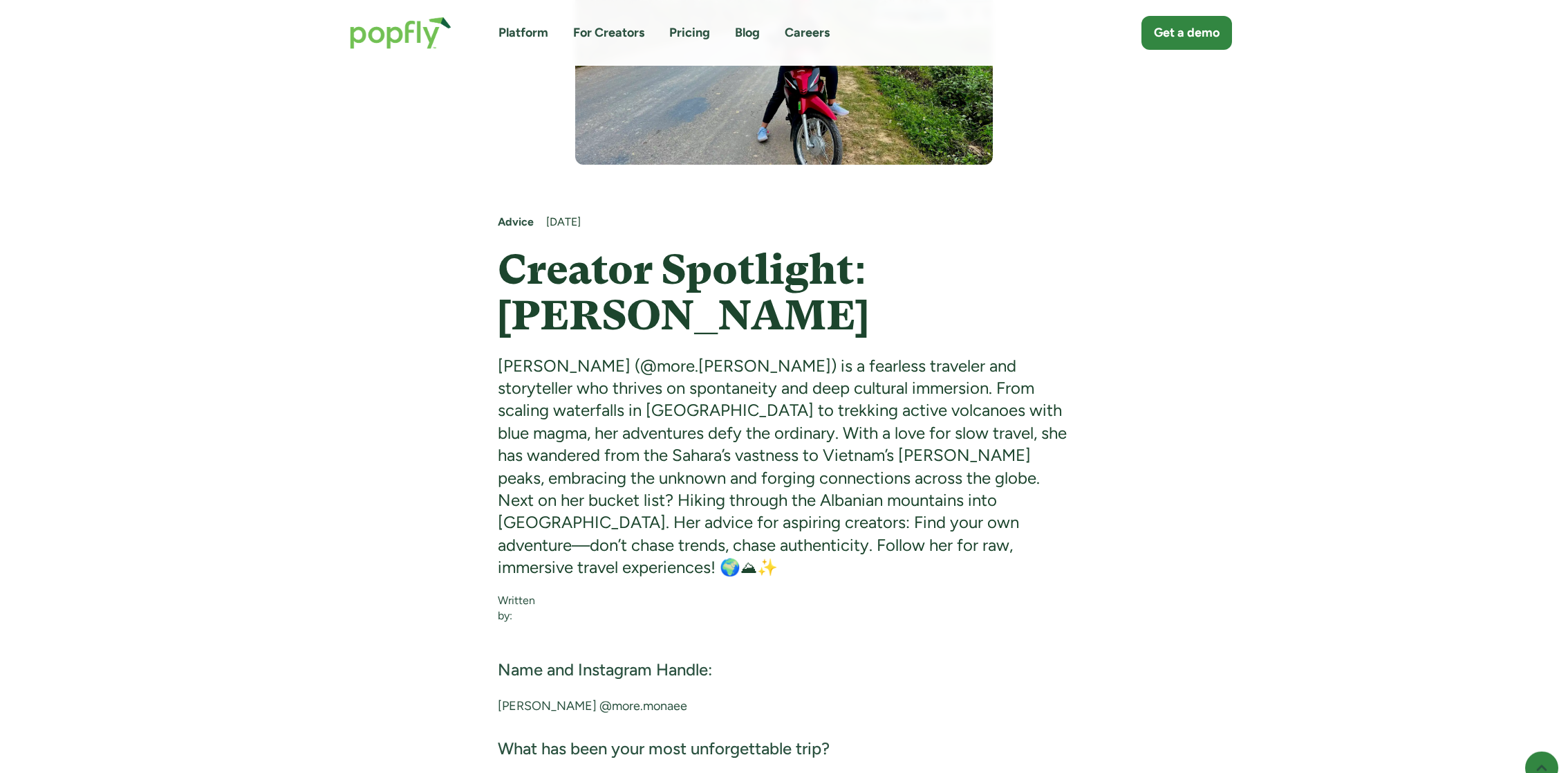
scroll to position [334, 0]
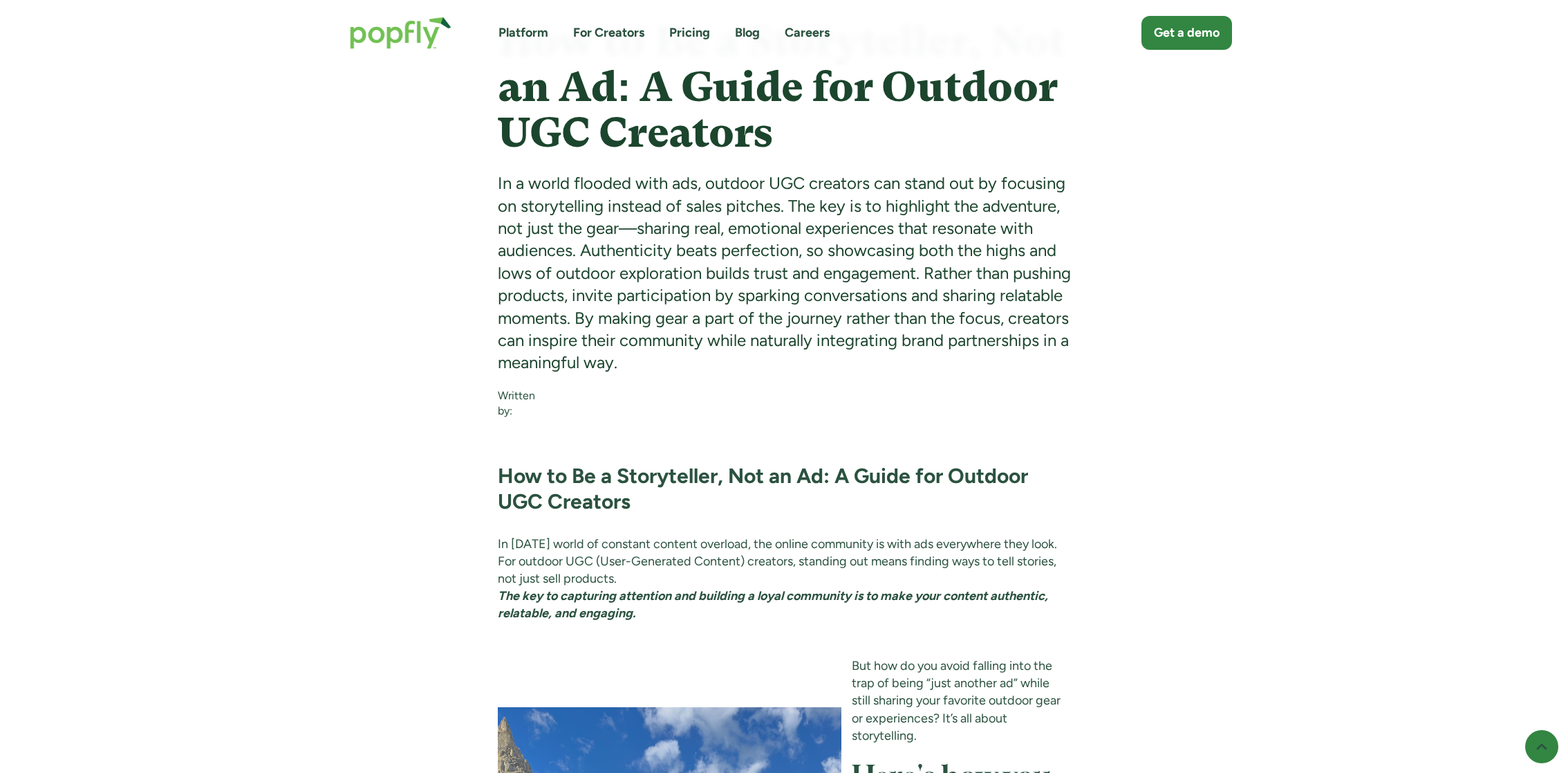
scroll to position [804, 0]
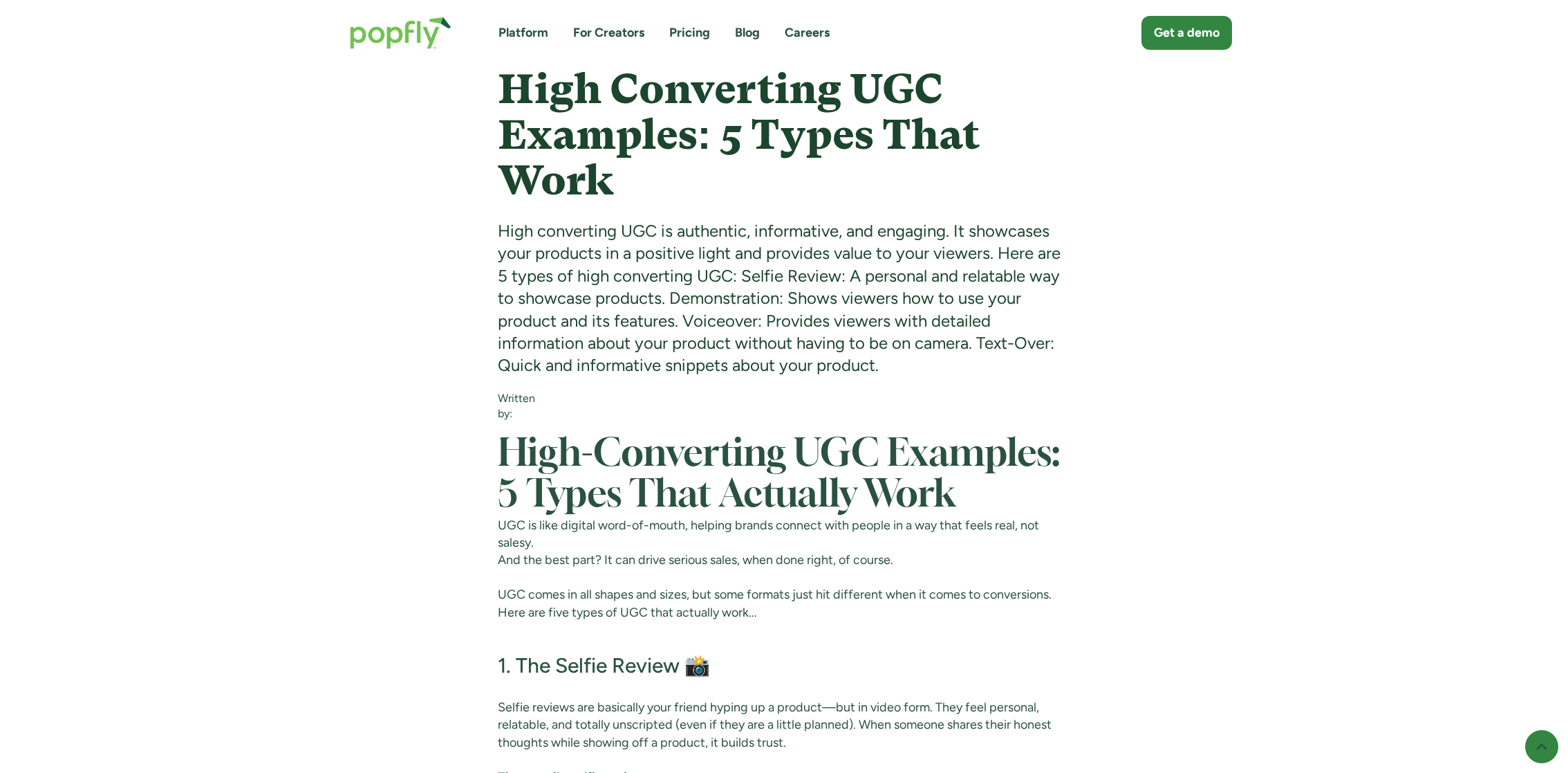
scroll to position [508, 0]
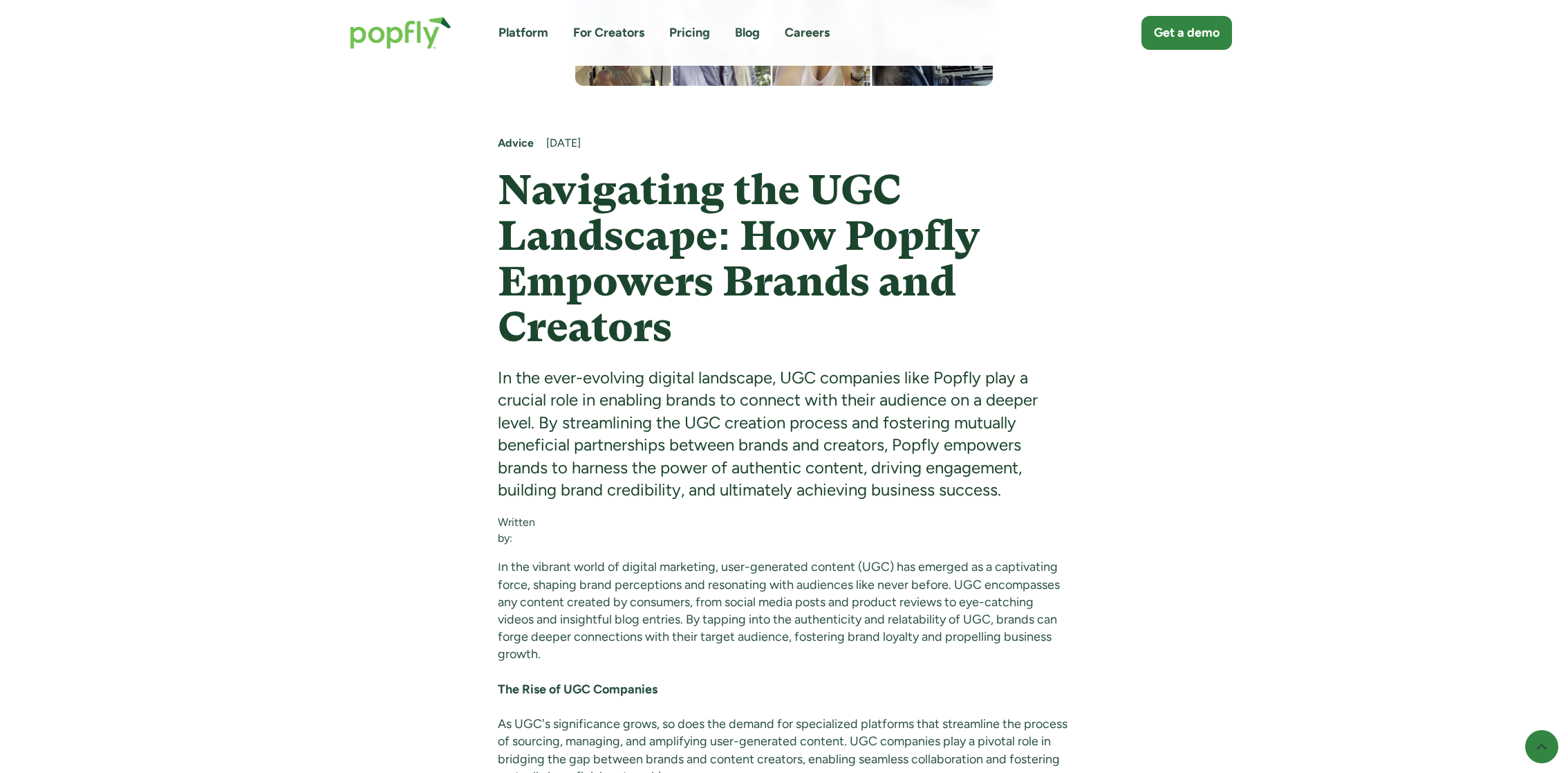
scroll to position [435, 0]
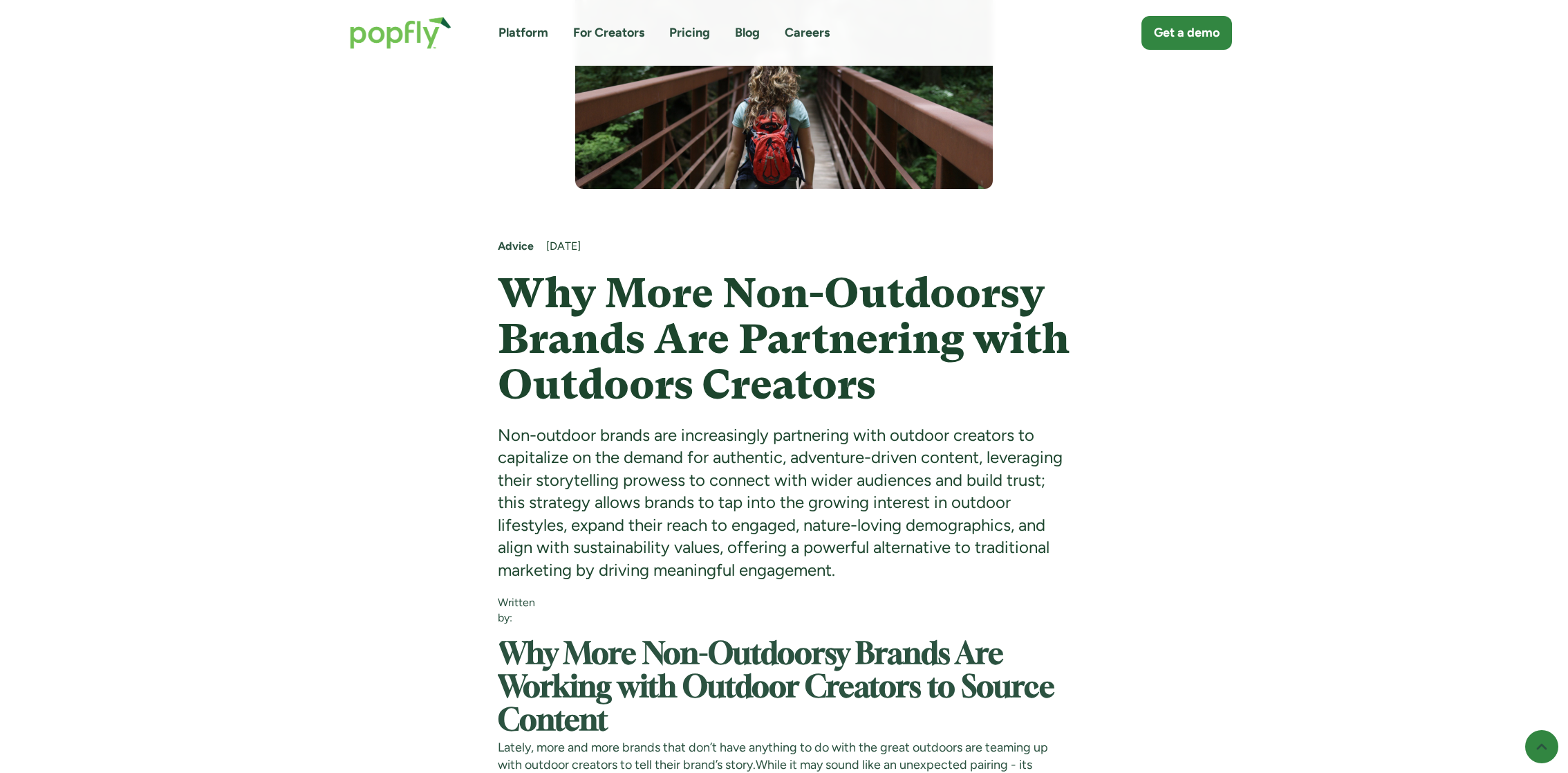
scroll to position [643, 0]
